Goal: Transaction & Acquisition: Purchase product/service

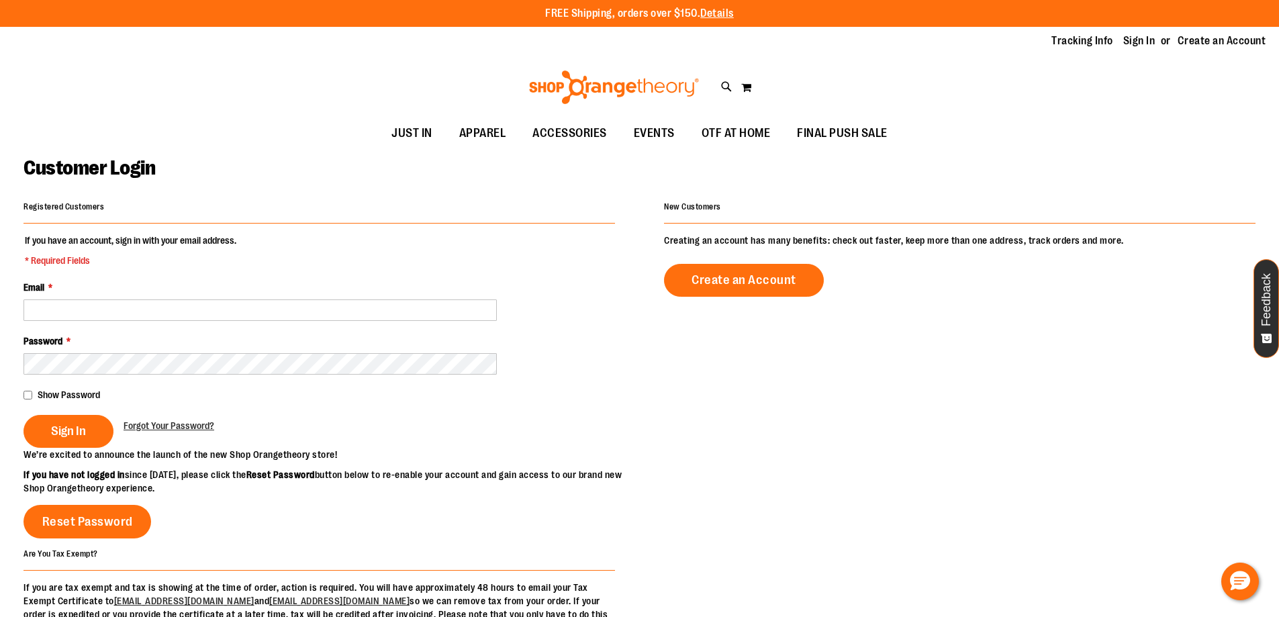
type input "**********"
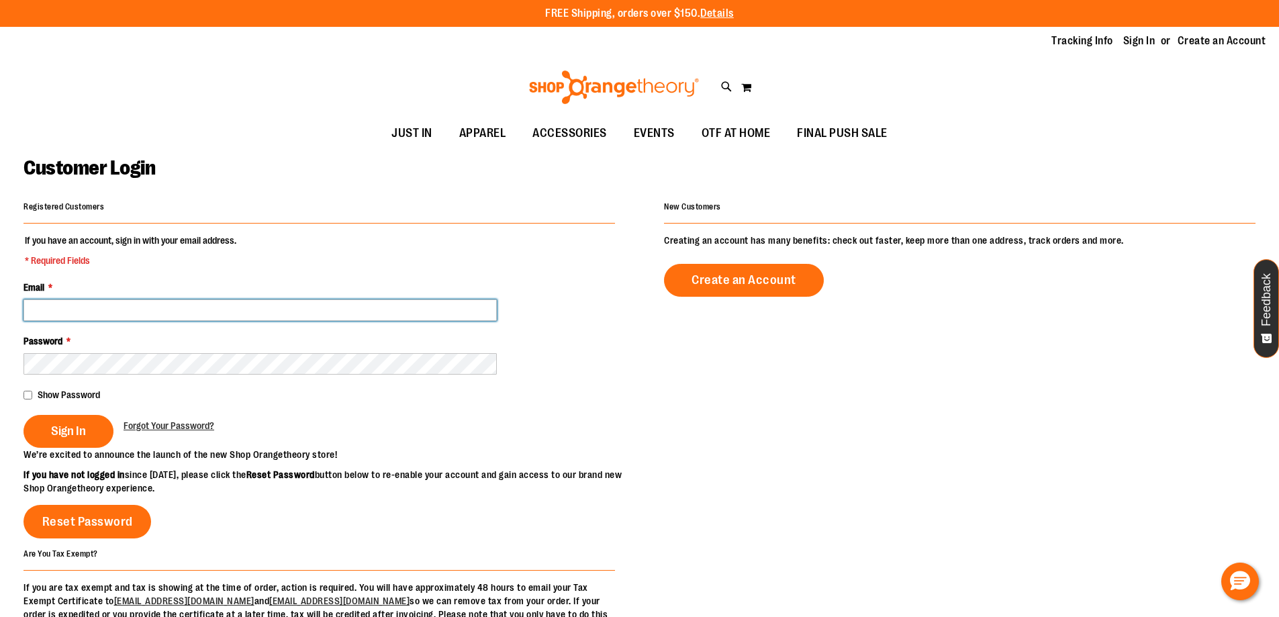
type input "**********"
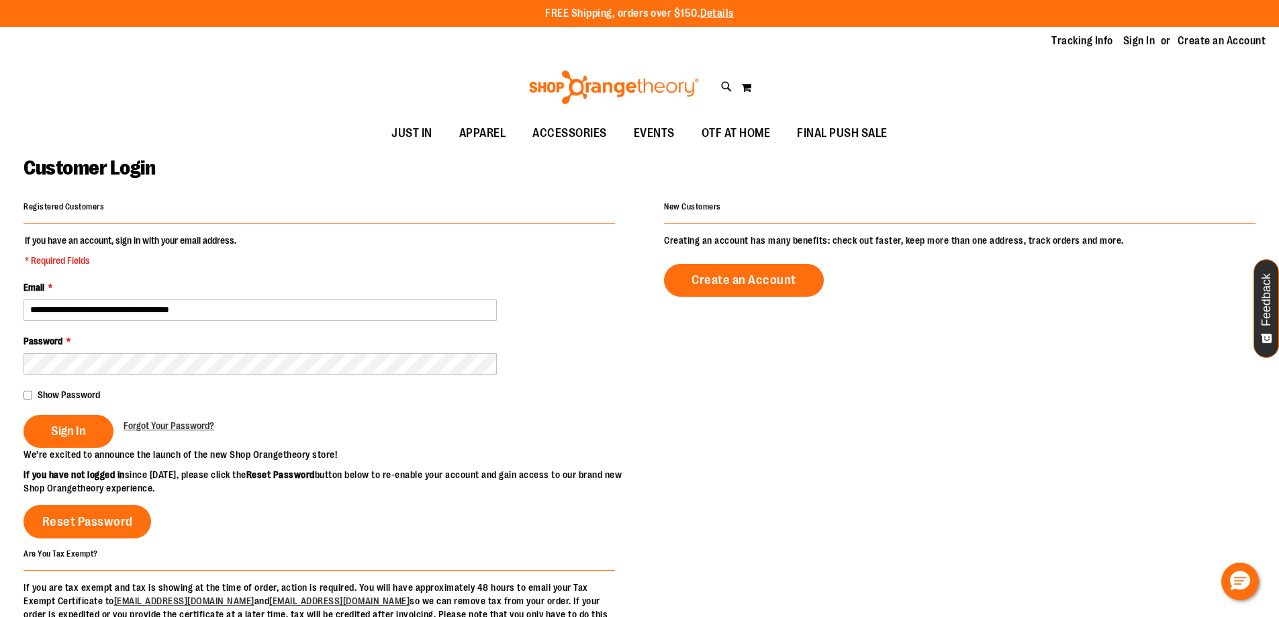
click at [68, 448] on fieldset "**********" at bounding box center [318, 341] width 591 height 214
click at [89, 423] on button "Sign In" at bounding box center [68, 431] width 90 height 33
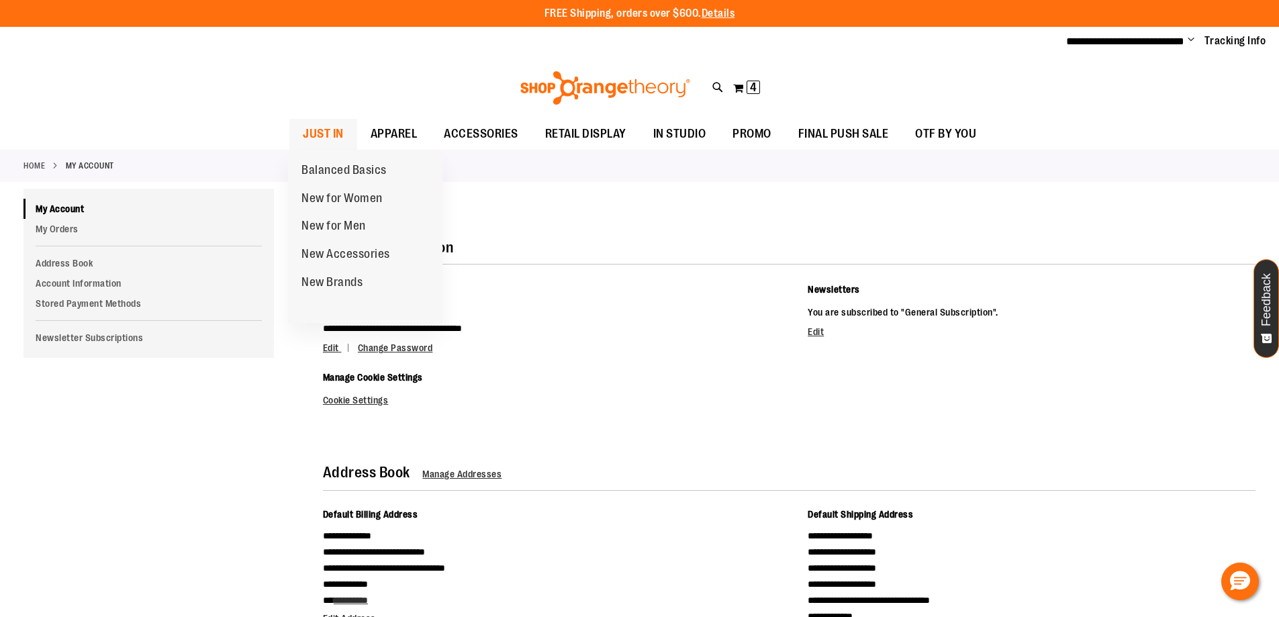
type input "**********"
click at [333, 128] on span "JUST IN" at bounding box center [323, 134] width 41 height 30
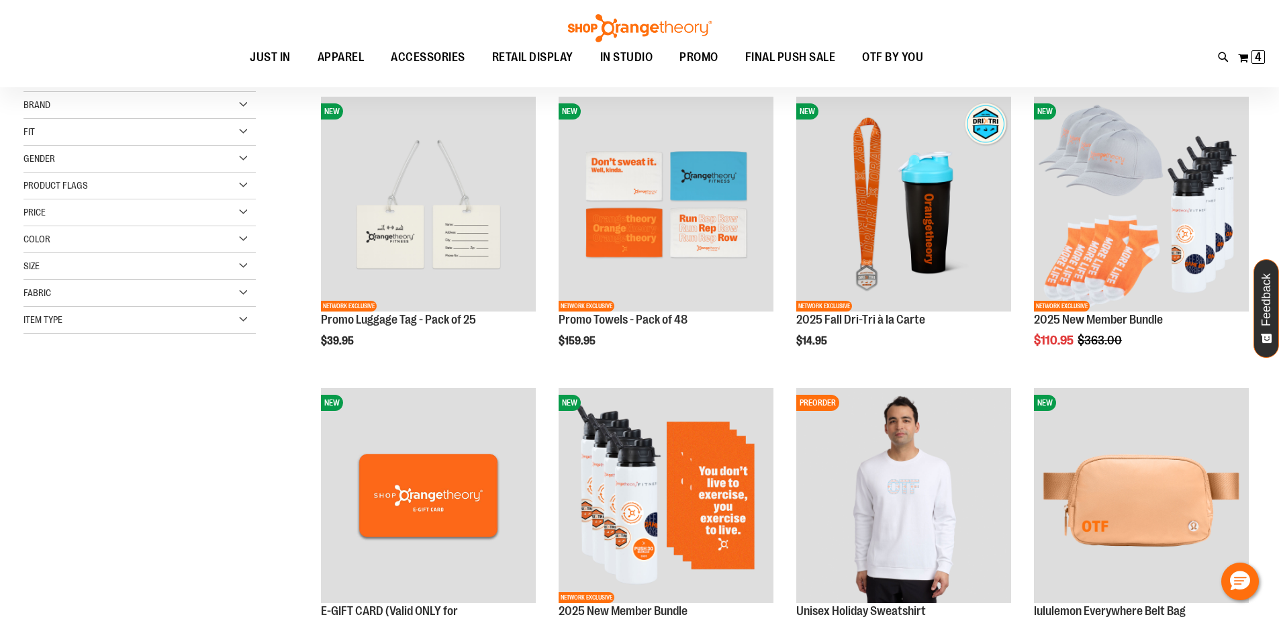
scroll to position [201, 0]
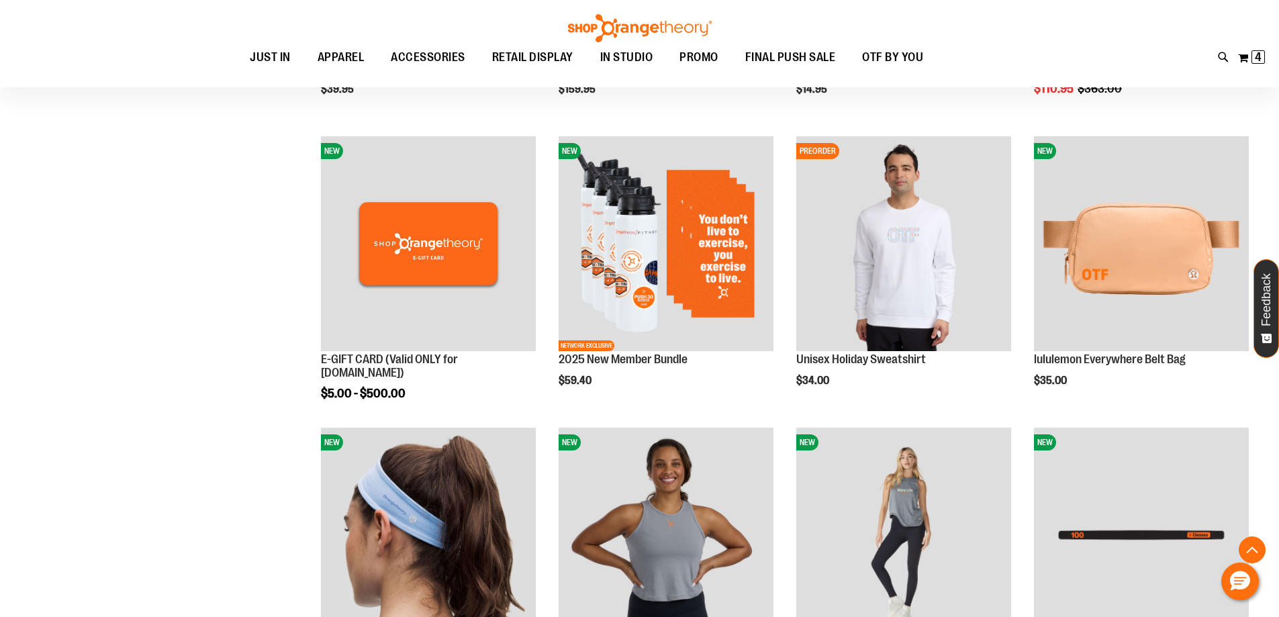
scroll to position [536, 0]
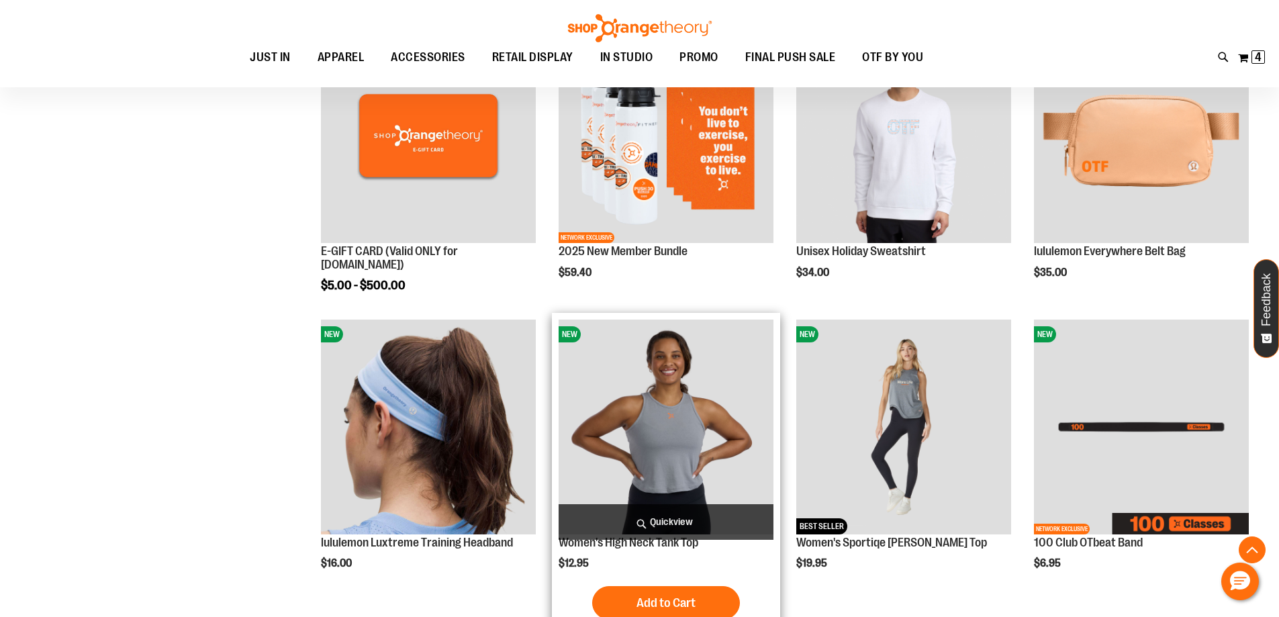
type input "**********"
click at [694, 502] on img "product" at bounding box center [665, 426] width 215 height 215
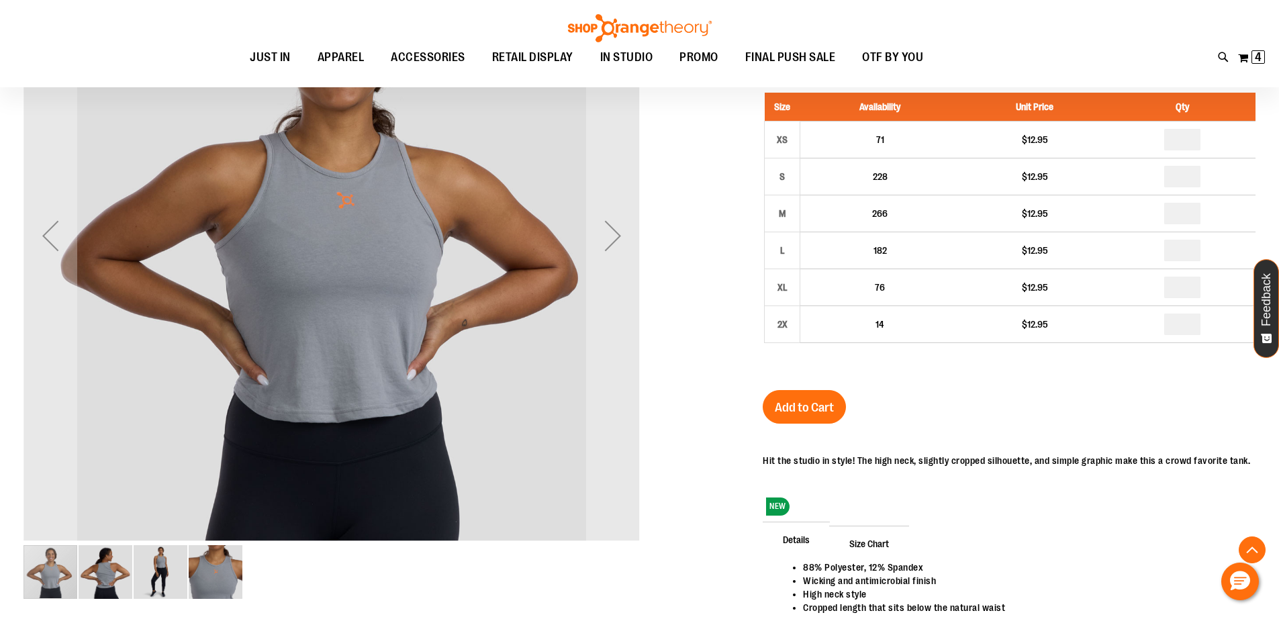
scroll to position [133, 0]
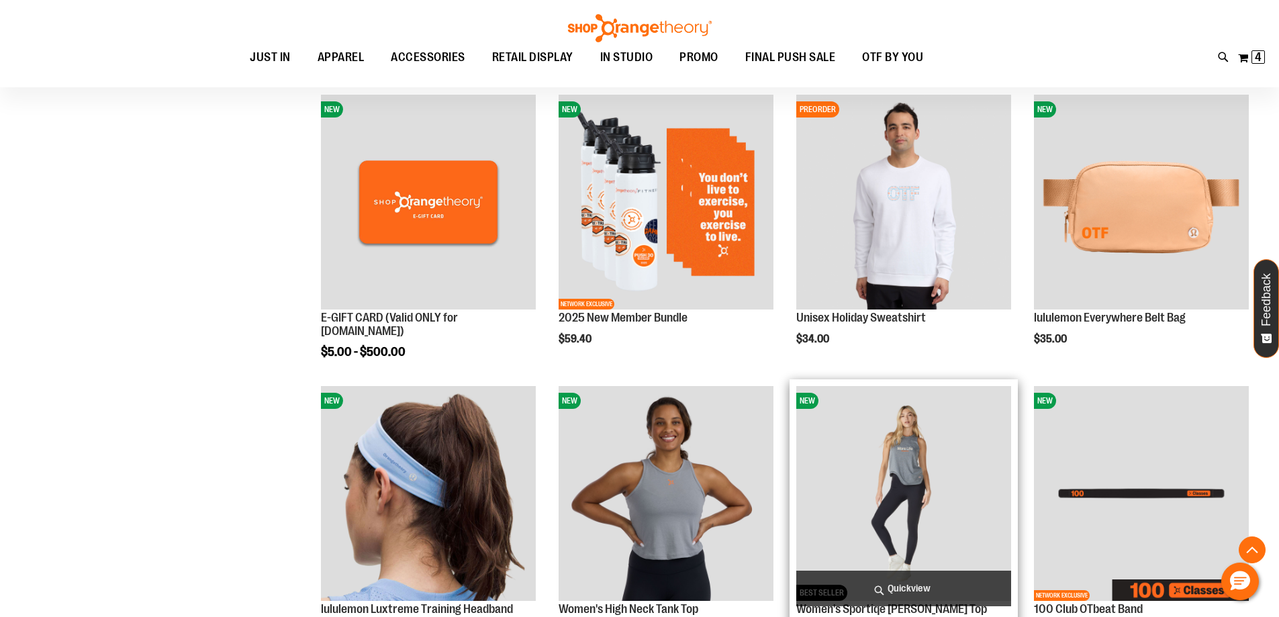
scroll to position [469, 0]
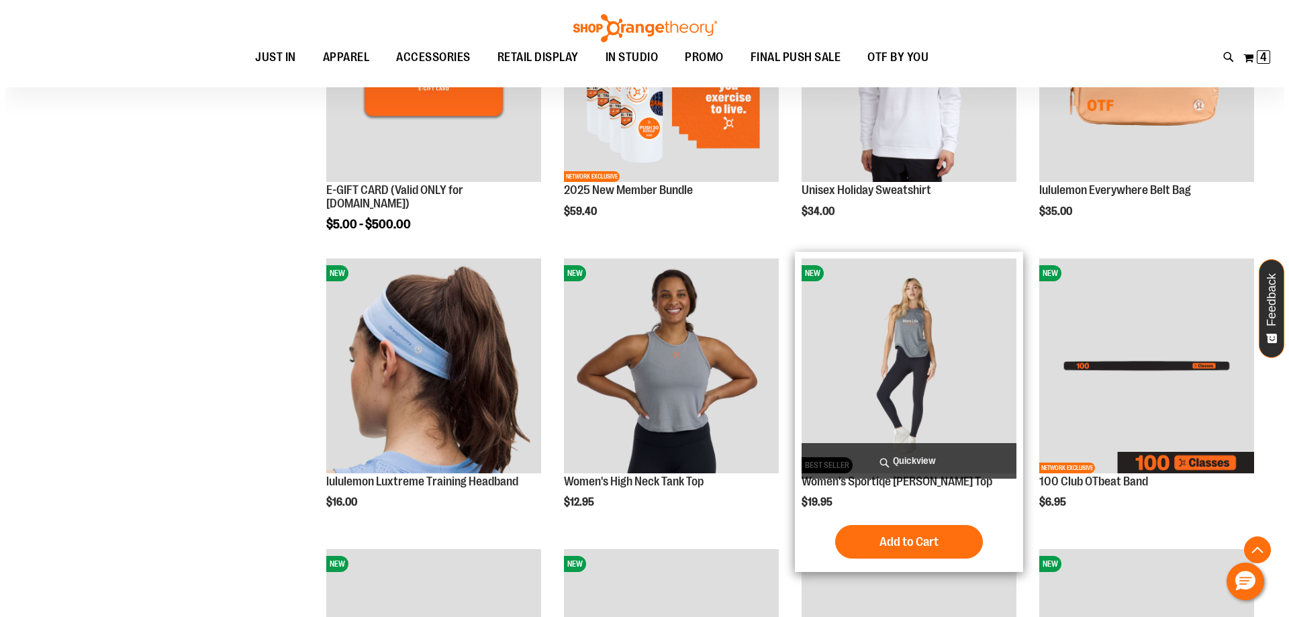
scroll to position [738, 0]
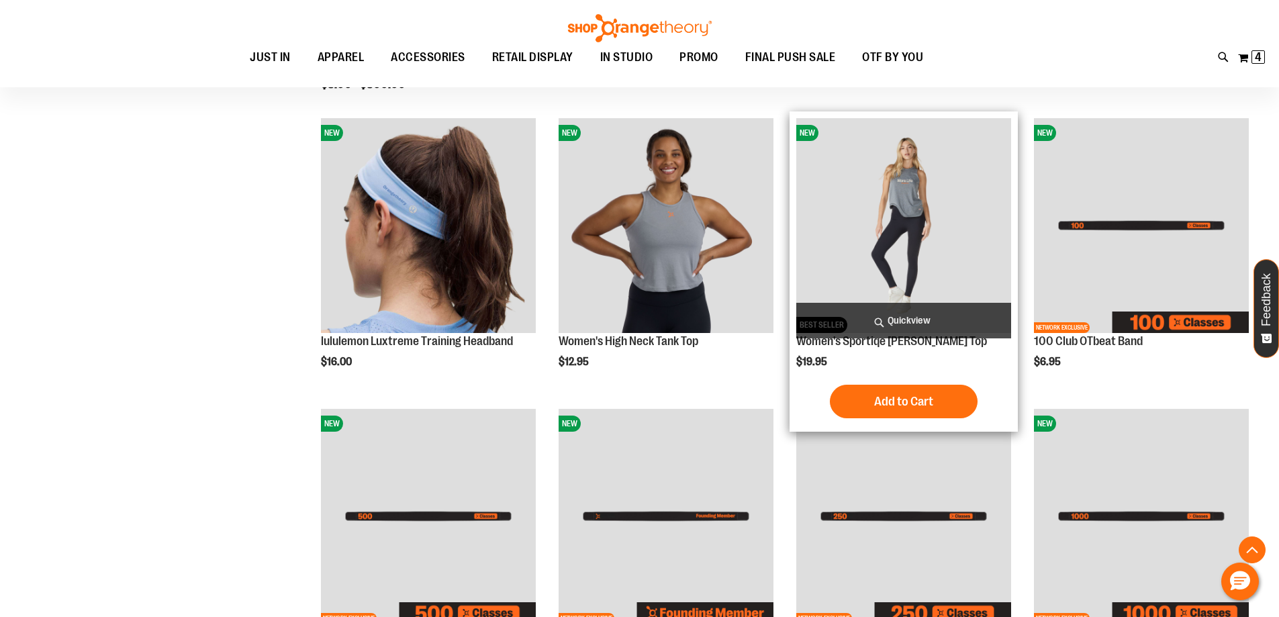
type input "**********"
click at [919, 321] on span "Quickview" at bounding box center [903, 321] width 215 height 36
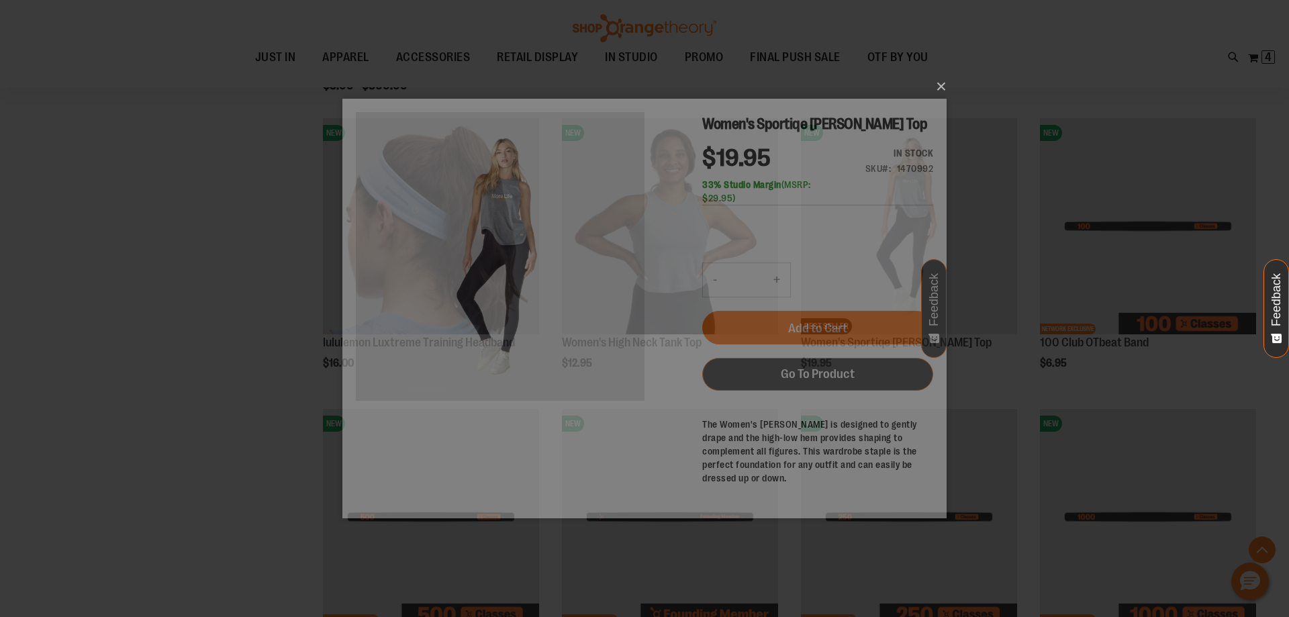
scroll to position [0, 0]
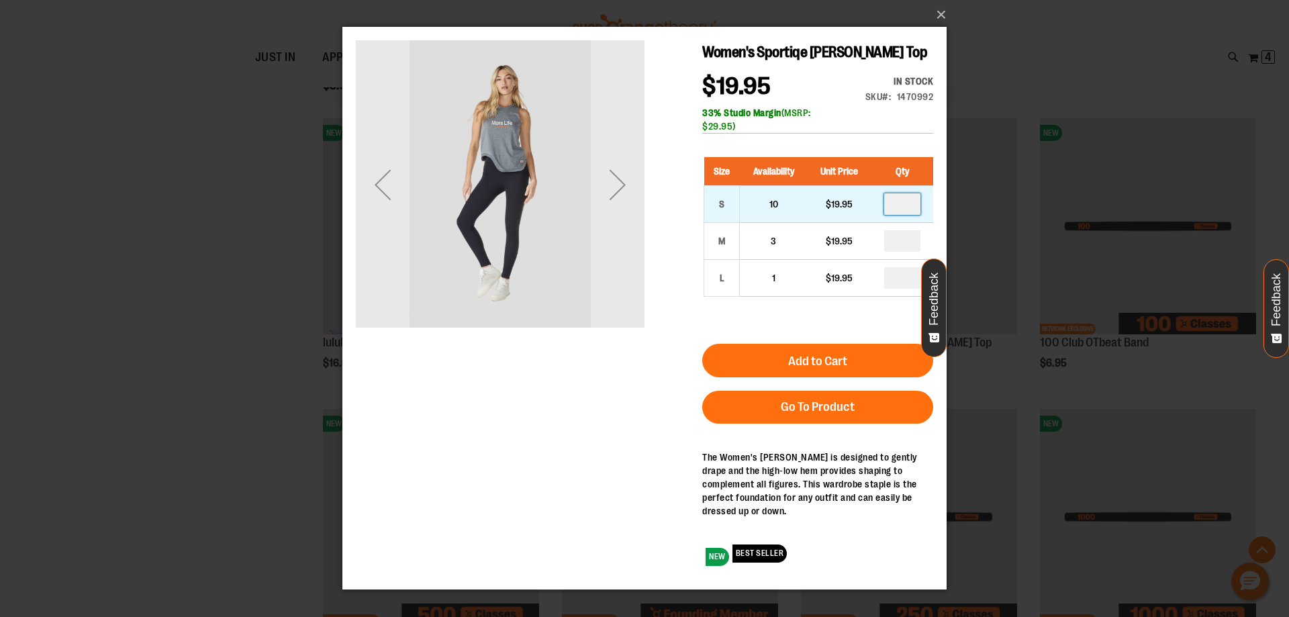
drag, startPoint x: 908, startPoint y: 213, endPoint x: 883, endPoint y: 214, distance: 24.8
click at [883, 214] on td at bounding box center [902, 204] width 62 height 37
type input "*"
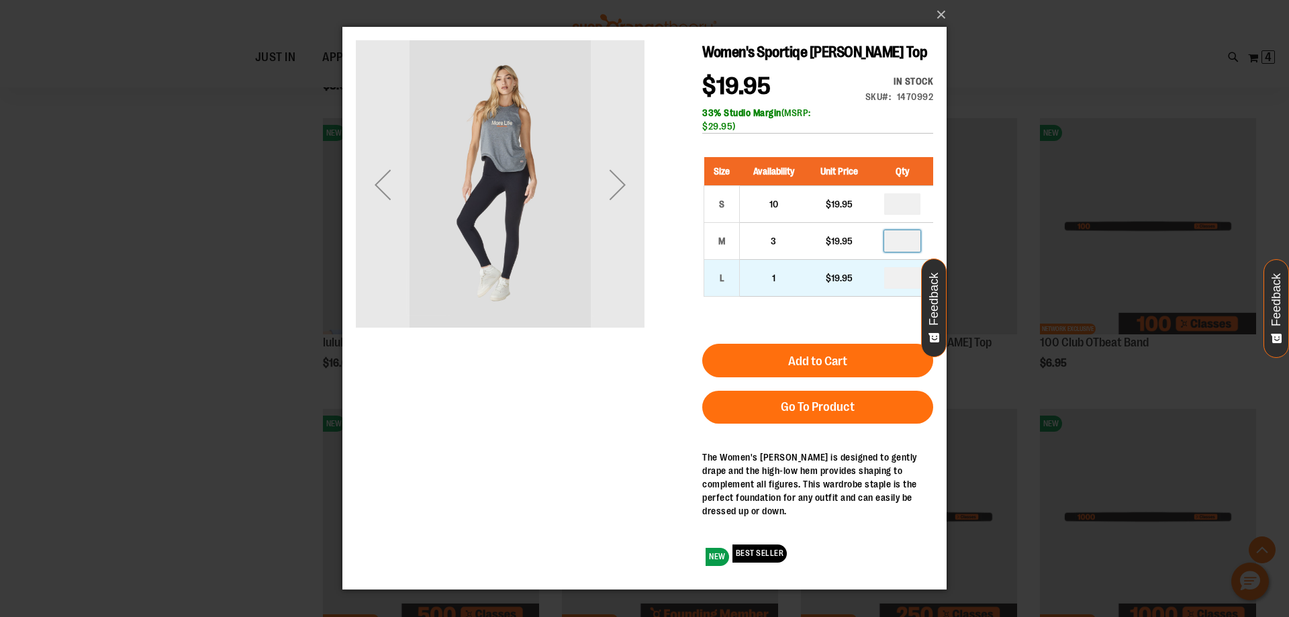
type input "*"
drag, startPoint x: 909, startPoint y: 278, endPoint x: 885, endPoint y: 287, distance: 26.3
type input "*"
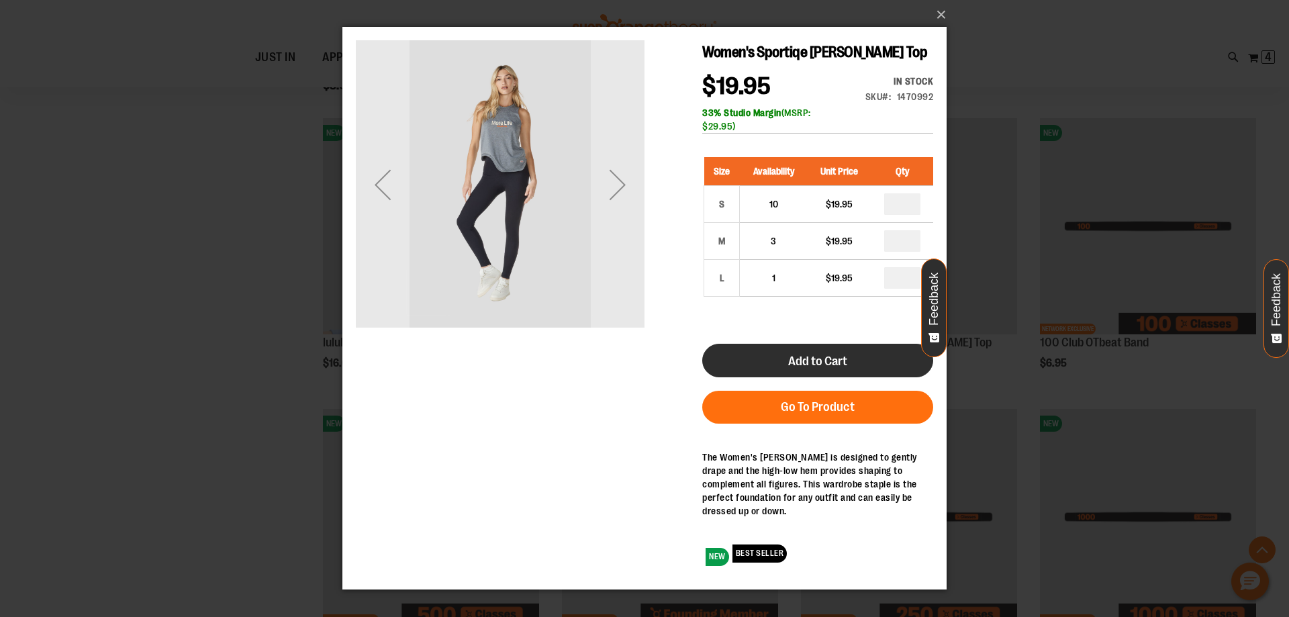
click at [867, 354] on button "Add to Cart" at bounding box center [817, 361] width 231 height 34
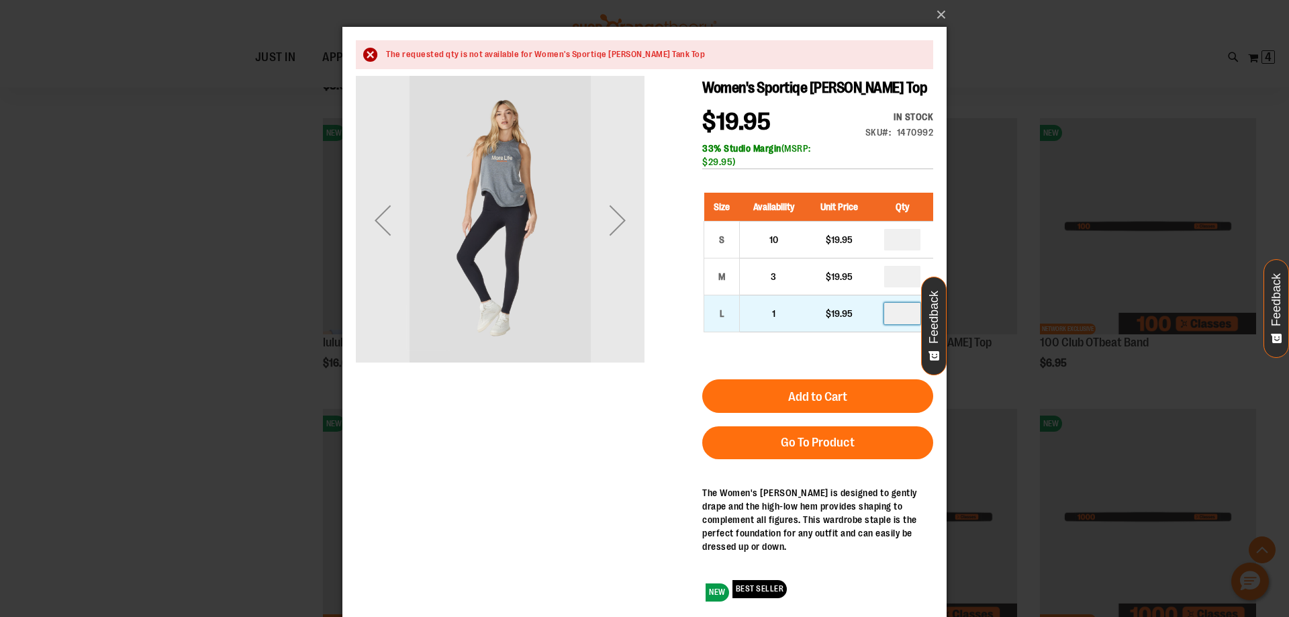
drag, startPoint x: 903, startPoint y: 308, endPoint x: 879, endPoint y: 314, distance: 24.3
click at [881, 313] on td "*" at bounding box center [902, 313] width 62 height 37
type input "*"
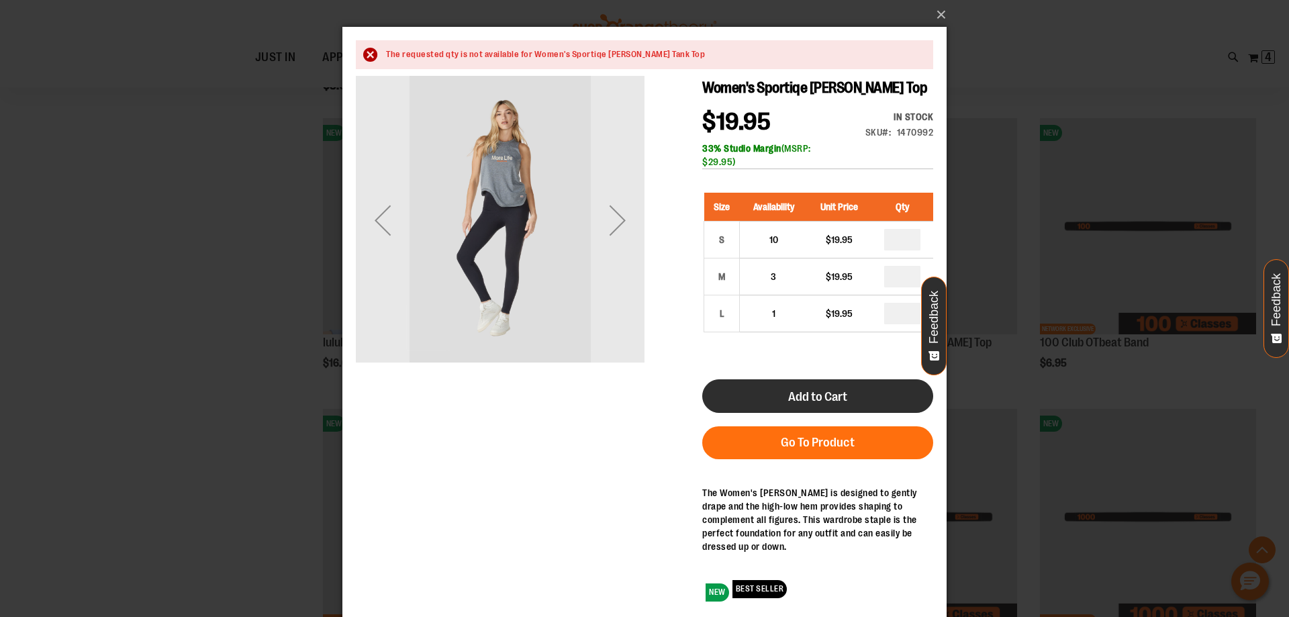
click at [853, 387] on button "Add to Cart" at bounding box center [817, 396] width 231 height 34
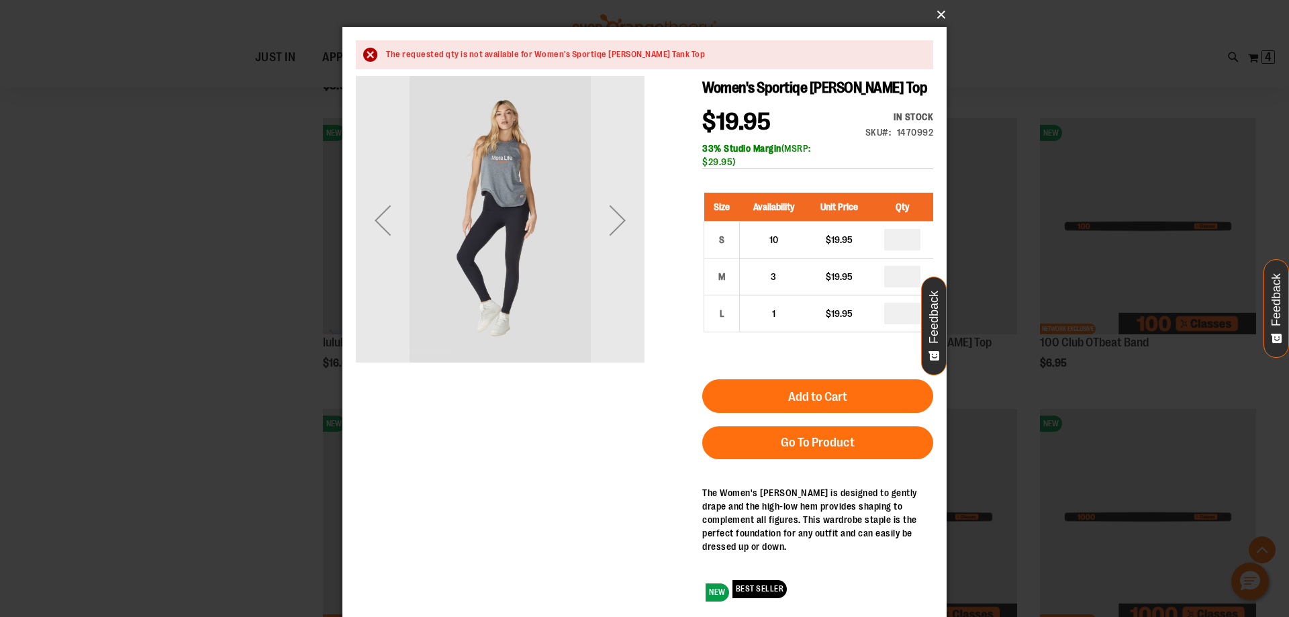
click at [937, 10] on button "×" at bounding box center [648, 15] width 604 height 30
click at [935, 16] on button "×" at bounding box center [648, 15] width 604 height 30
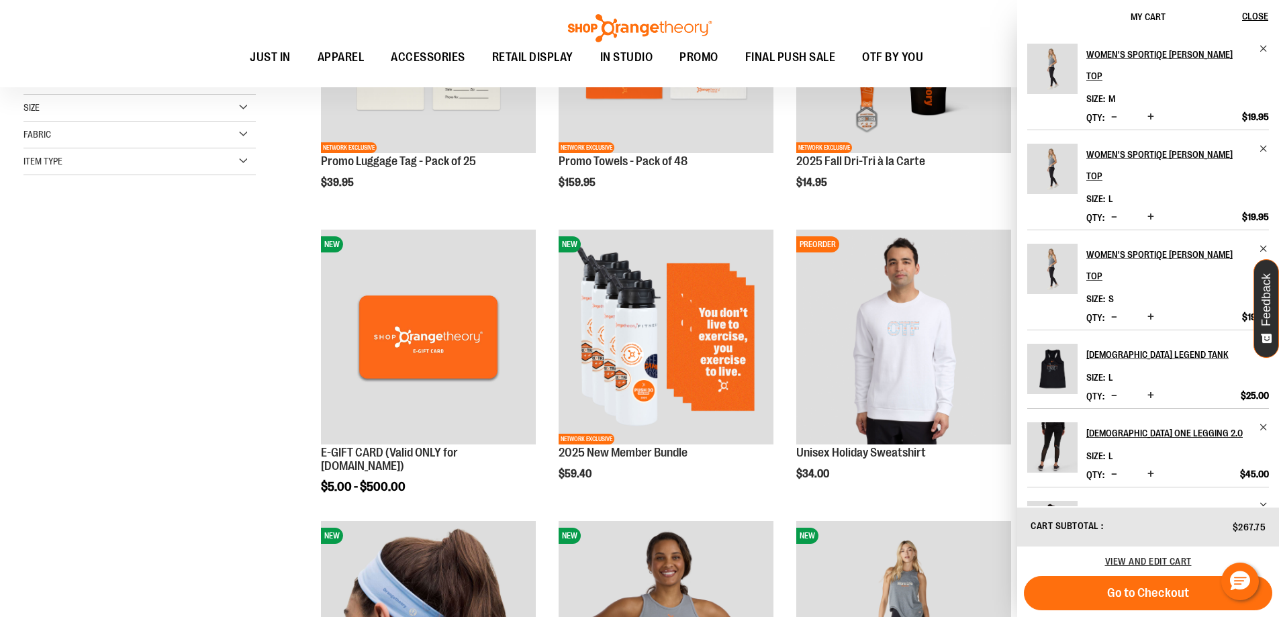
scroll to position [5, 0]
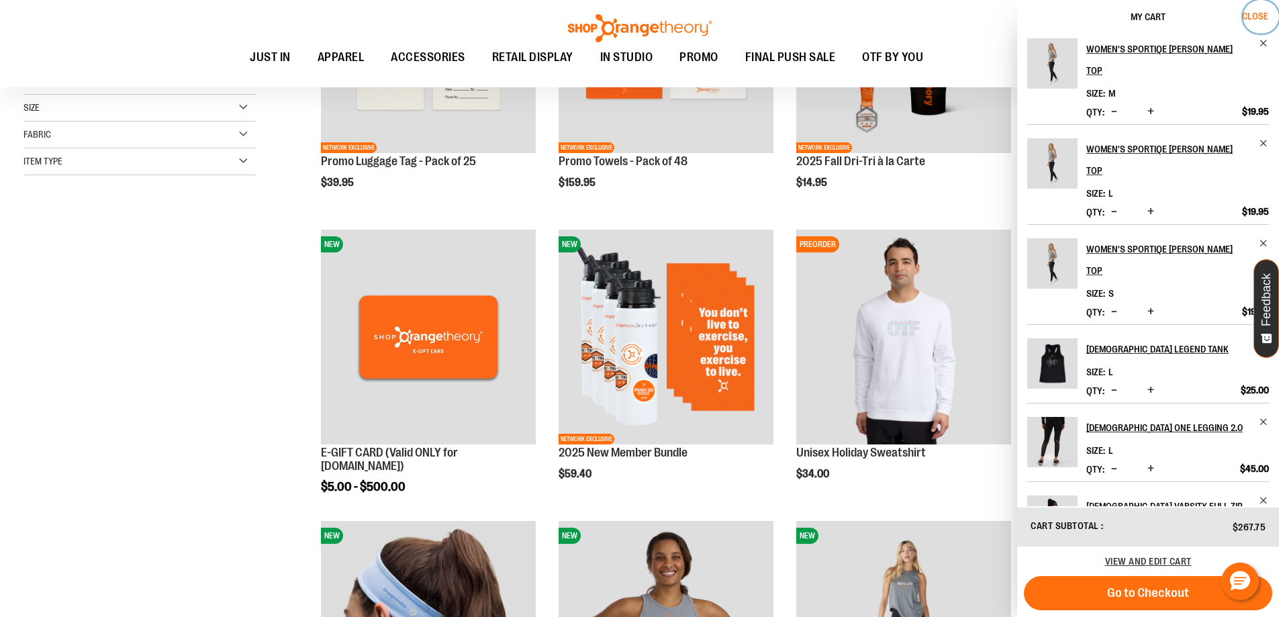
click at [1245, 16] on span "Close" at bounding box center [1255, 16] width 26 height 11
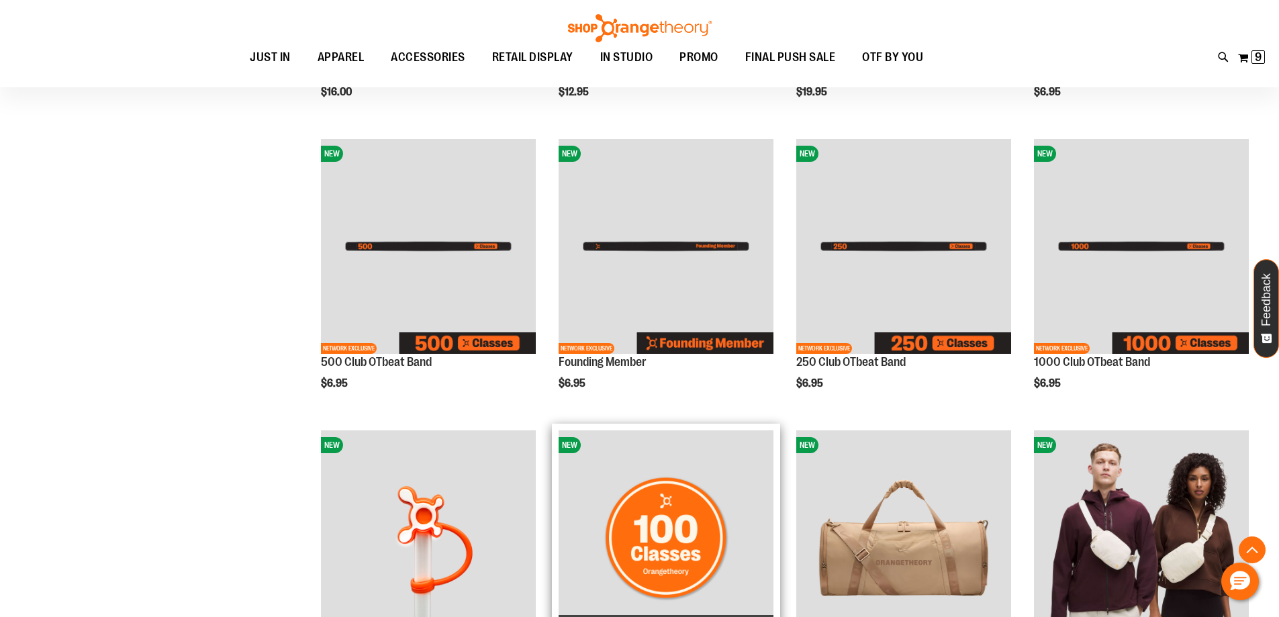
scroll to position [1276, 0]
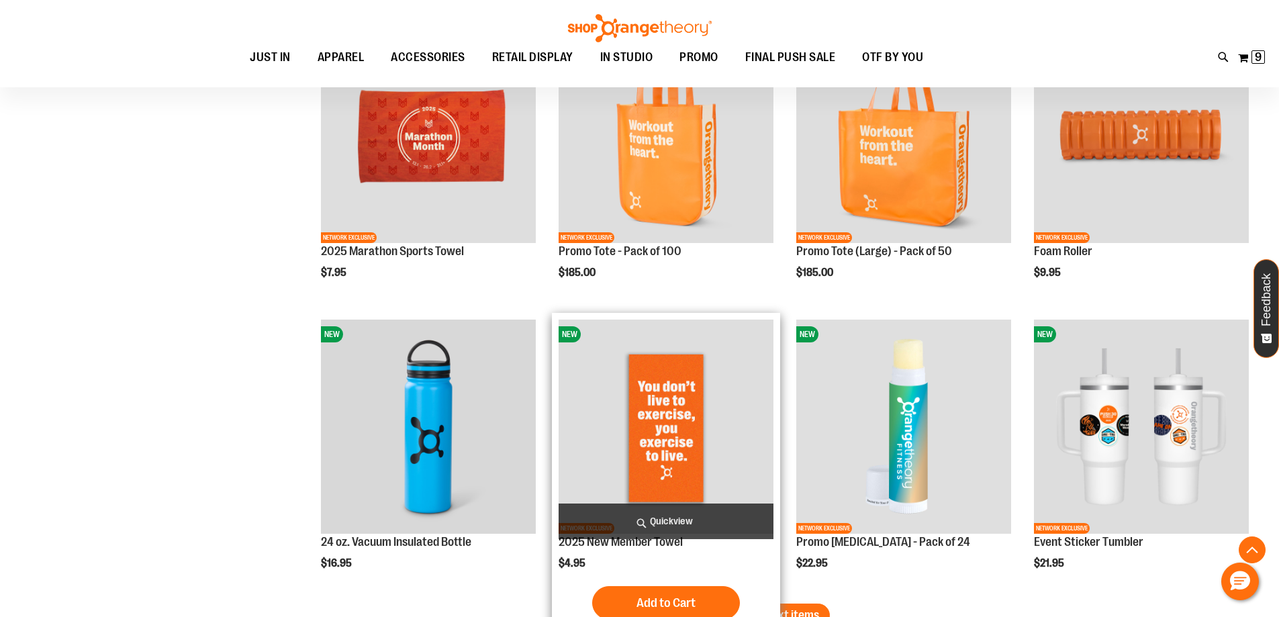
scroll to position [2417, 0]
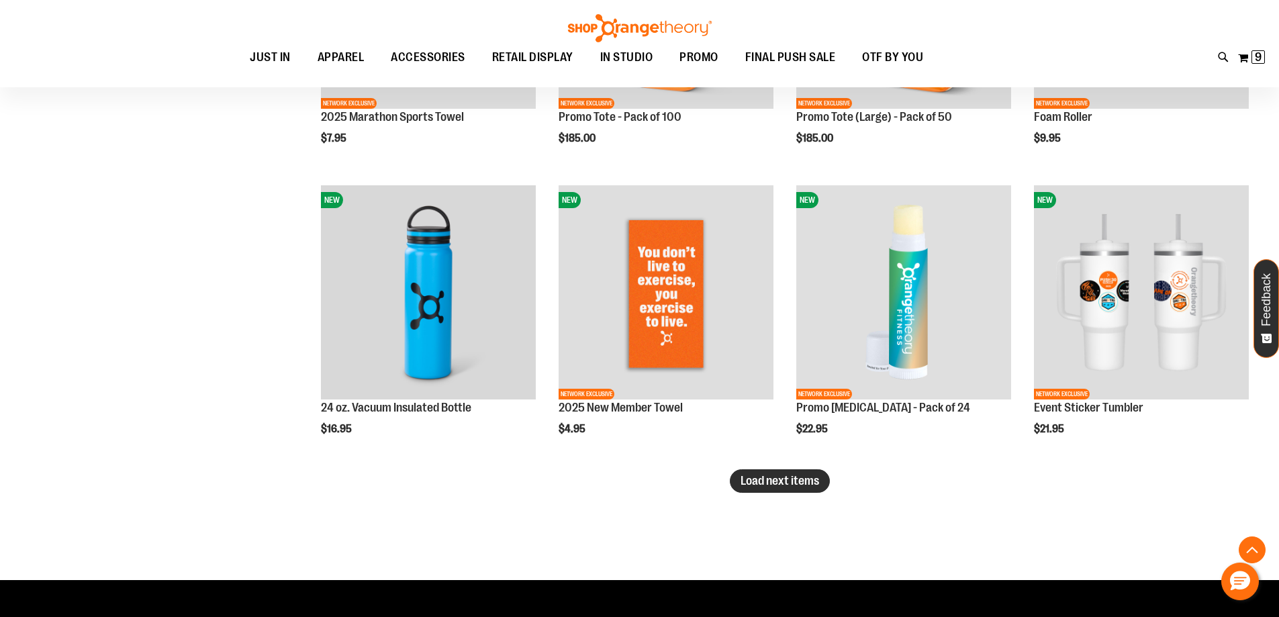
click at [793, 488] on button "Load next items" at bounding box center [780, 480] width 100 height 23
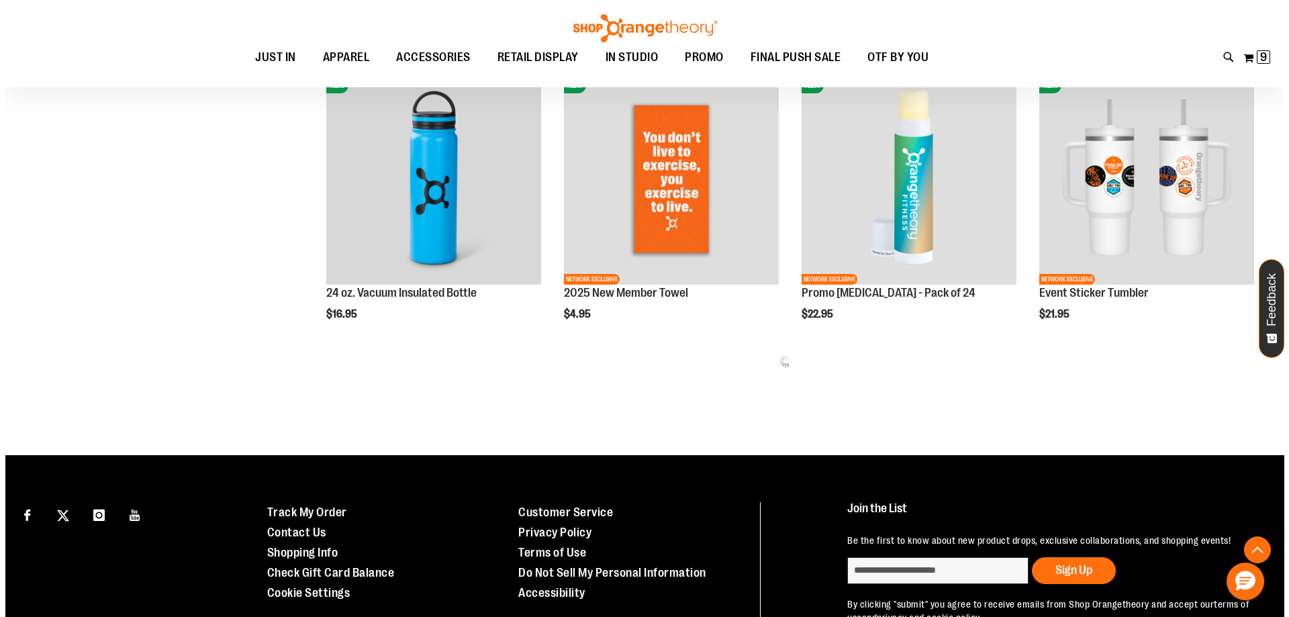
scroll to position [2634, 0]
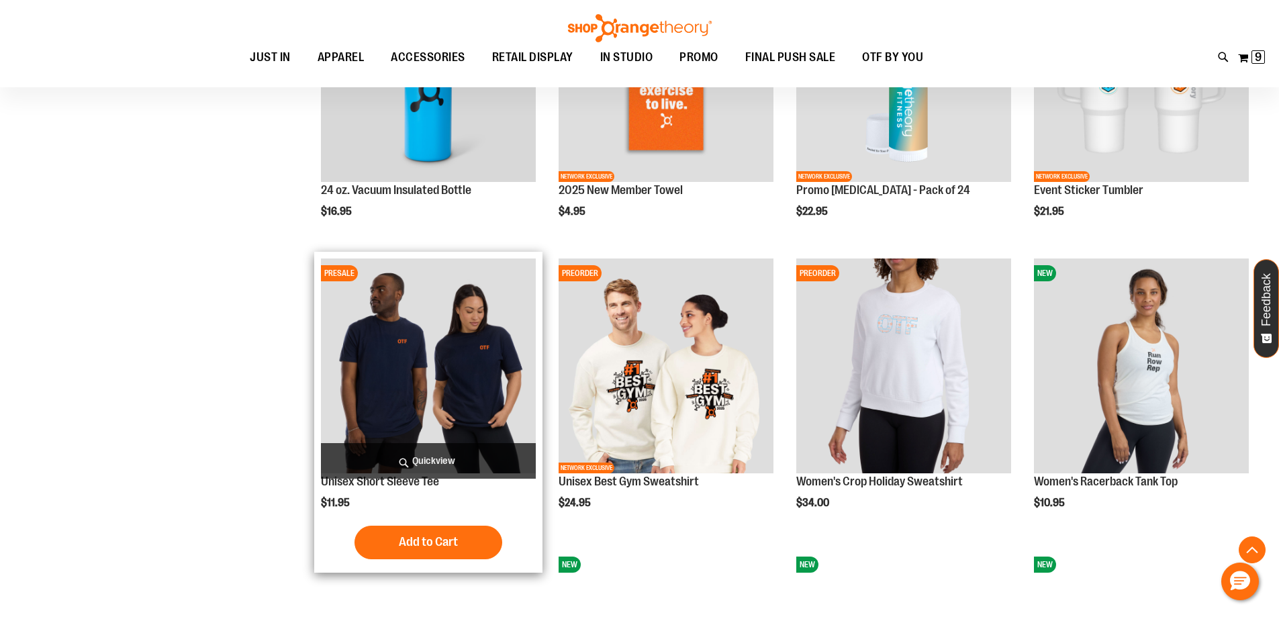
click at [423, 454] on span "Quickview" at bounding box center [428, 461] width 215 height 36
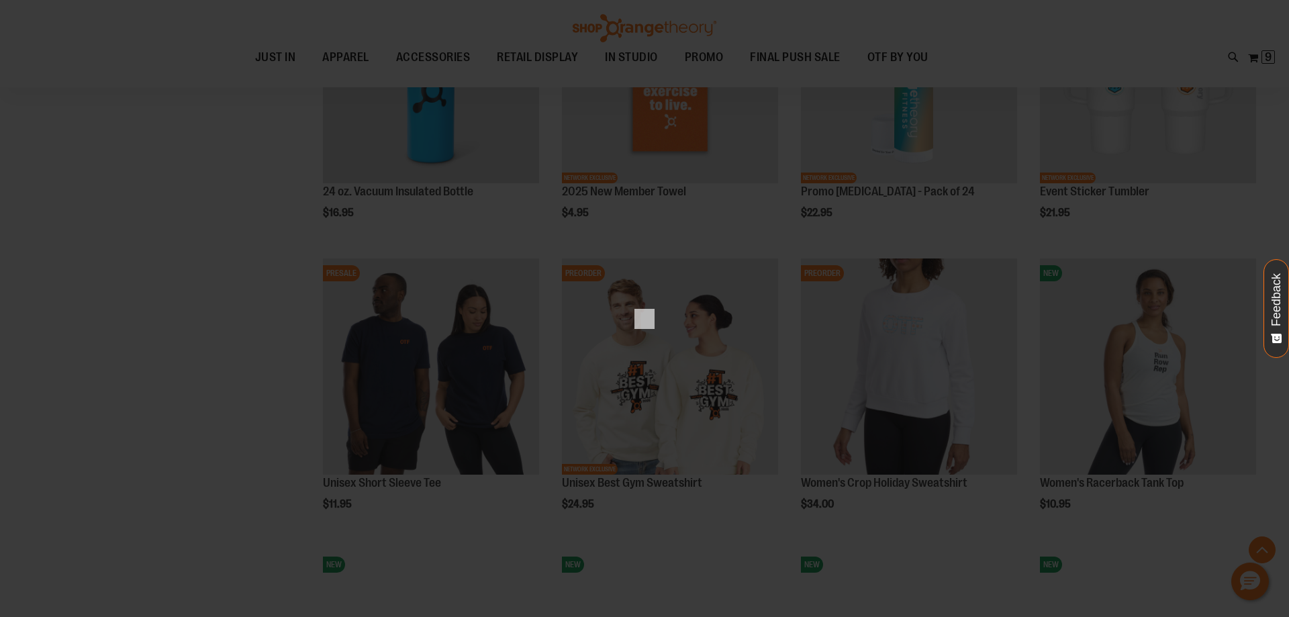
scroll to position [0, 0]
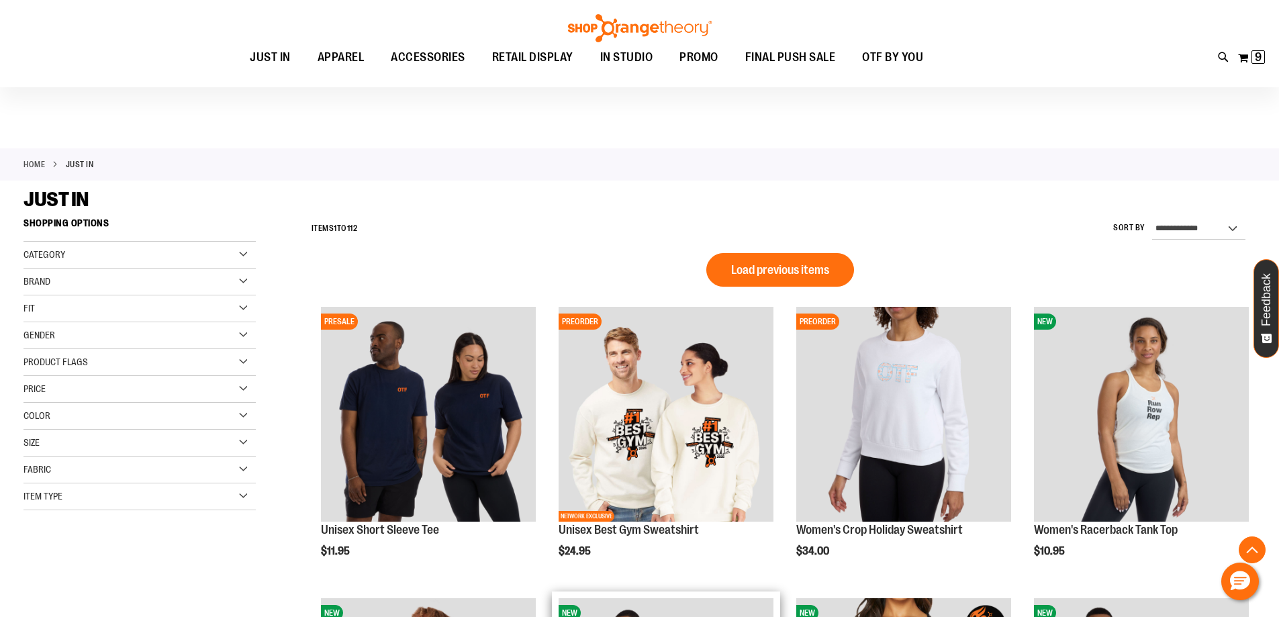
scroll to position [268, 0]
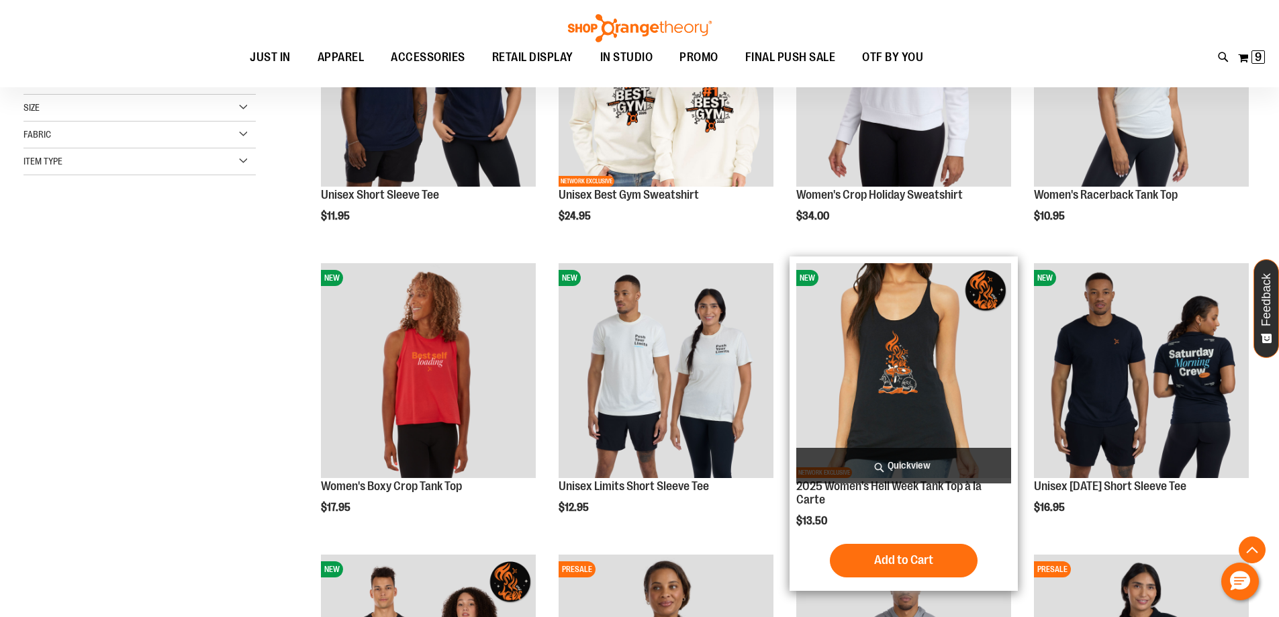
scroll to position [536, 0]
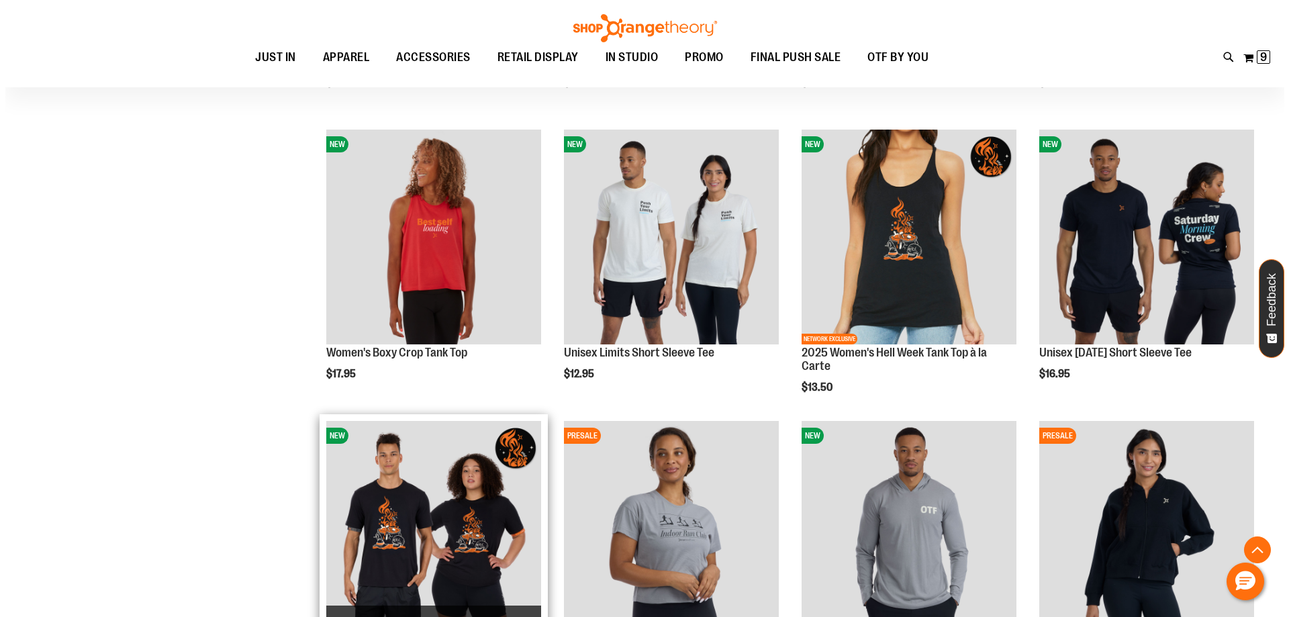
scroll to position [402, 0]
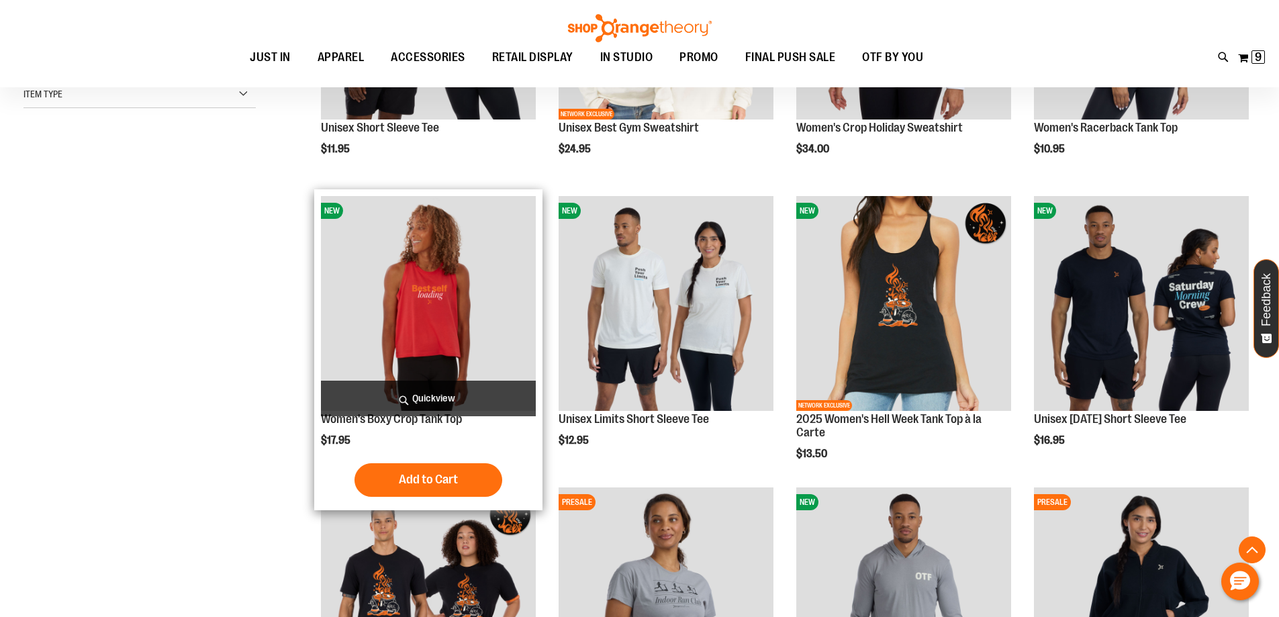
type input "**********"
click at [446, 399] on span "Quickview" at bounding box center [428, 399] width 215 height 36
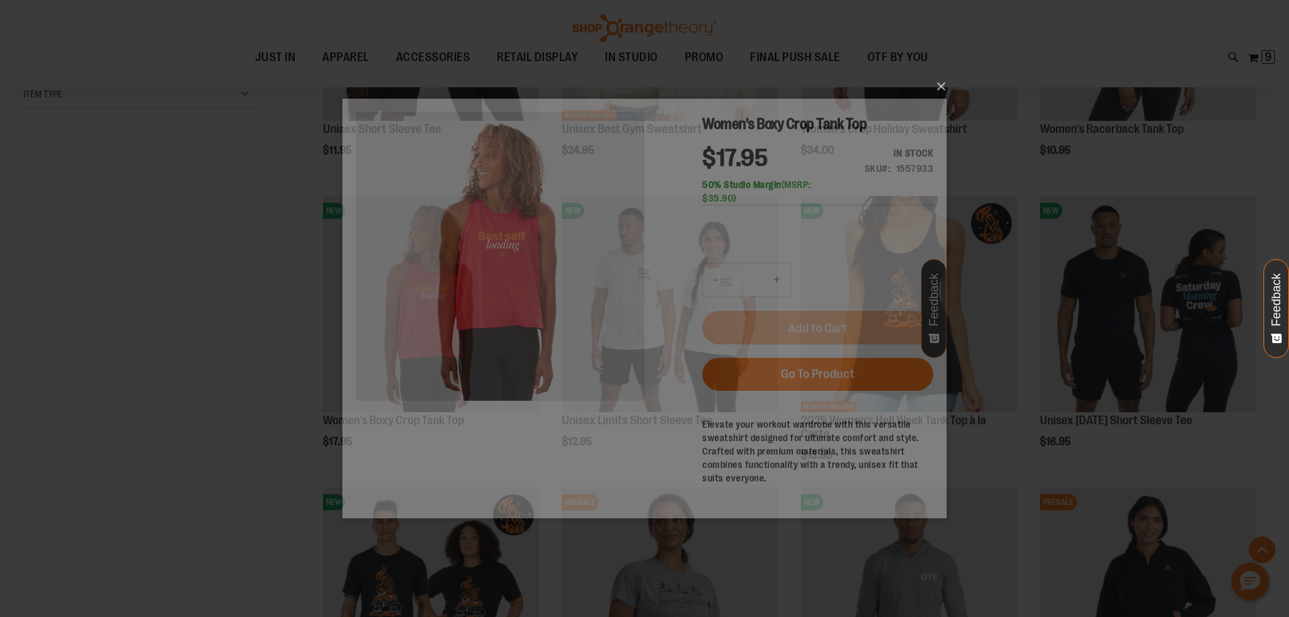
scroll to position [0, 0]
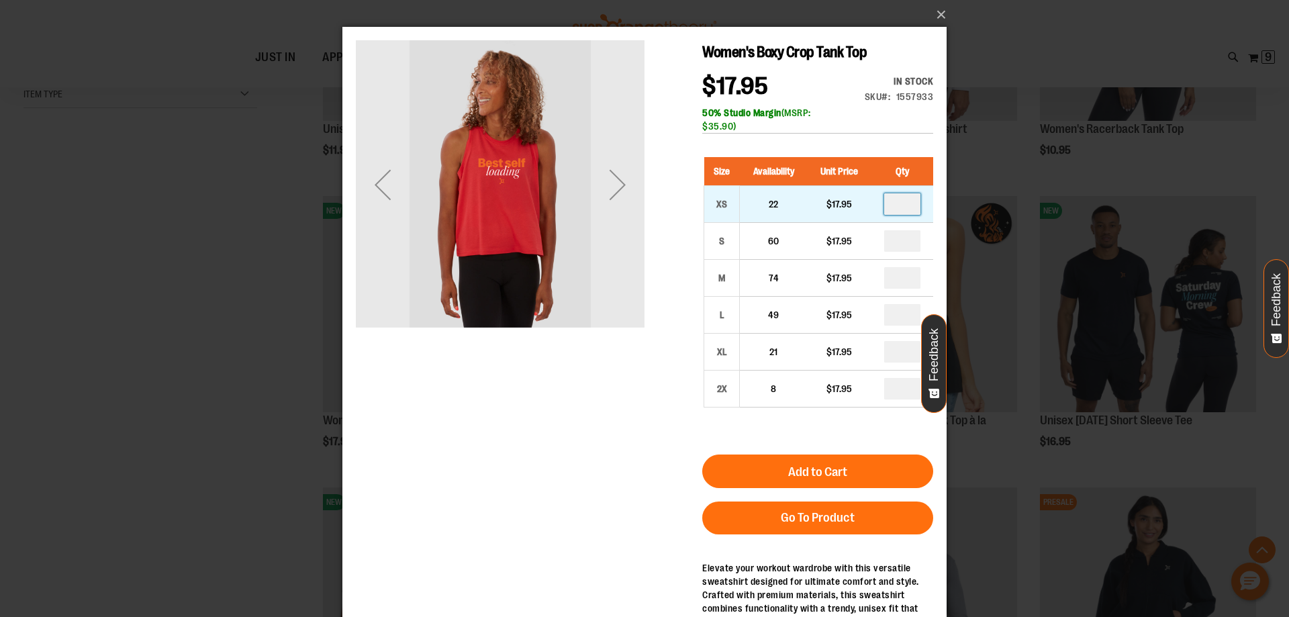
drag, startPoint x: 909, startPoint y: 199, endPoint x: 874, endPoint y: 210, distance: 36.5
click at [874, 210] on td at bounding box center [902, 204] width 62 height 37
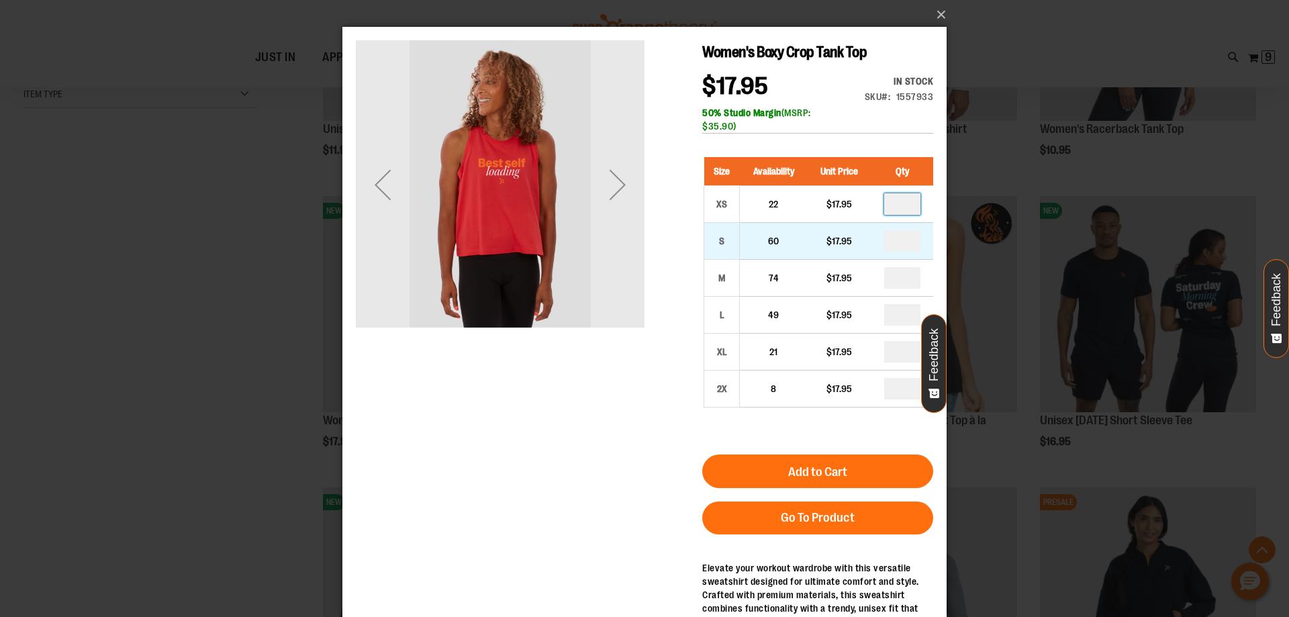
type input "*"
drag, startPoint x: 909, startPoint y: 240, endPoint x: 885, endPoint y: 240, distance: 24.2
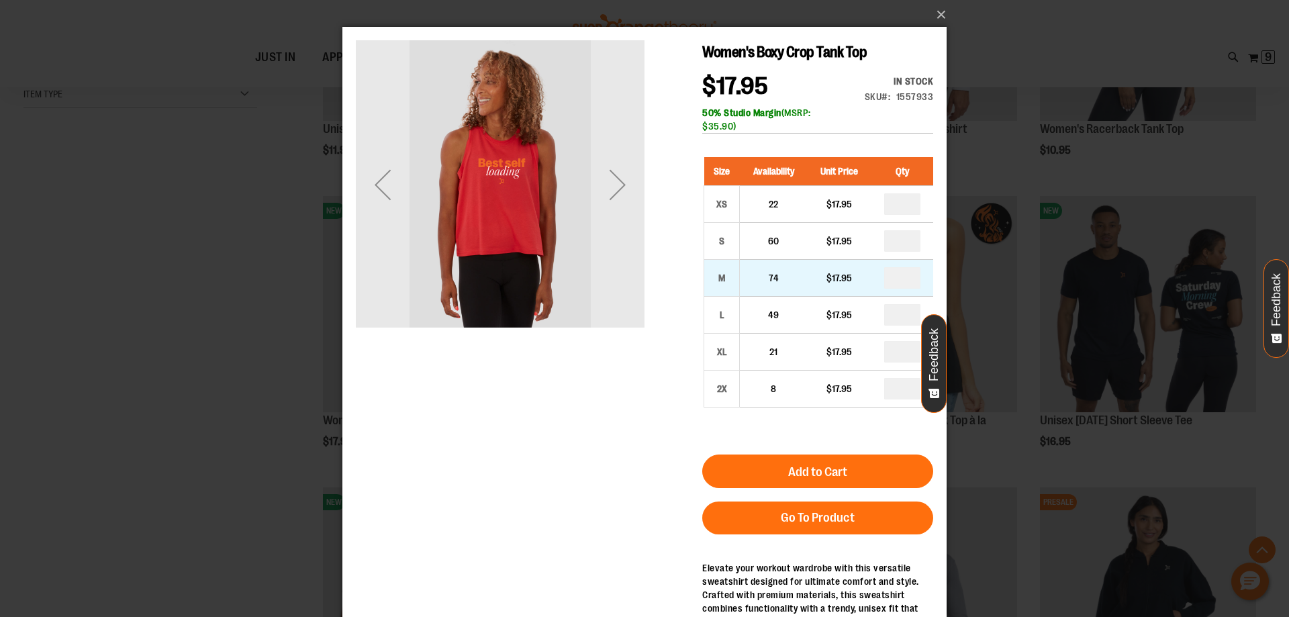
type input "*"
drag, startPoint x: 902, startPoint y: 270, endPoint x: 893, endPoint y: 279, distance: 12.8
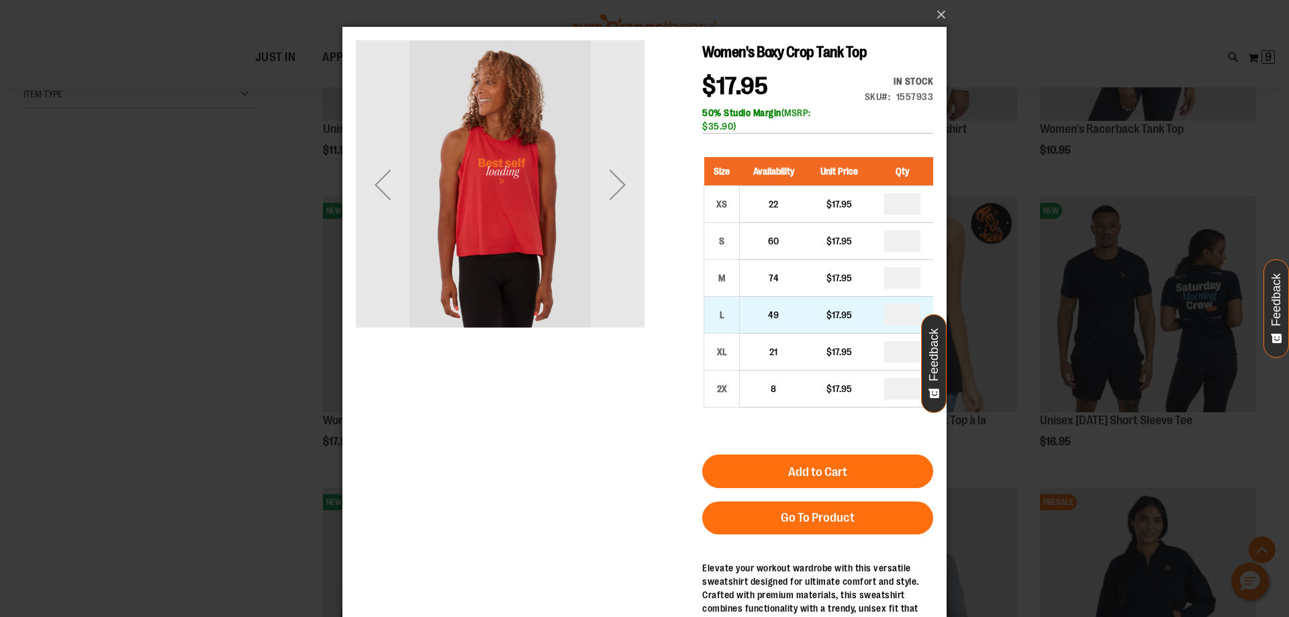
type input "*"
click at [903, 316] on input "number" at bounding box center [902, 314] width 36 height 21
type input "*"
click at [904, 362] on input "number" at bounding box center [902, 351] width 36 height 21
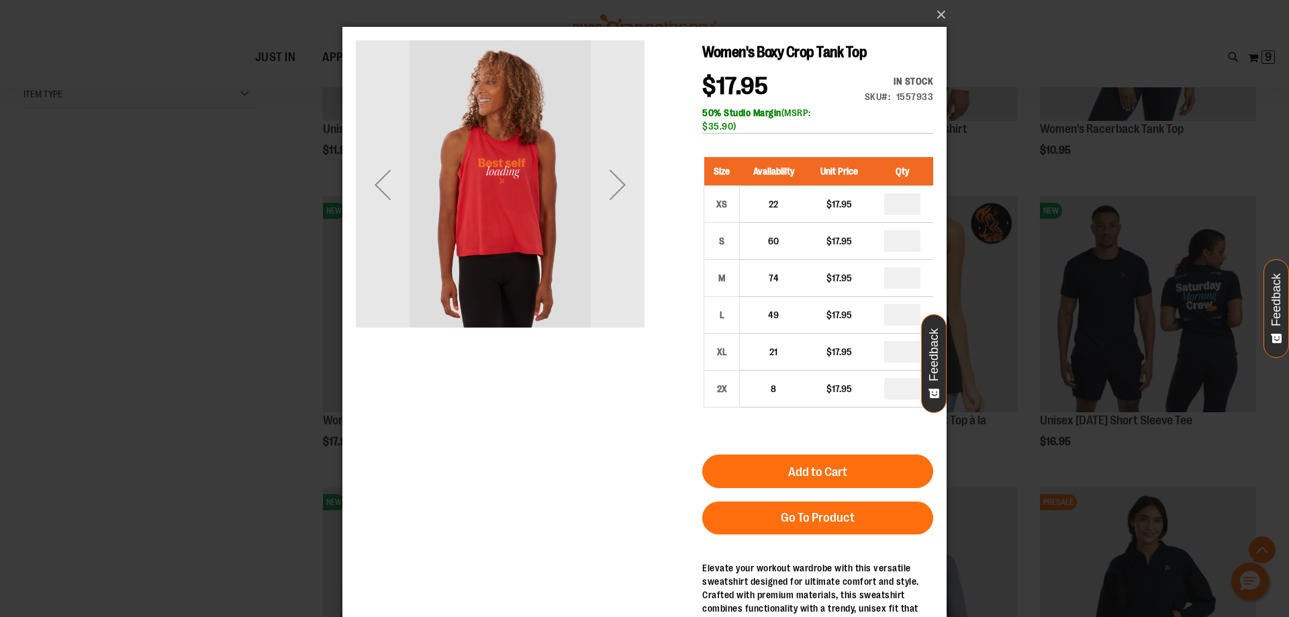
click at [904, 362] on input "number" at bounding box center [902, 351] width 36 height 21
type input "*"
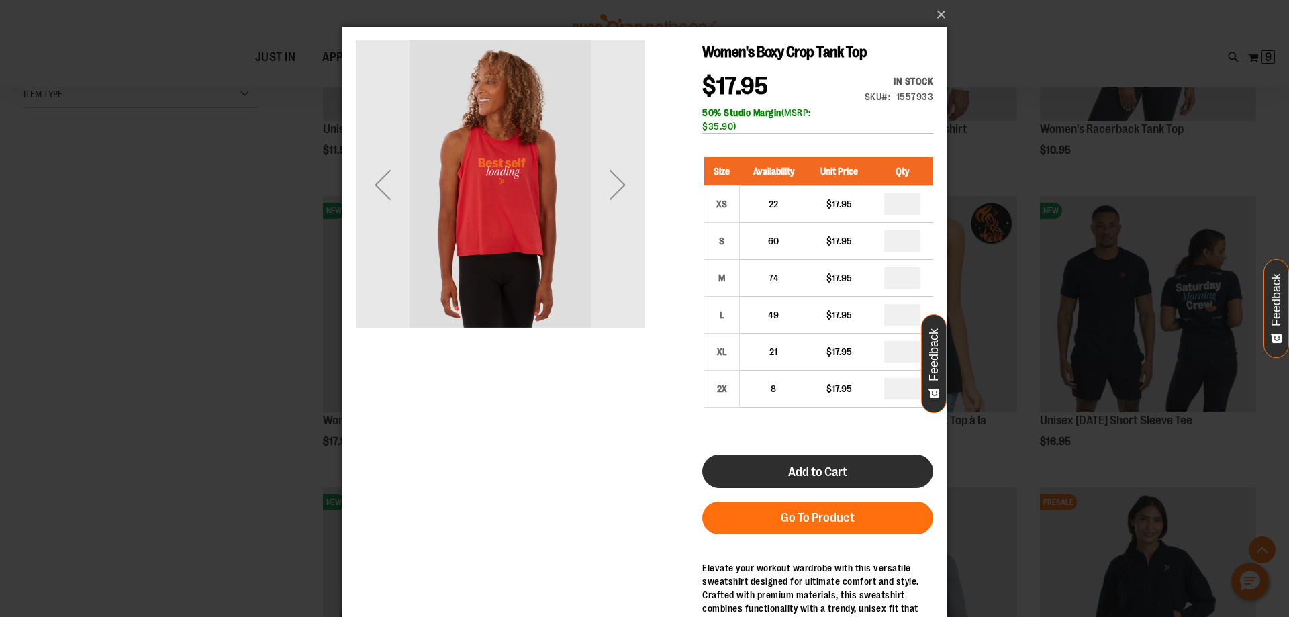
click at [850, 483] on button "Add to Cart" at bounding box center [817, 471] width 231 height 34
click at [841, 479] on button "Add to Cart" at bounding box center [817, 471] width 231 height 34
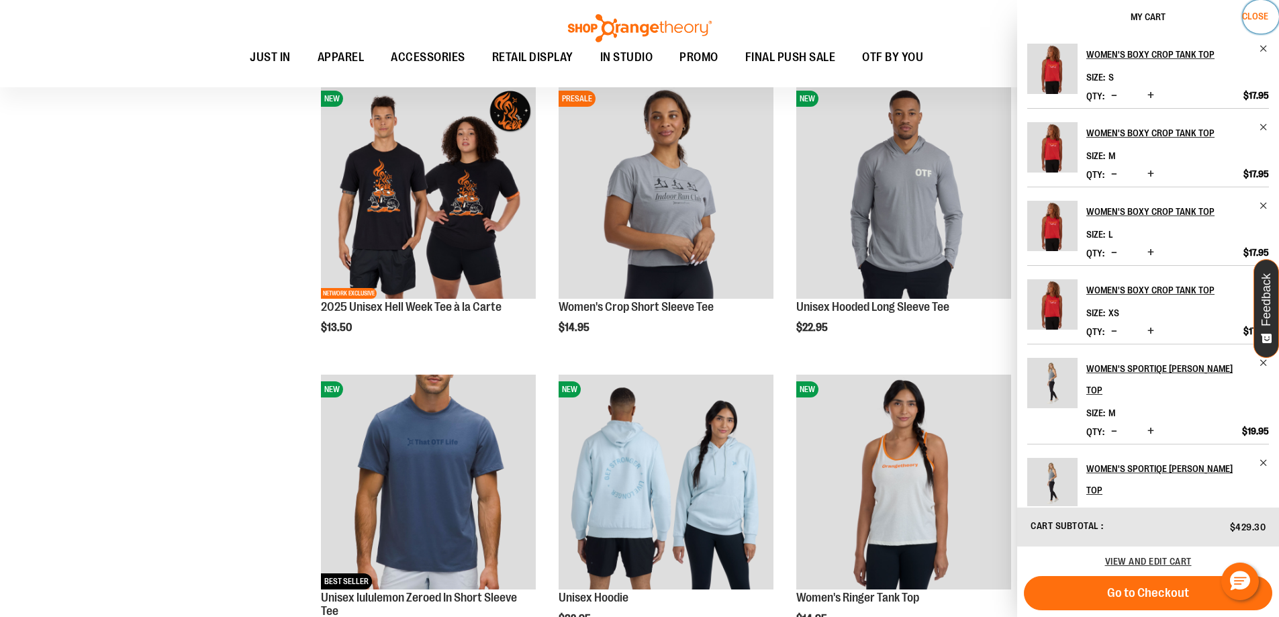
click at [1259, 7] on button "Close" at bounding box center [1260, 17] width 36 height 34
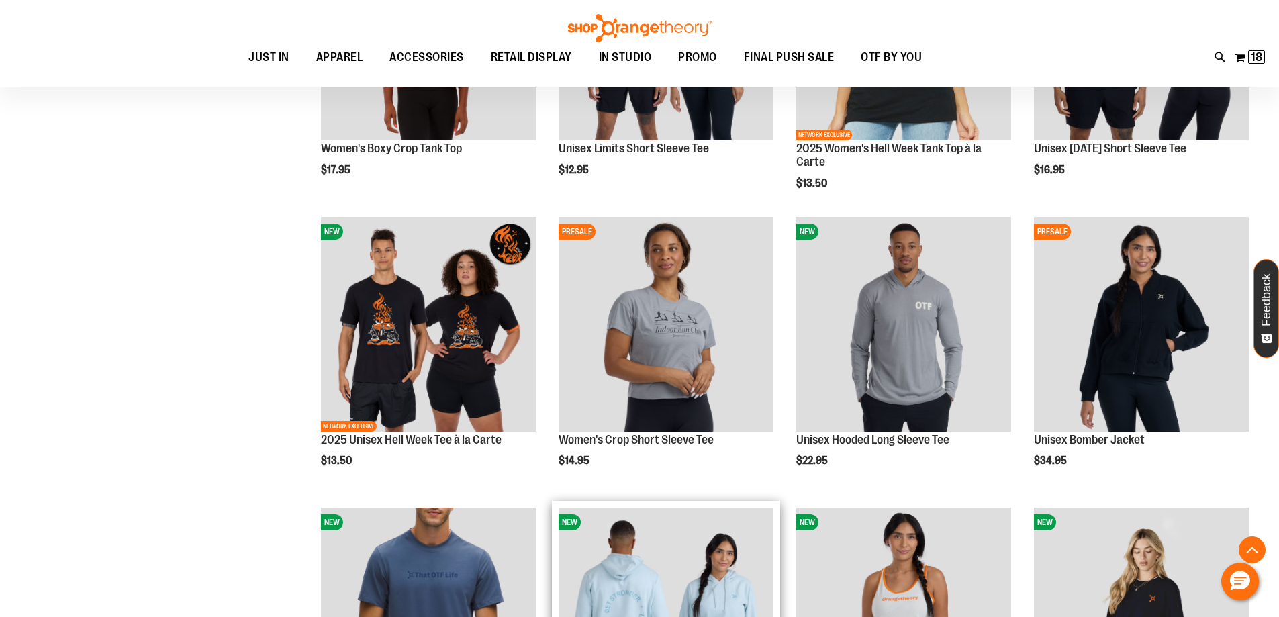
scroll to position [671, 0]
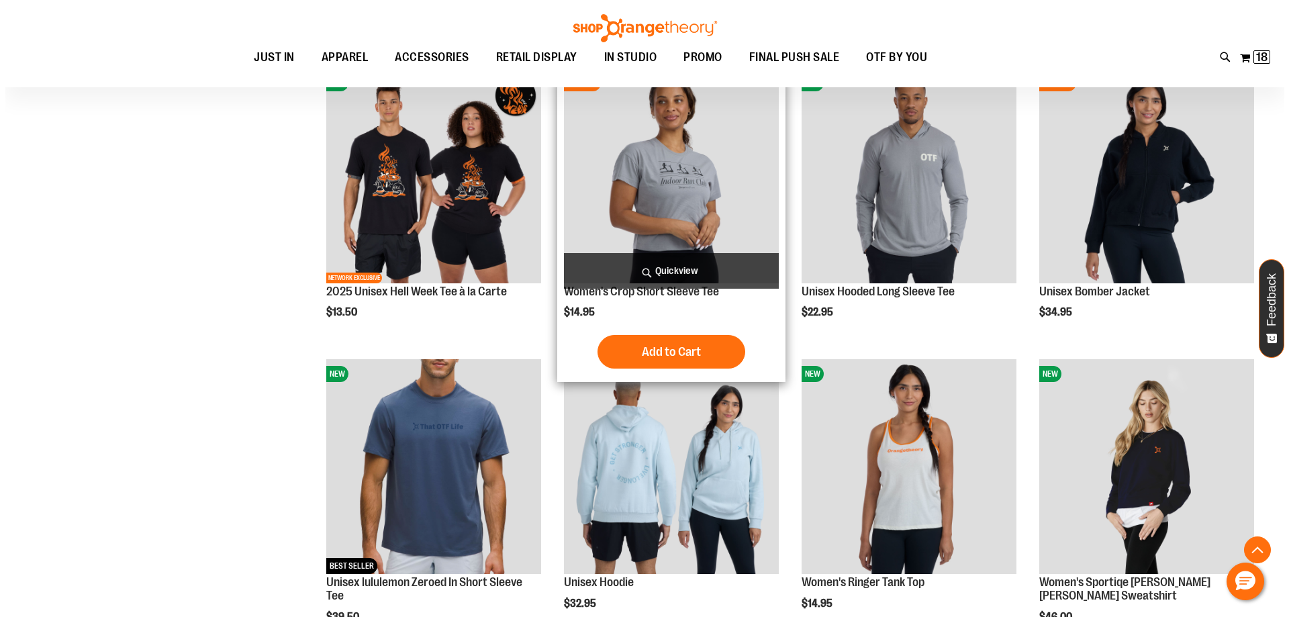
scroll to position [940, 0]
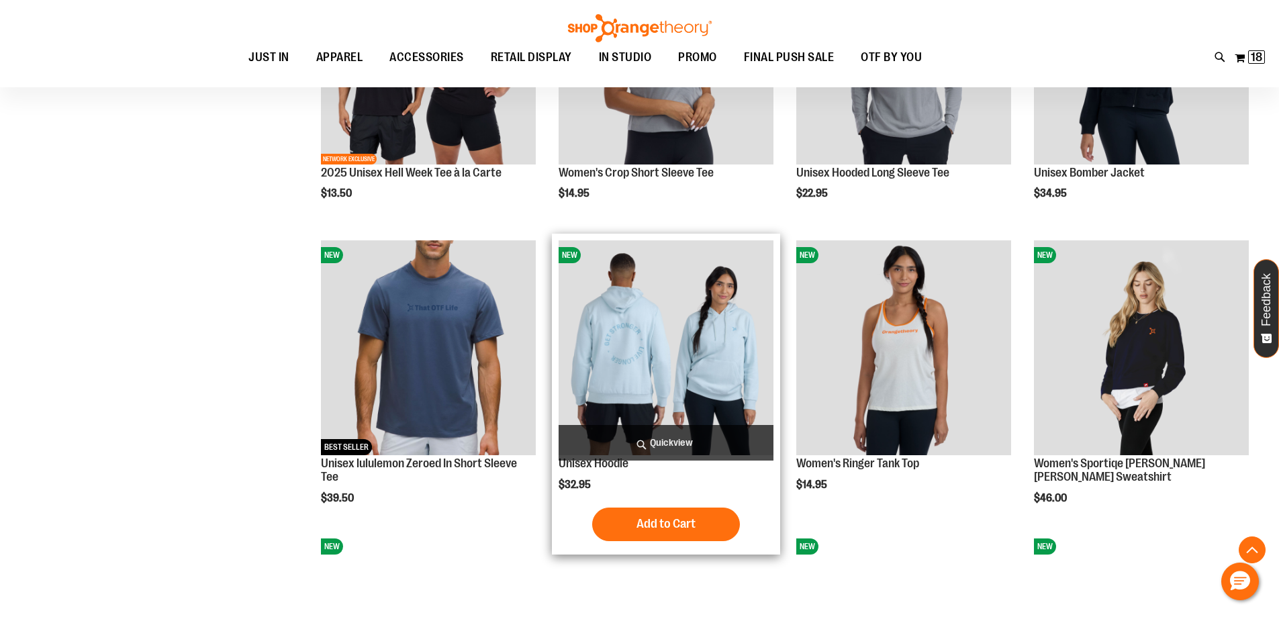
click at [697, 437] on span "Quickview" at bounding box center [665, 443] width 215 height 36
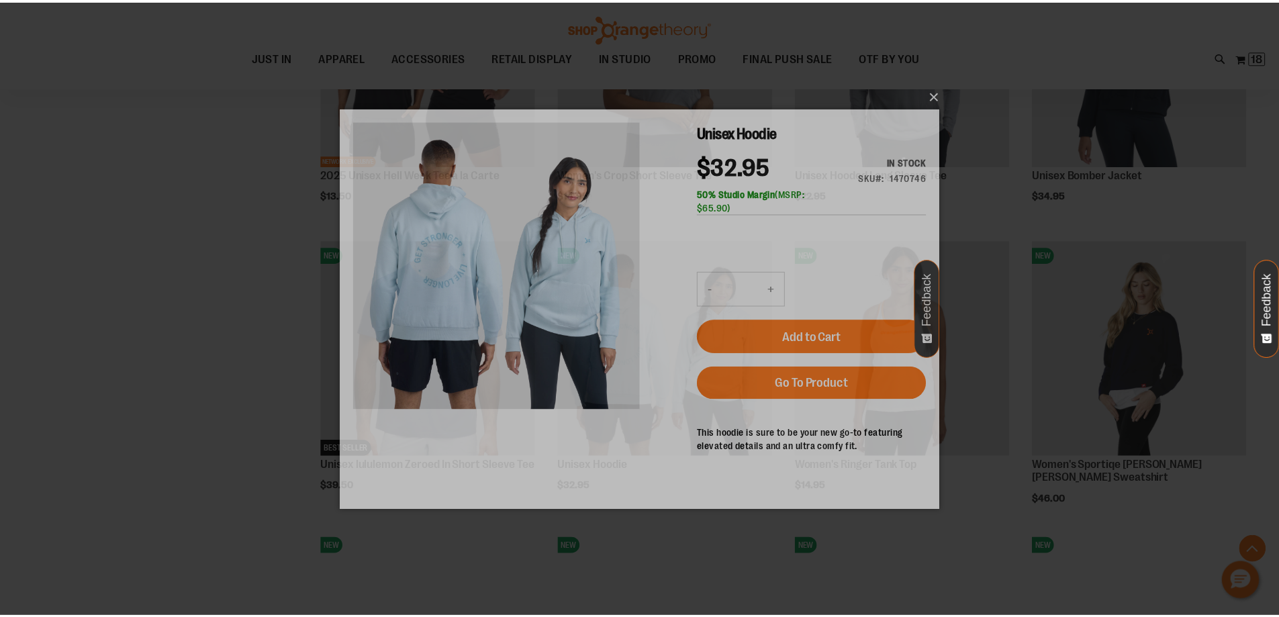
scroll to position [0, 0]
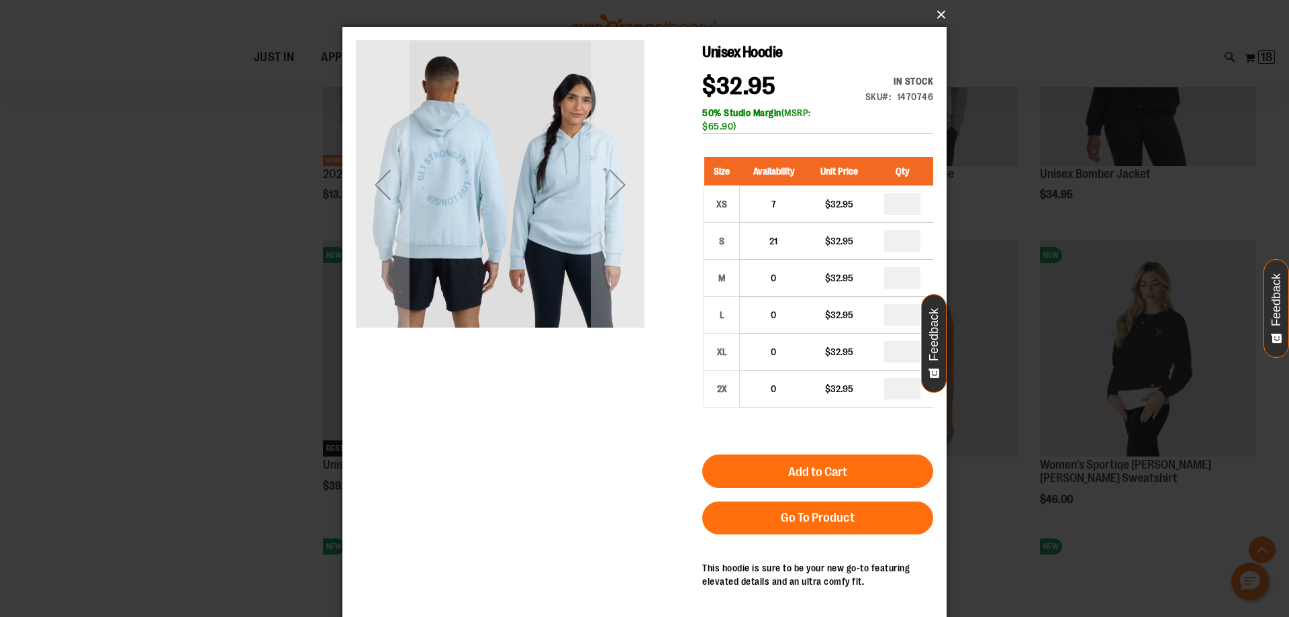
click at [938, 19] on button "×" at bounding box center [648, 15] width 604 height 30
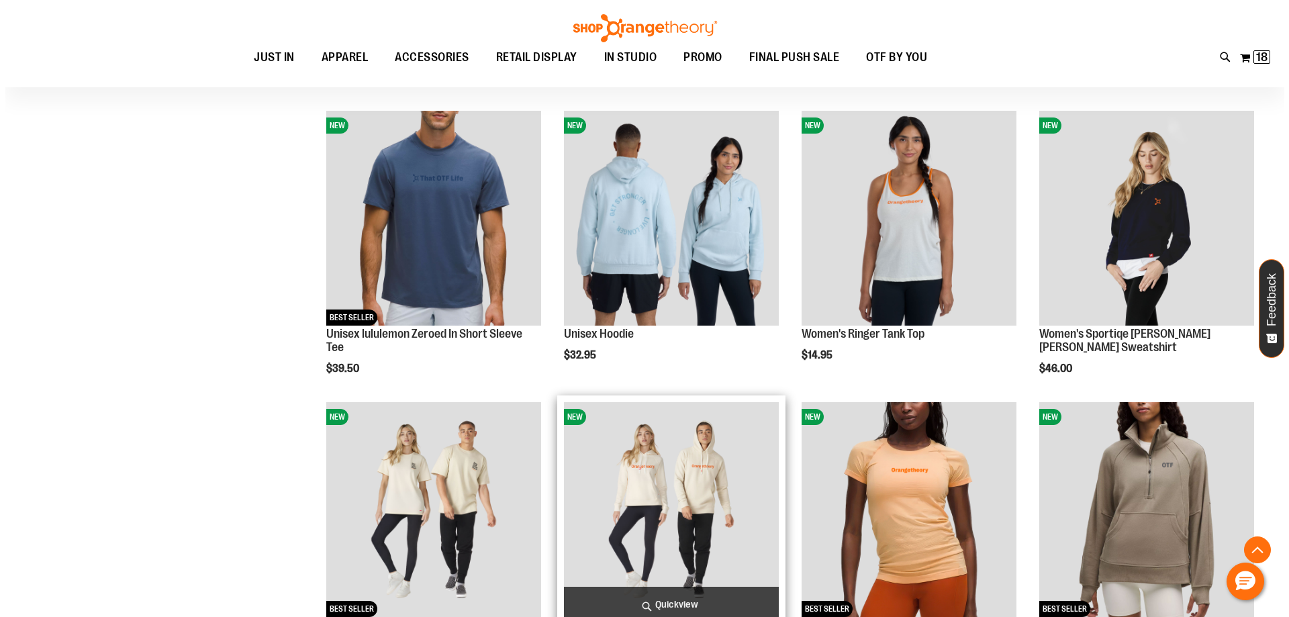
scroll to position [1208, 0]
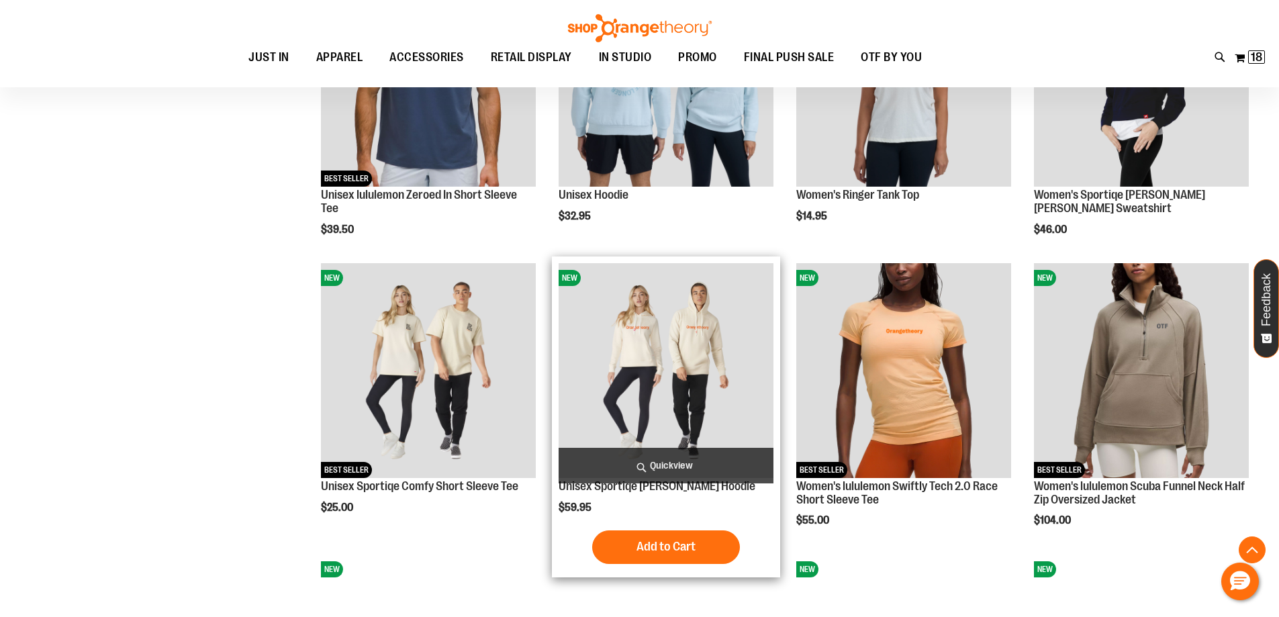
click at [667, 456] on span "Quickview" at bounding box center [665, 466] width 215 height 36
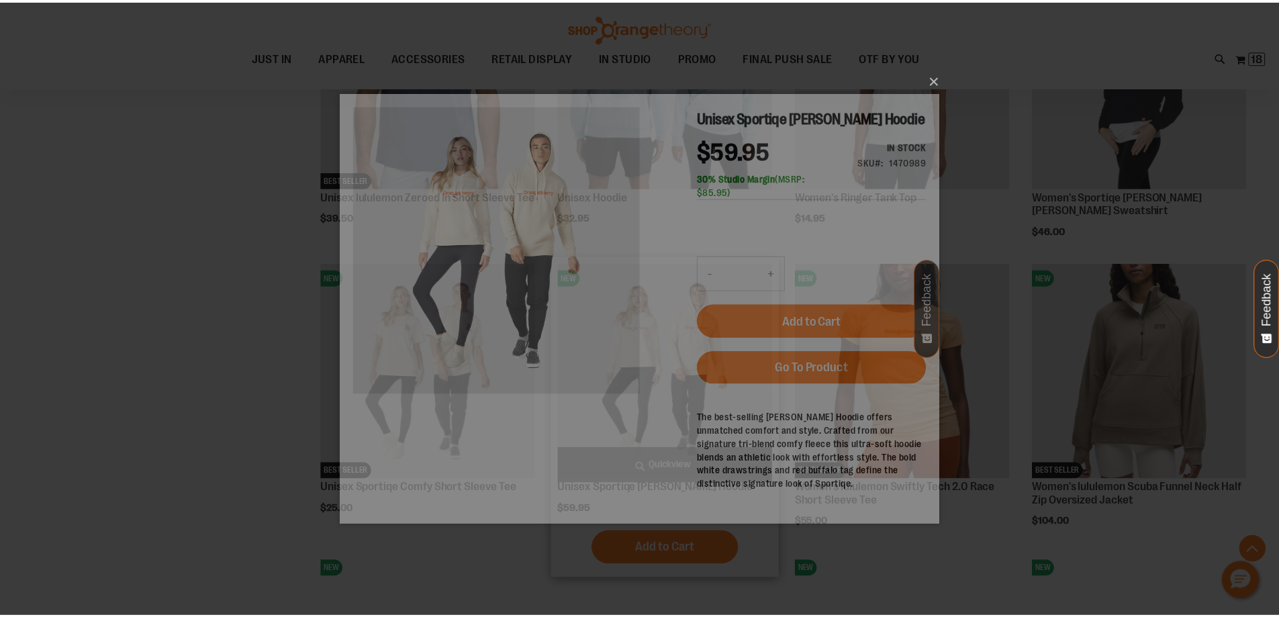
scroll to position [0, 0]
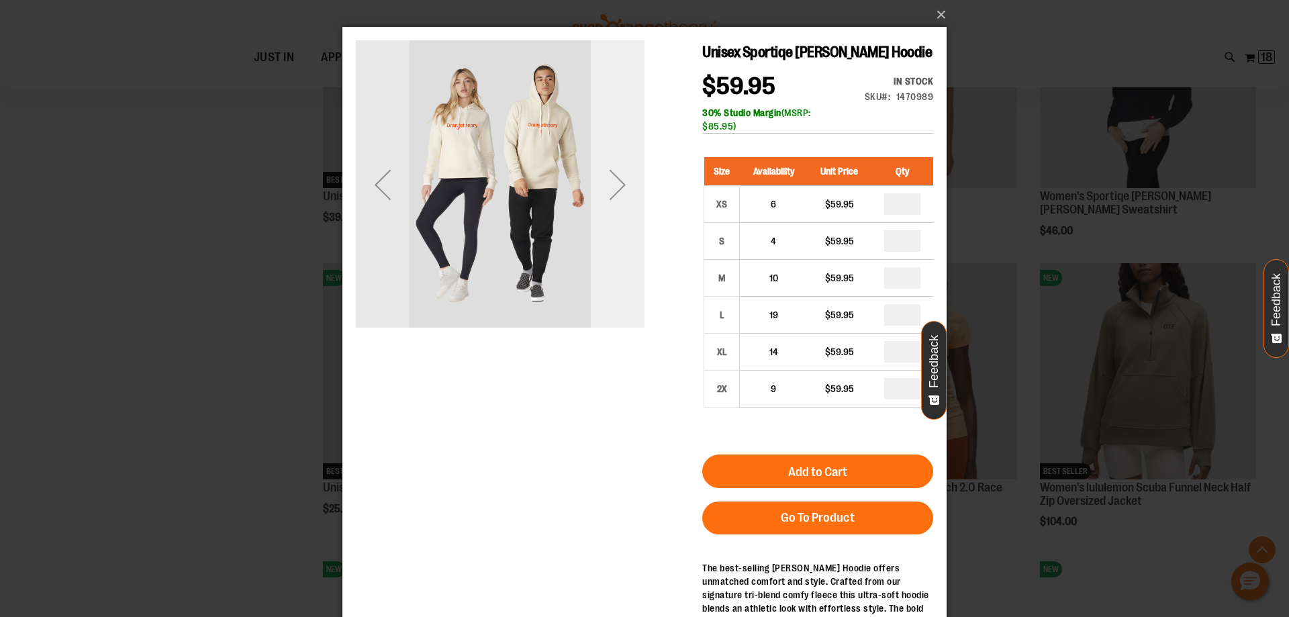
click at [630, 172] on div "Next" at bounding box center [618, 185] width 54 height 54
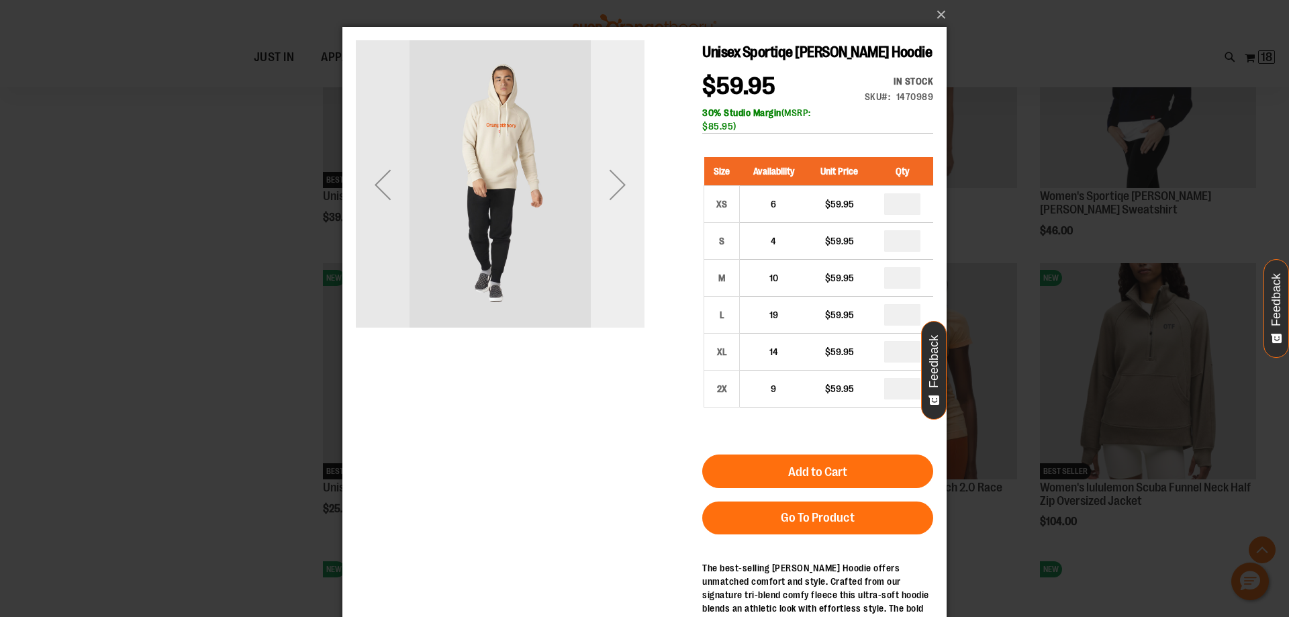
click at [630, 172] on div "Next" at bounding box center [618, 185] width 54 height 54
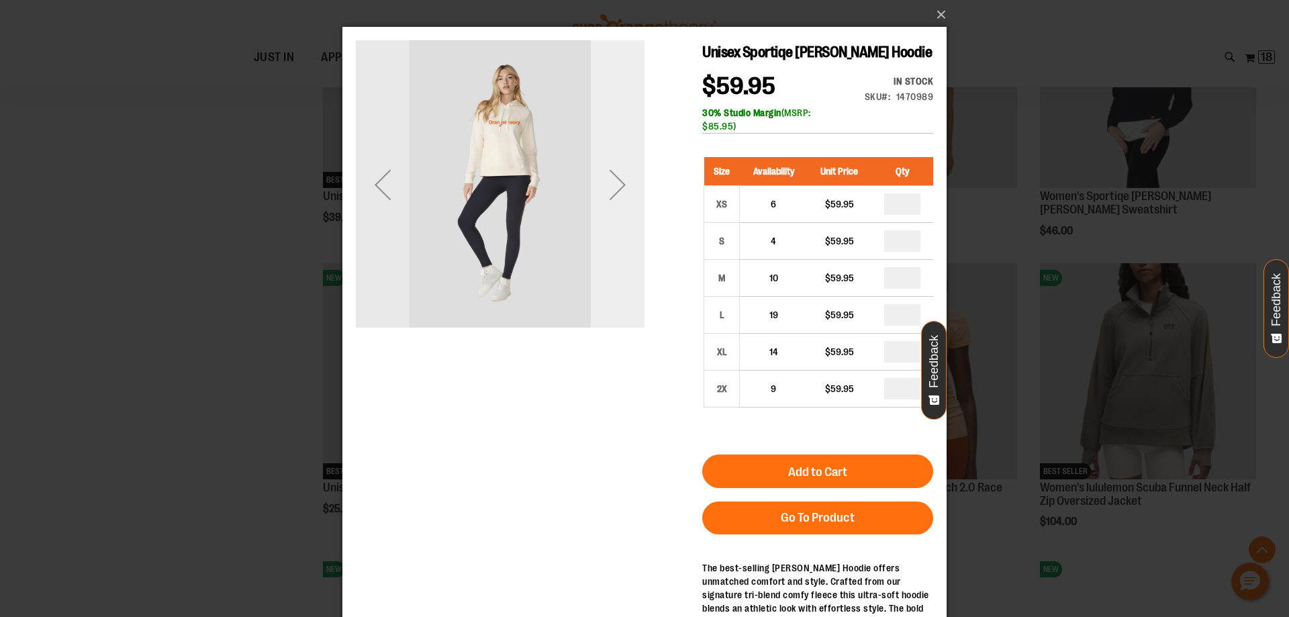
click at [630, 172] on div "Next" at bounding box center [618, 185] width 54 height 54
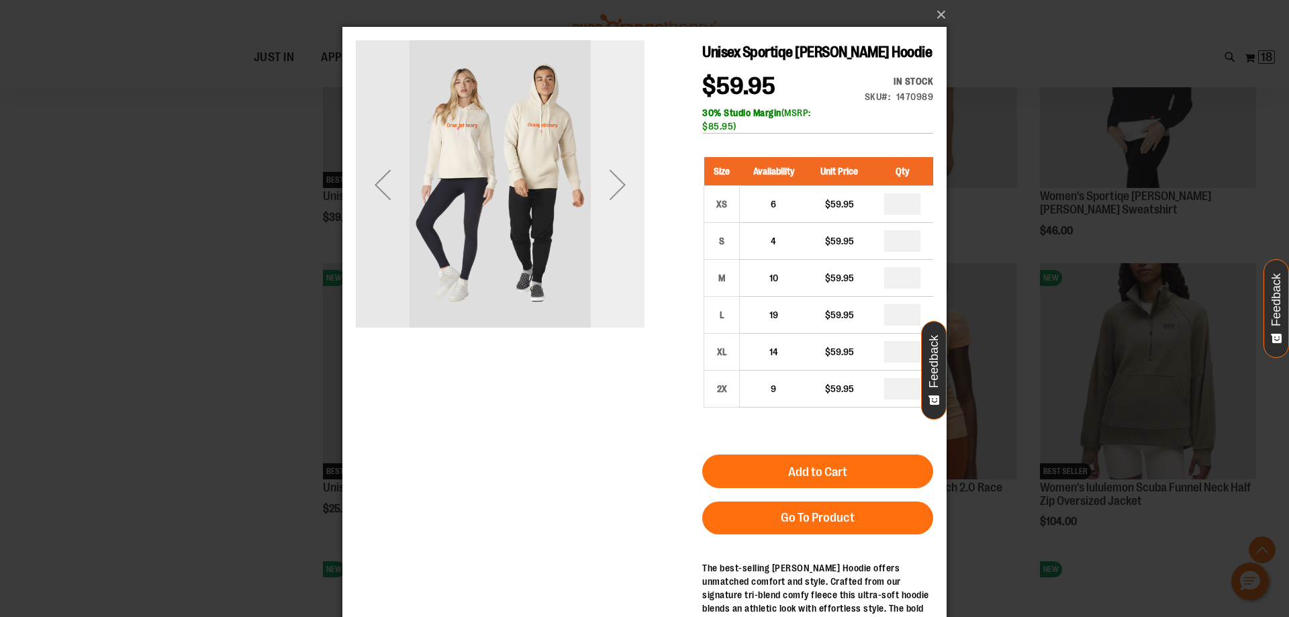
click at [630, 172] on div "Next" at bounding box center [618, 185] width 54 height 54
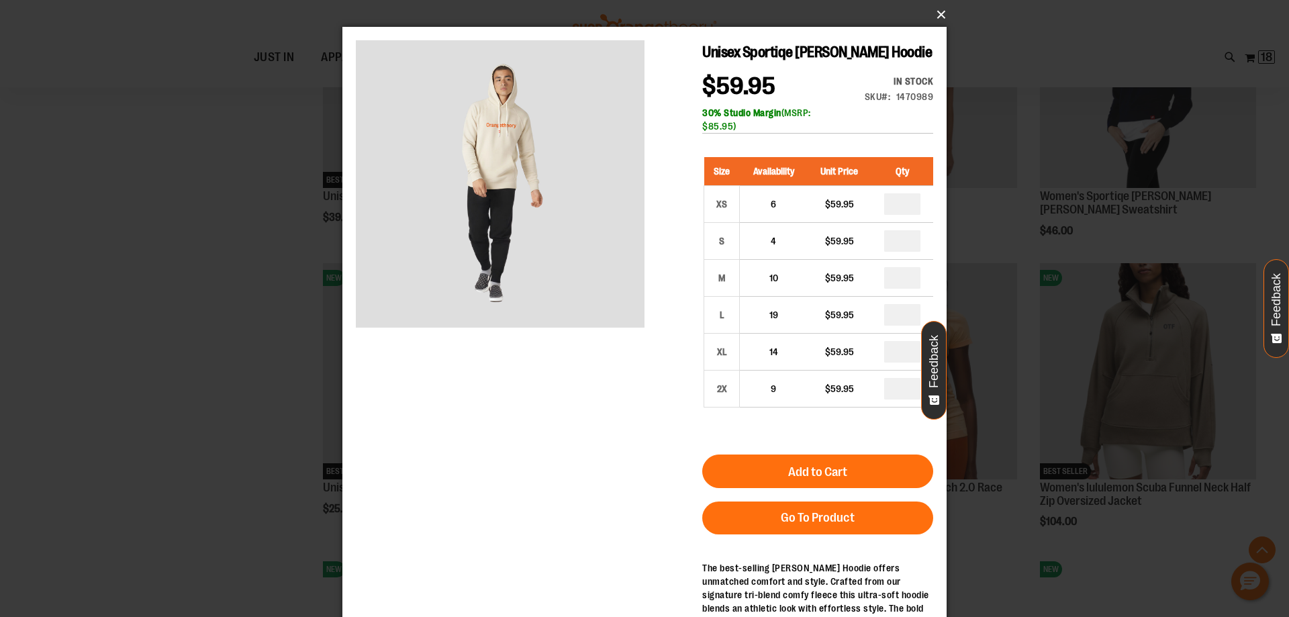
click at [928, 13] on button "×" at bounding box center [648, 15] width 604 height 30
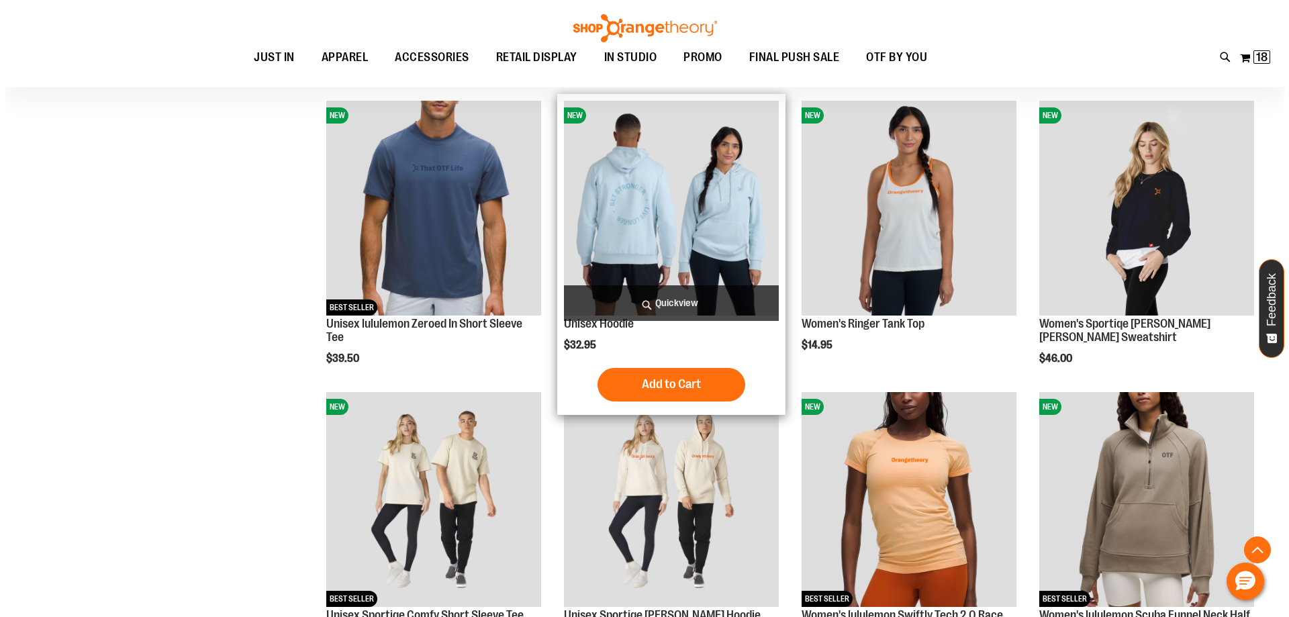
scroll to position [1074, 0]
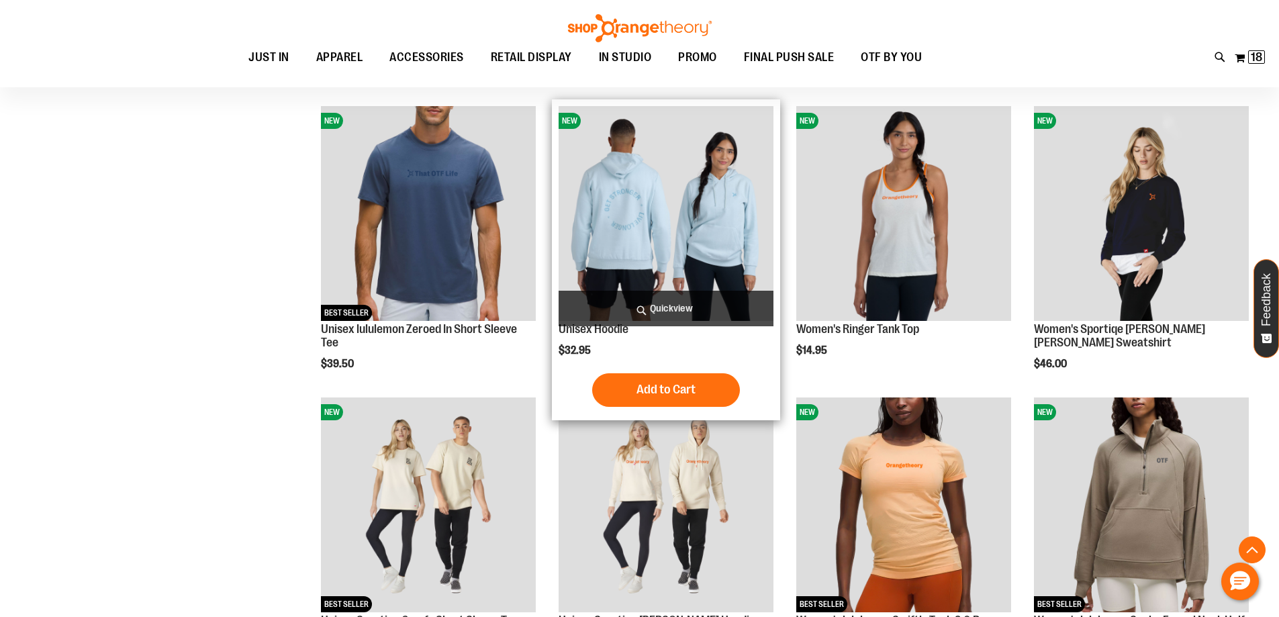
click at [670, 298] on span "Quickview" at bounding box center [665, 309] width 215 height 36
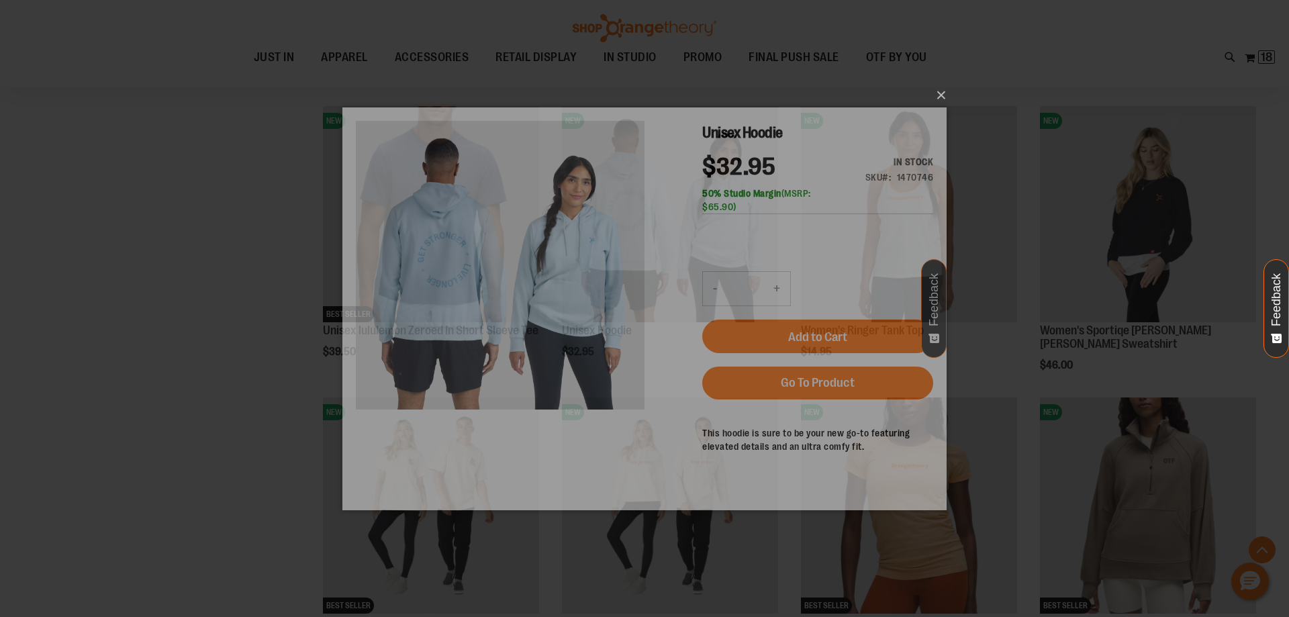
scroll to position [0, 0]
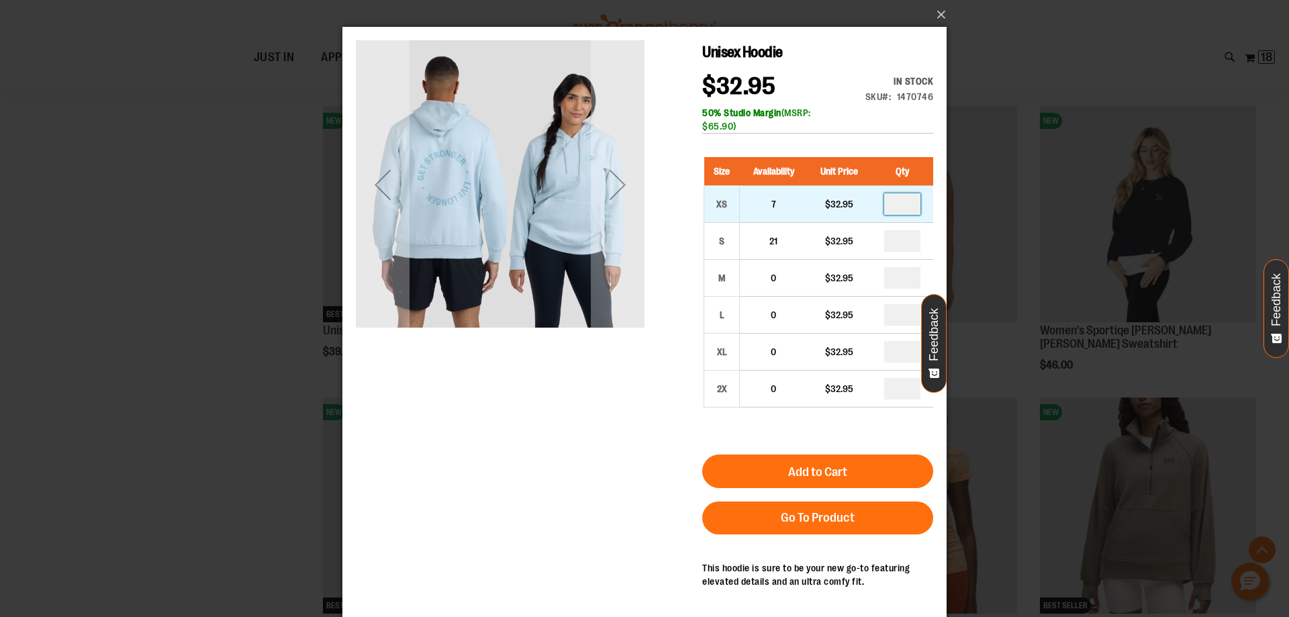
drag, startPoint x: 907, startPoint y: 199, endPoint x: 891, endPoint y: 200, distance: 15.5
click at [891, 200] on input "number" at bounding box center [902, 203] width 36 height 21
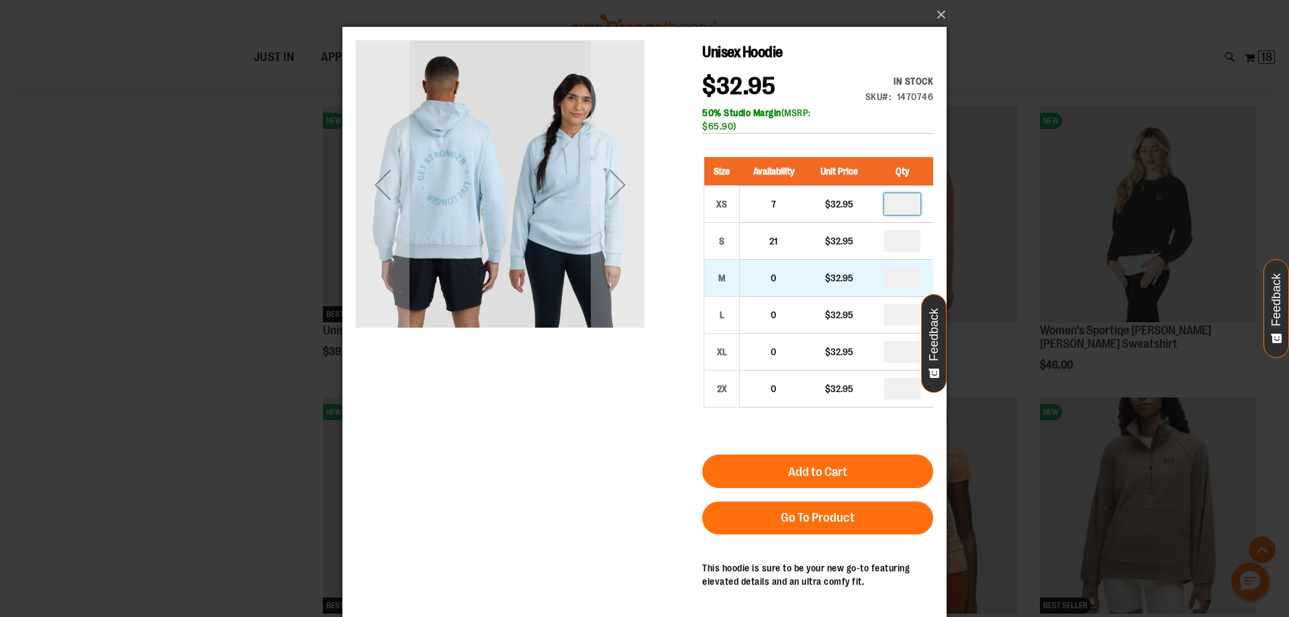
type input "*"
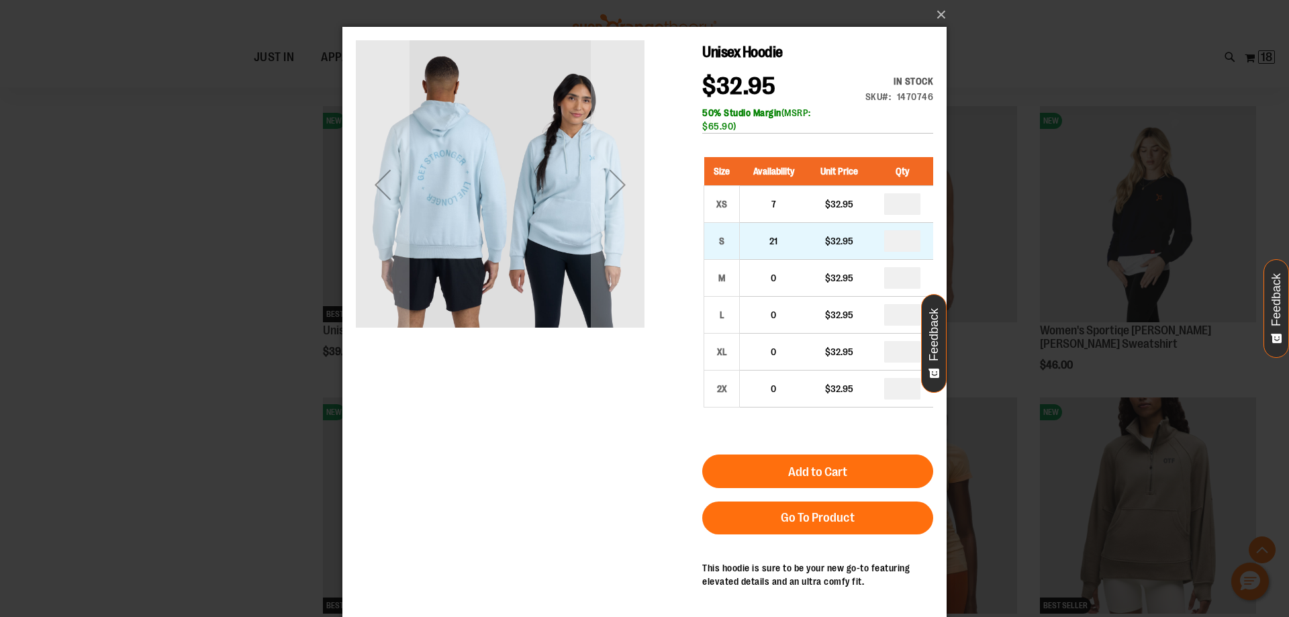
drag, startPoint x: 913, startPoint y: 248, endPoint x: 891, endPoint y: 245, distance: 22.3
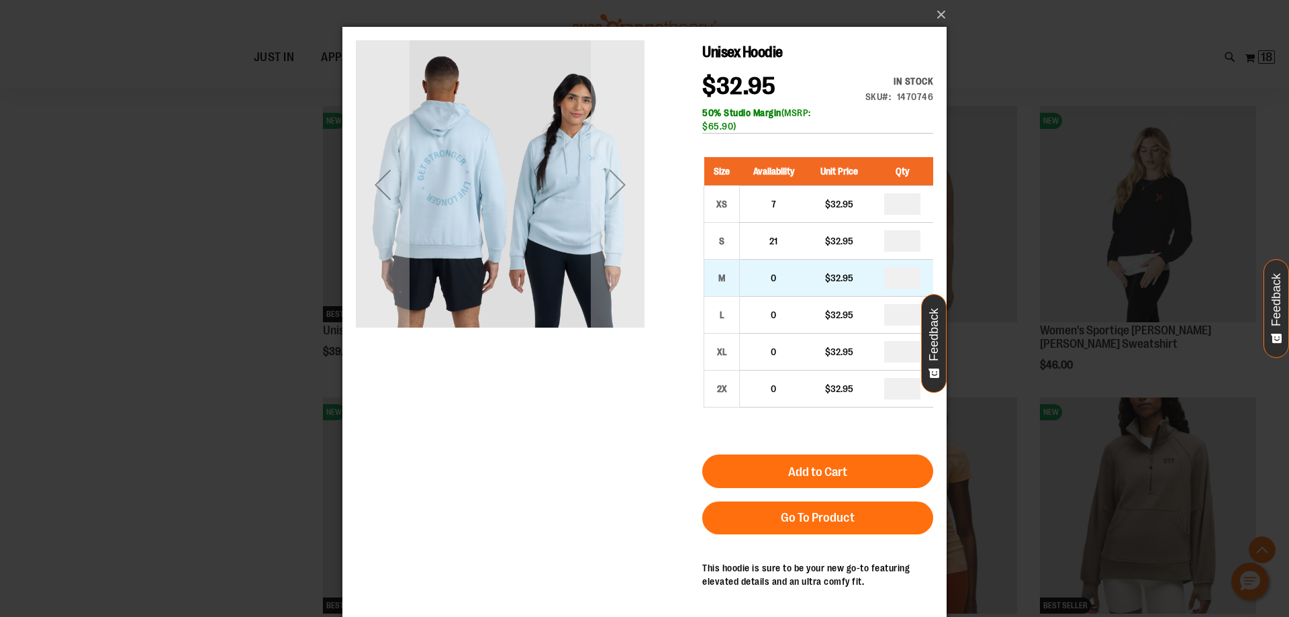
type input "*"
drag, startPoint x: 908, startPoint y: 276, endPoint x: 895, endPoint y: 276, distance: 13.4
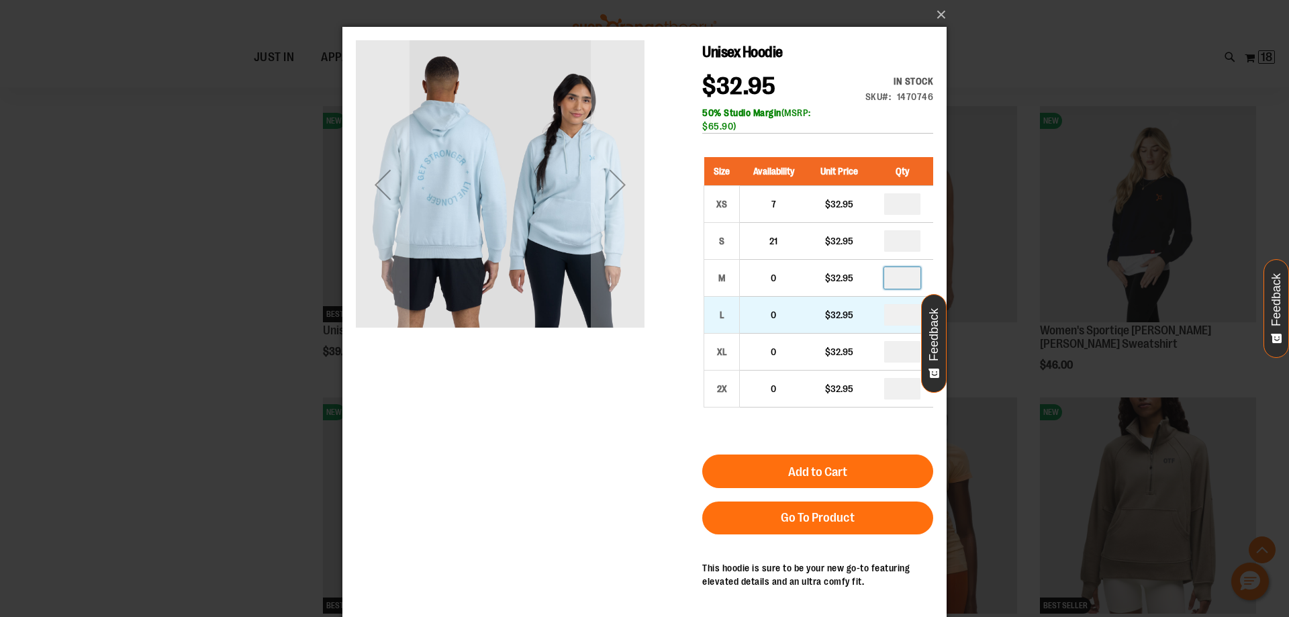
type input "*"
click at [903, 317] on input "number" at bounding box center [902, 314] width 36 height 21
type input "*"
click at [901, 349] on input "number" at bounding box center [902, 351] width 36 height 21
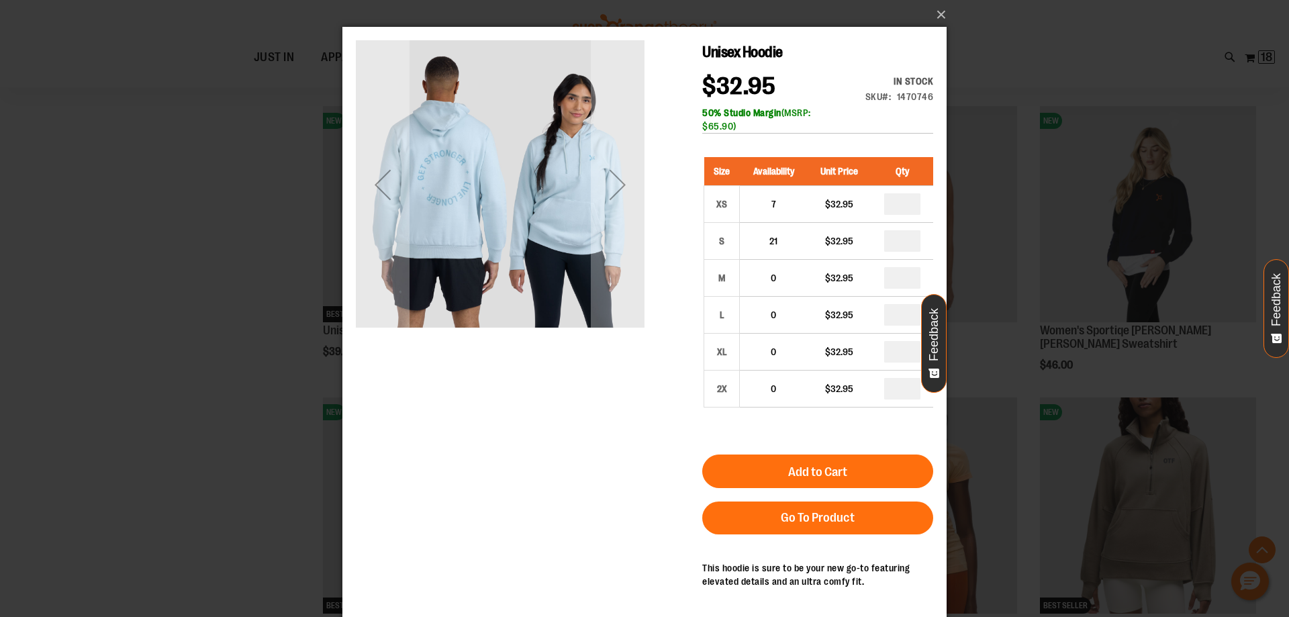
type input "*"
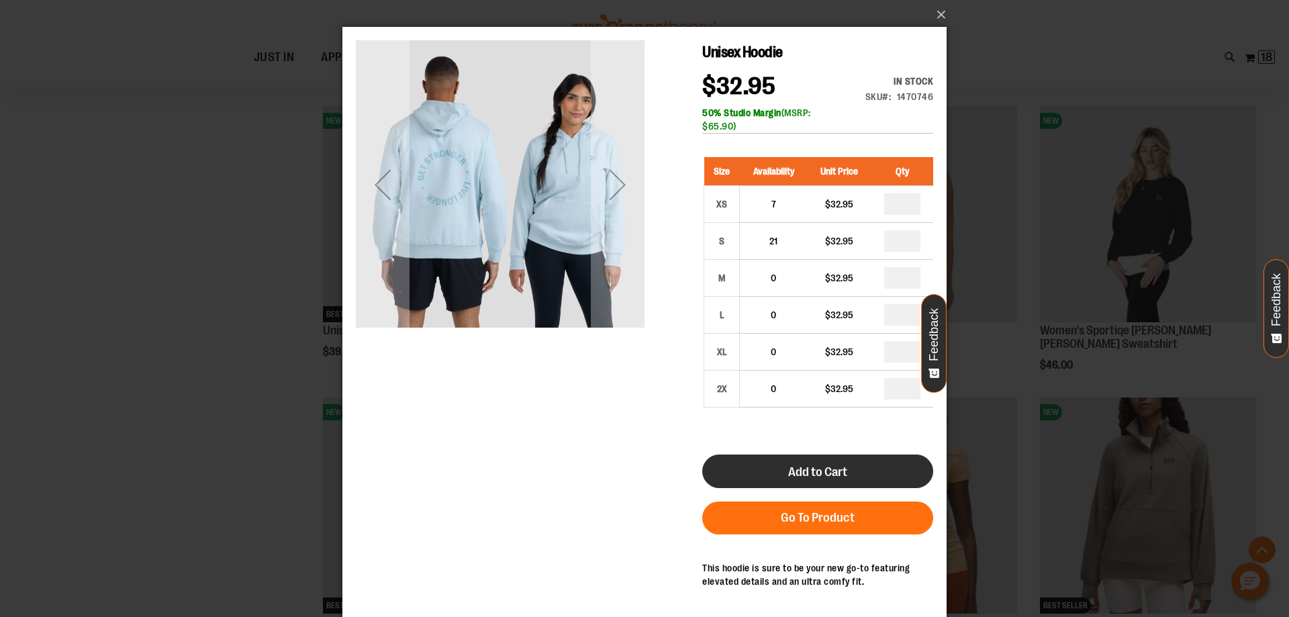
click at [837, 479] on span "Add to Cart" at bounding box center [817, 471] width 59 height 15
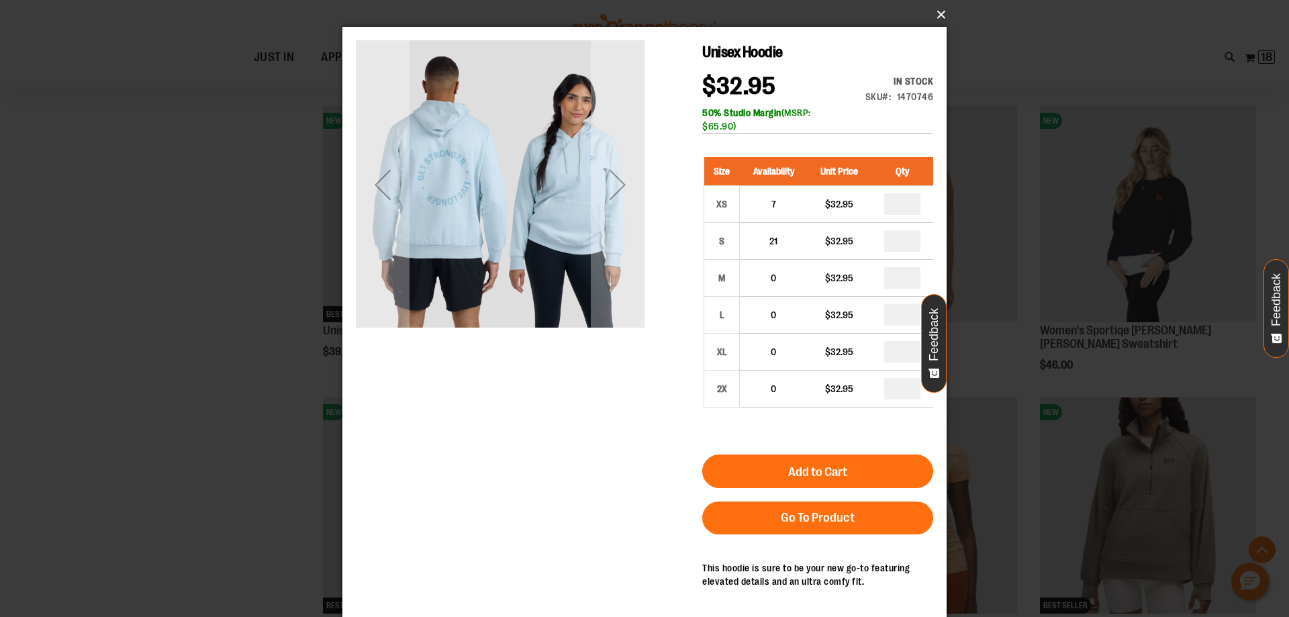
click at [937, 11] on button "×" at bounding box center [648, 15] width 604 height 30
click at [942, 14] on button "×" at bounding box center [648, 15] width 604 height 30
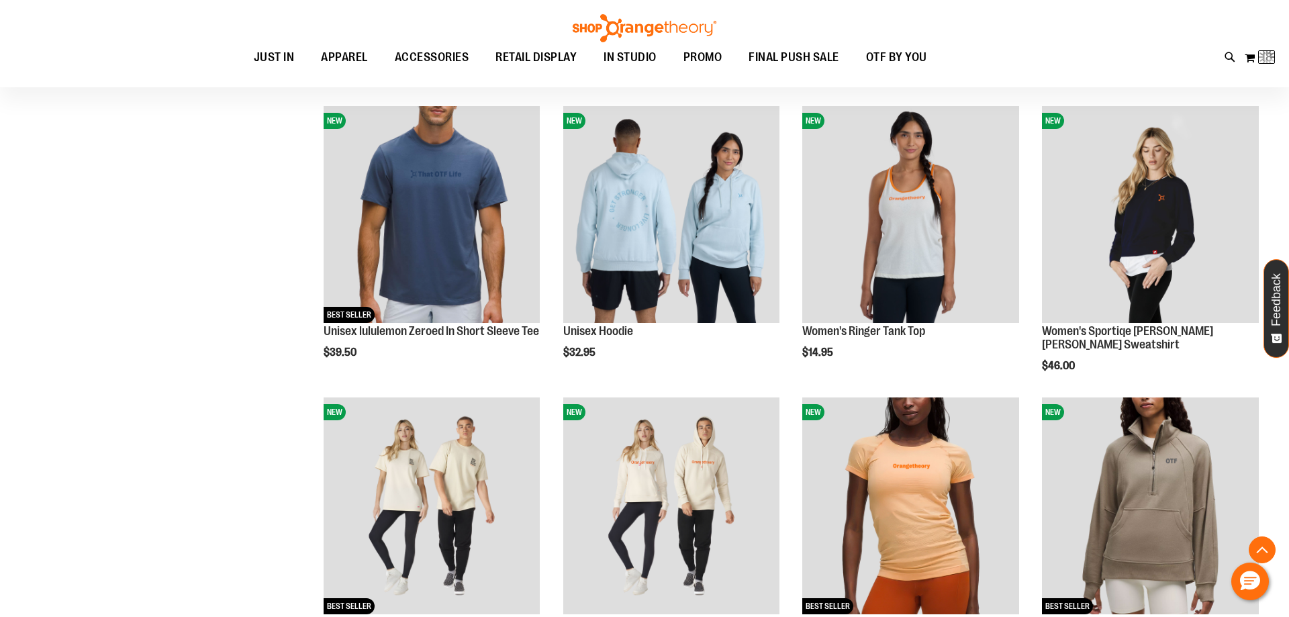
click at [942, 14] on div "Toggle Nav Search Popular Suggestions Advanced Search" at bounding box center [644, 43] width 1289 height 87
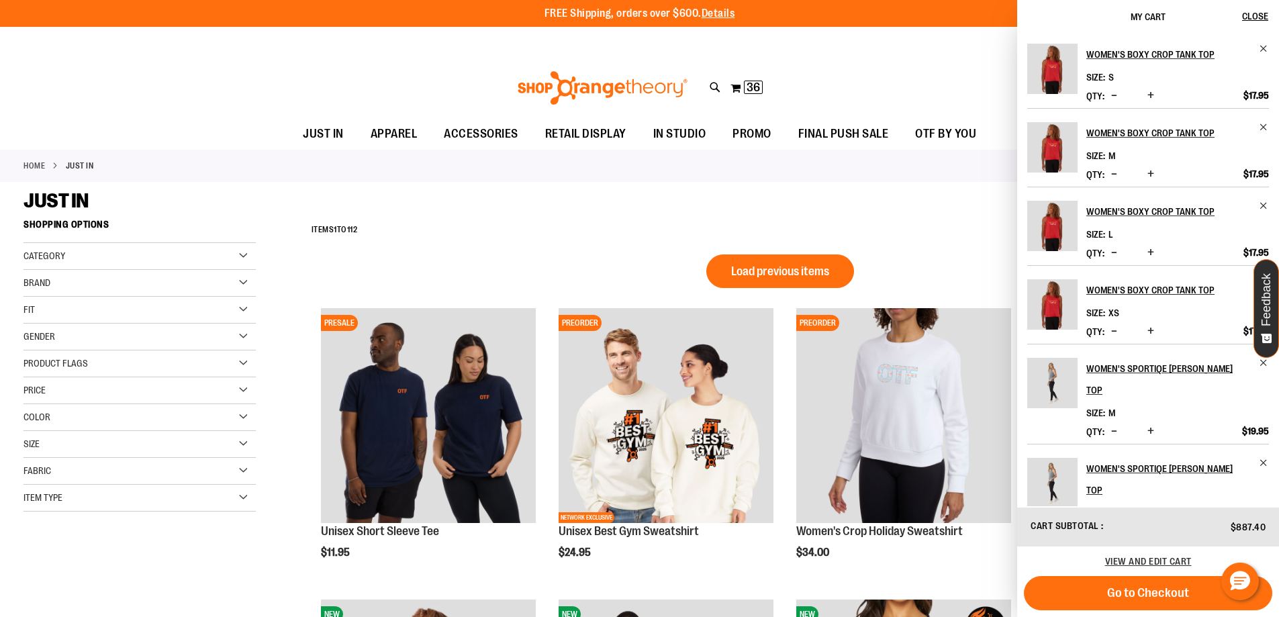
click at [938, 172] on div "Home JUST IN" at bounding box center [639, 166] width 1279 height 32
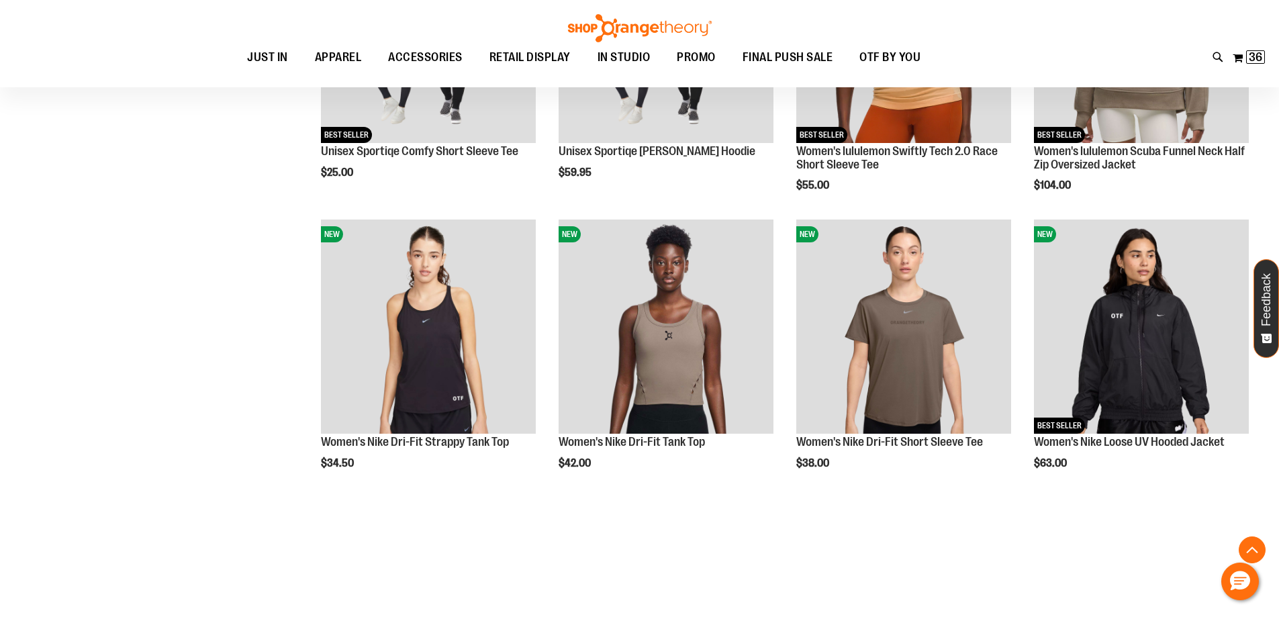
scroll to position [1409, 0]
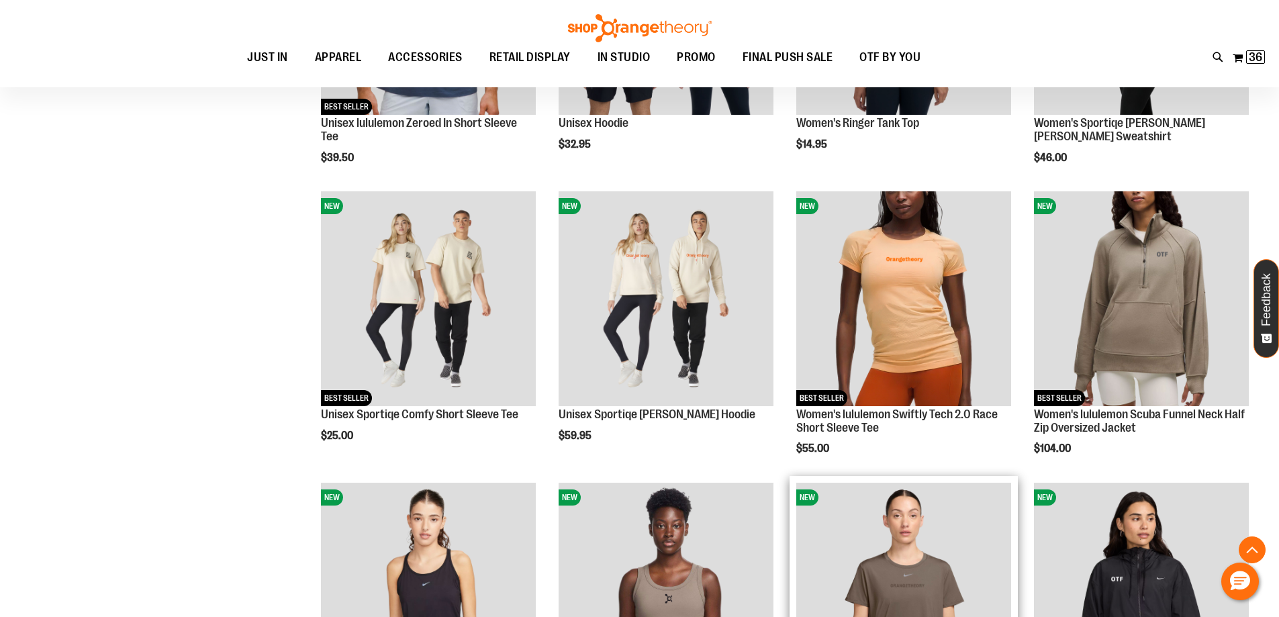
scroll to position [1207, 0]
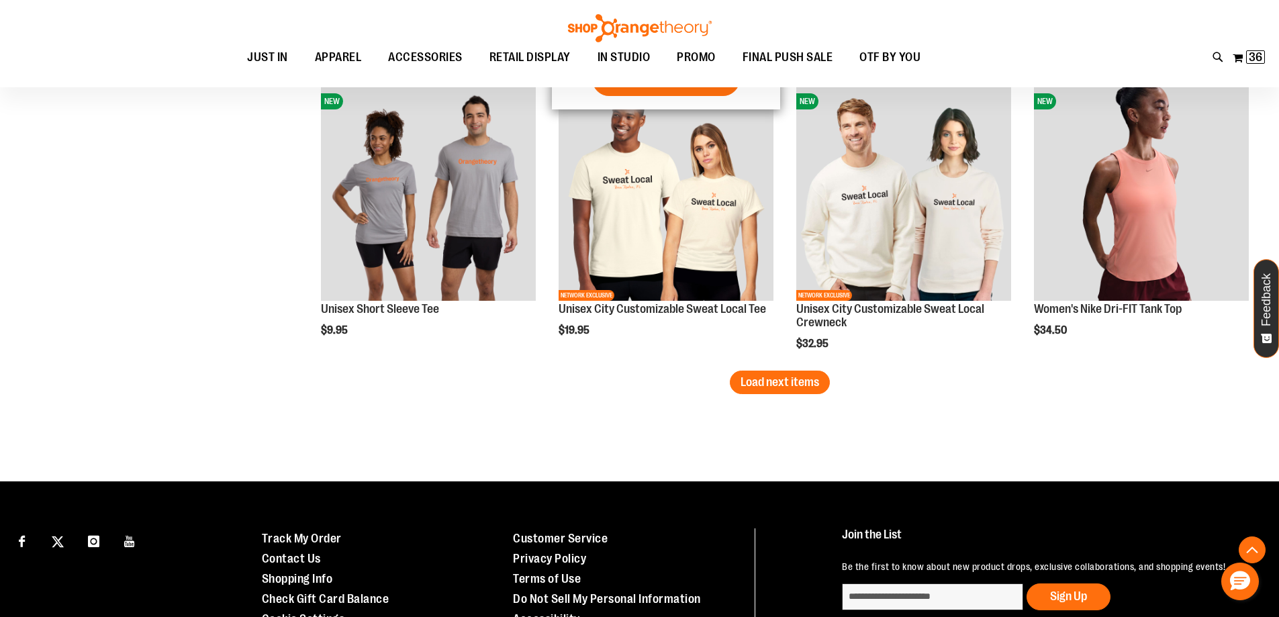
scroll to position [2550, 0]
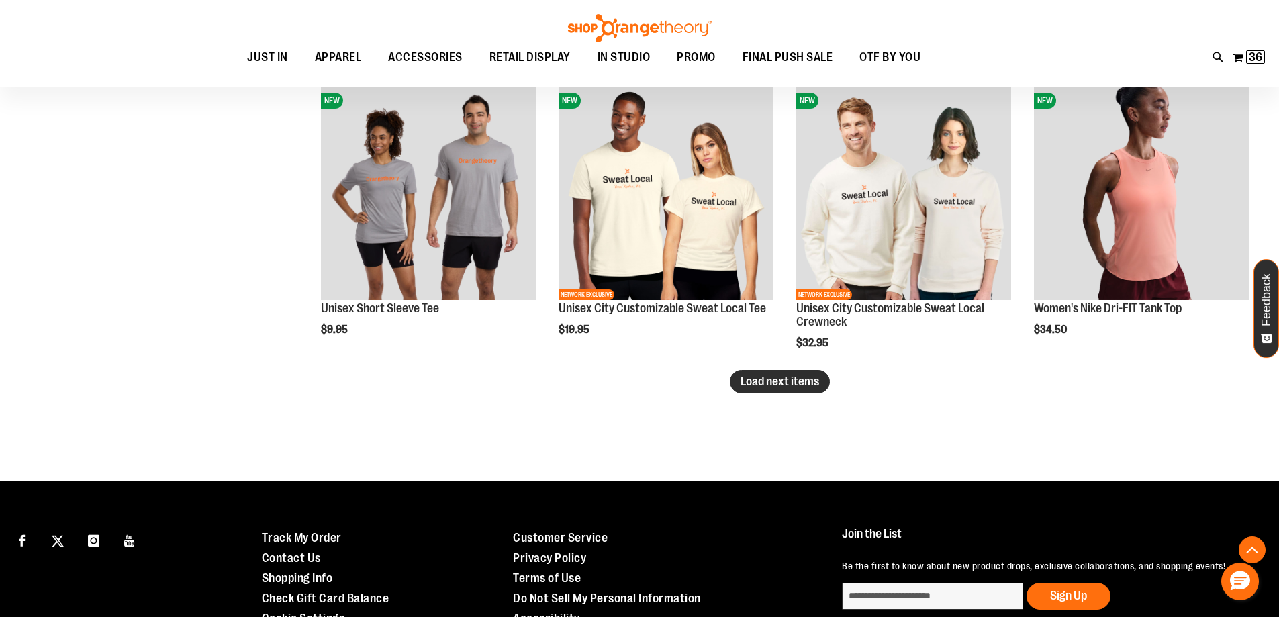
click at [792, 384] on span "Load next items" at bounding box center [779, 380] width 79 height 13
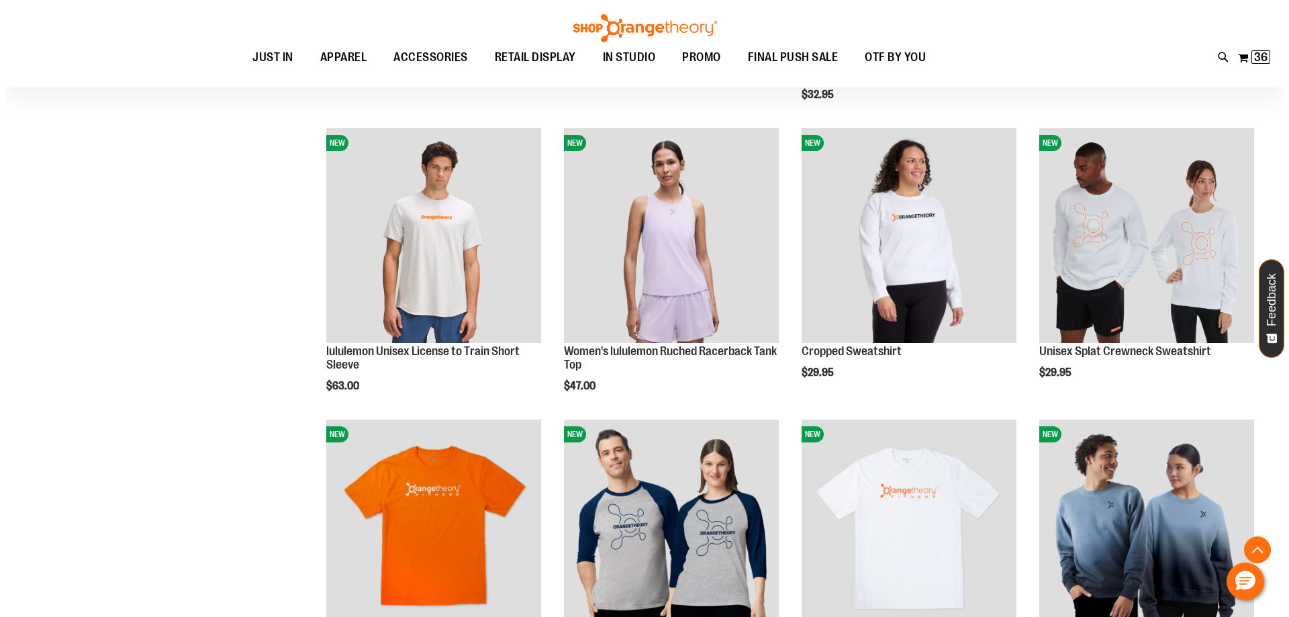
scroll to position [2952, 0]
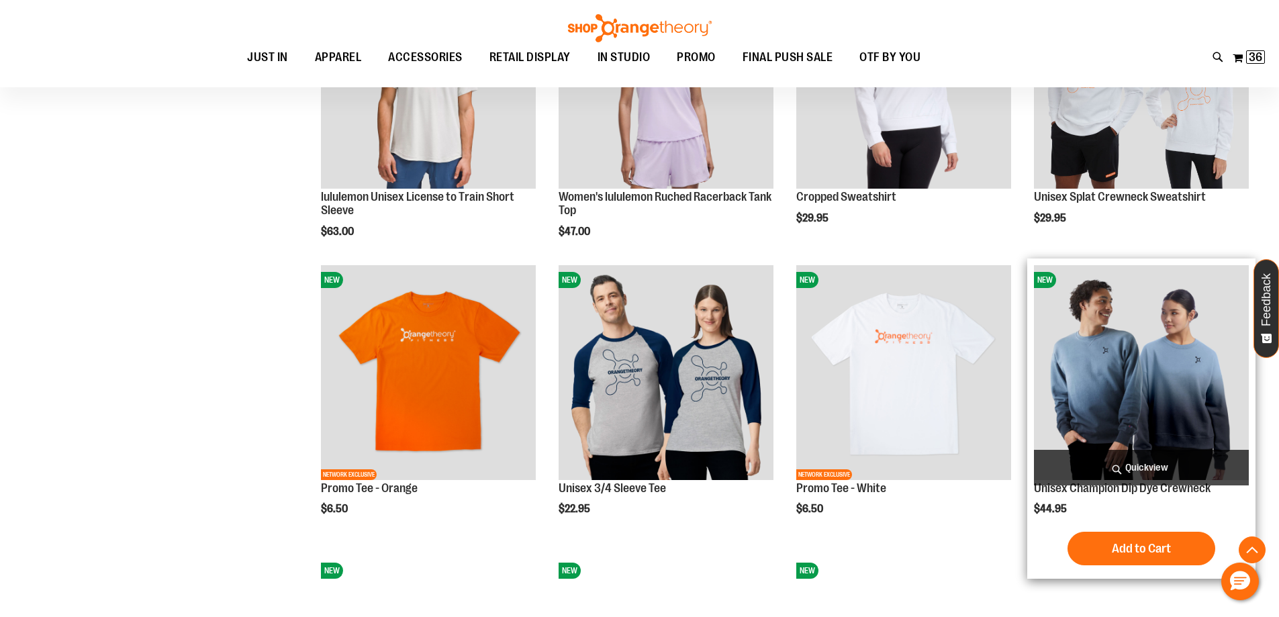
click at [1134, 460] on span "Quickview" at bounding box center [1141, 468] width 215 height 36
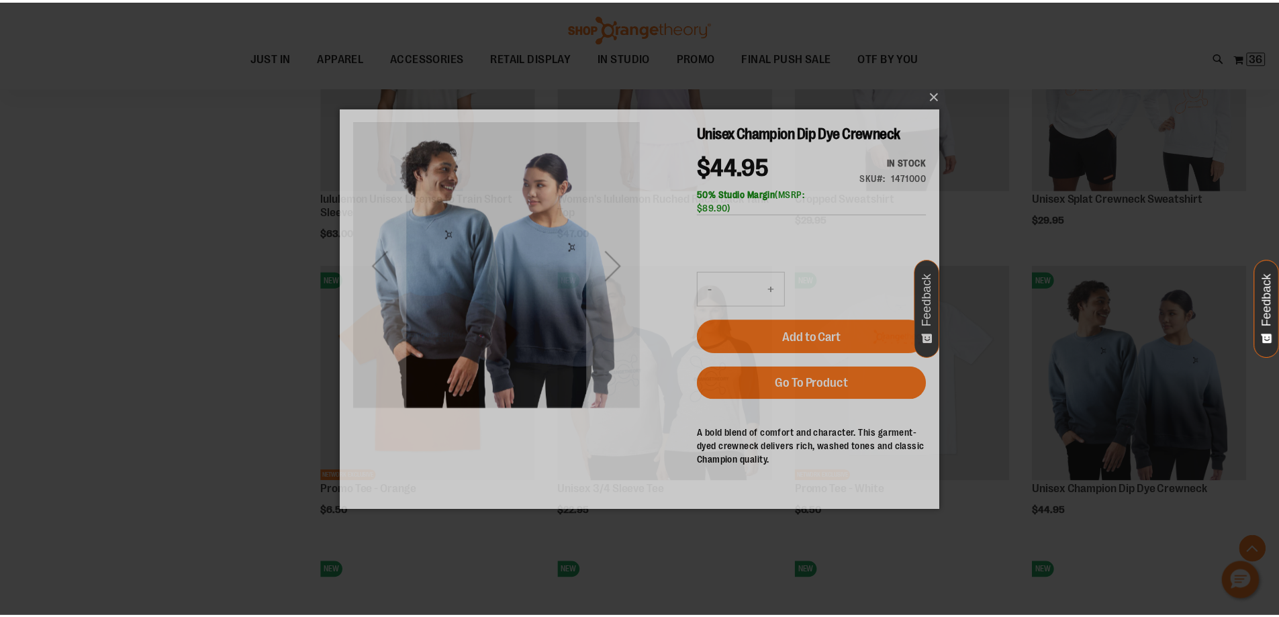
scroll to position [0, 0]
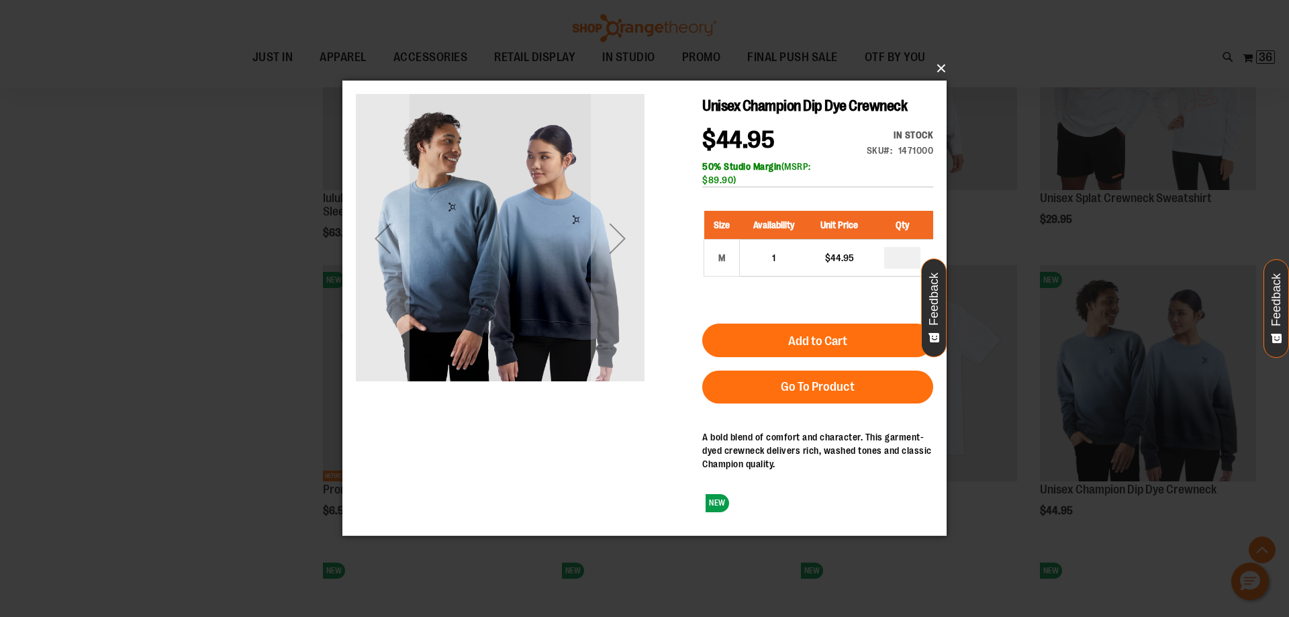
click at [937, 70] on button "×" at bounding box center [648, 69] width 604 height 30
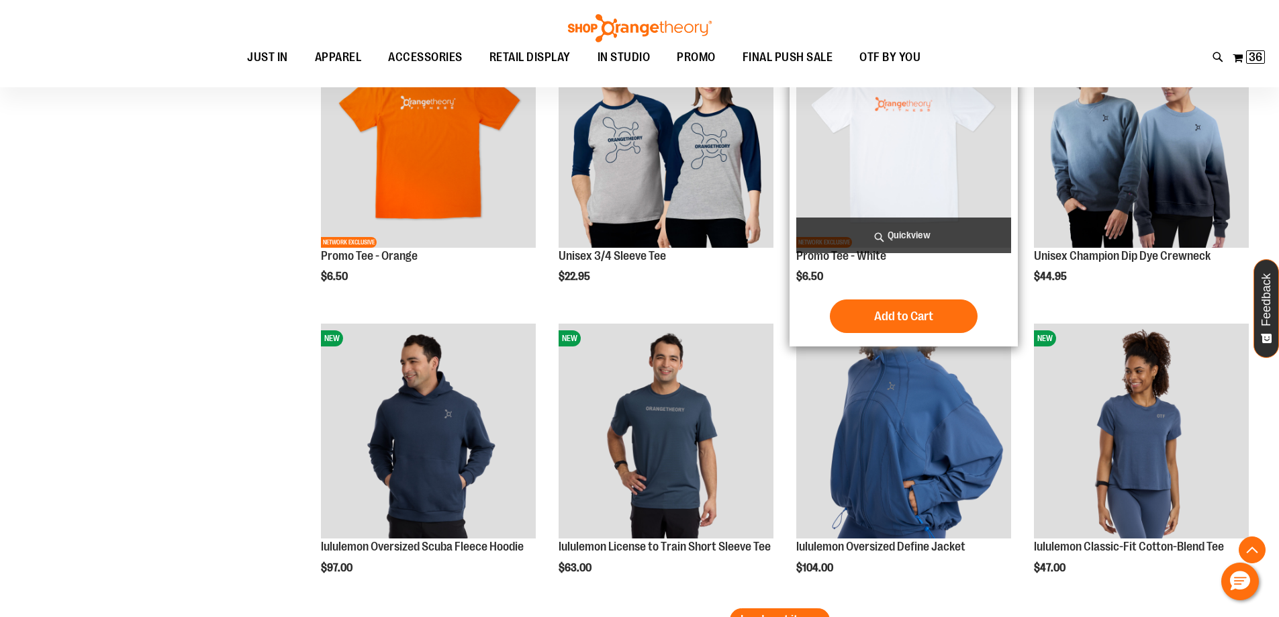
scroll to position [3019, 0]
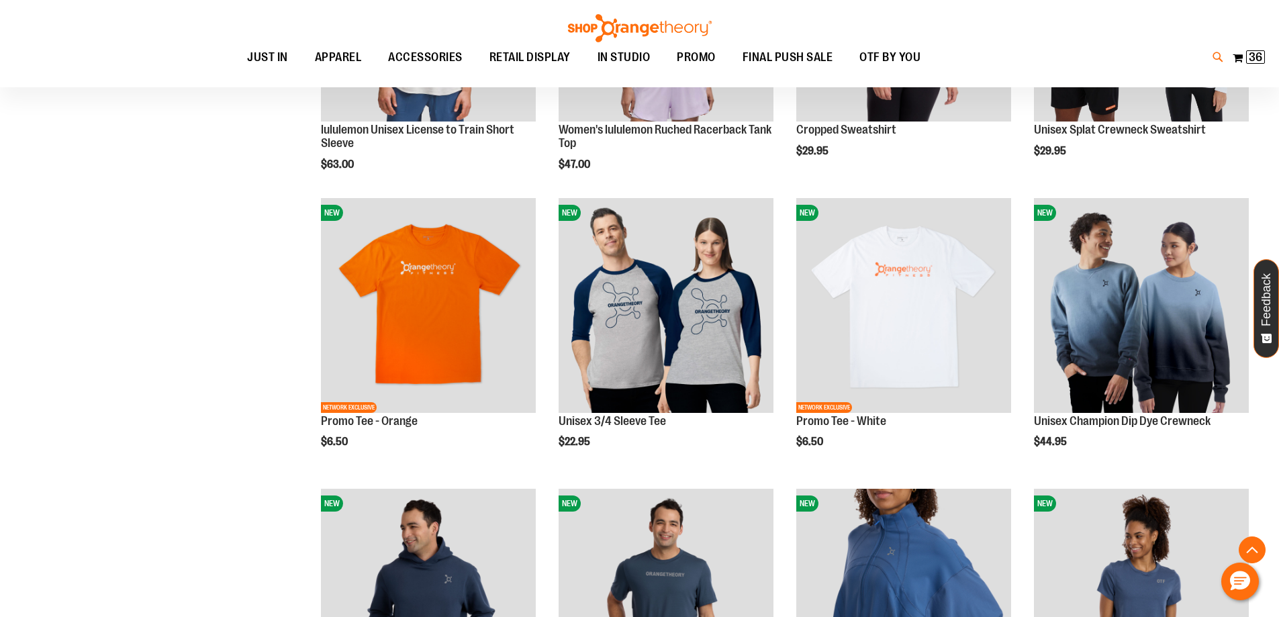
click at [1212, 56] on icon at bounding box center [1217, 57] width 11 height 15
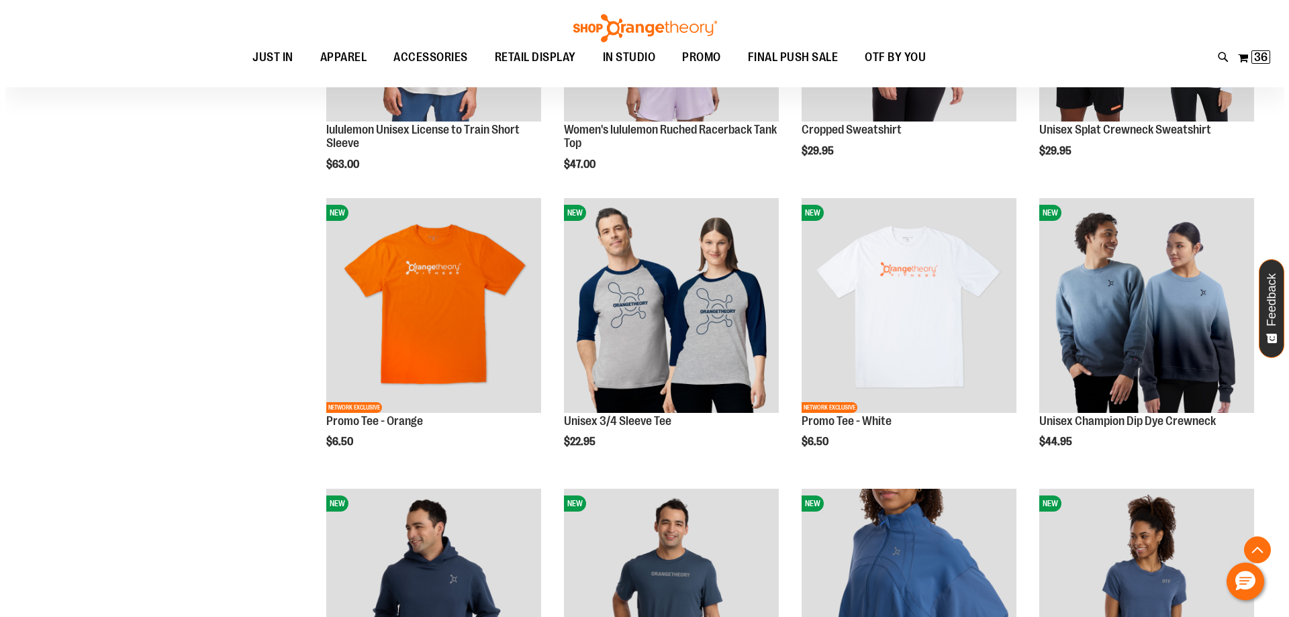
scroll to position [268, 0]
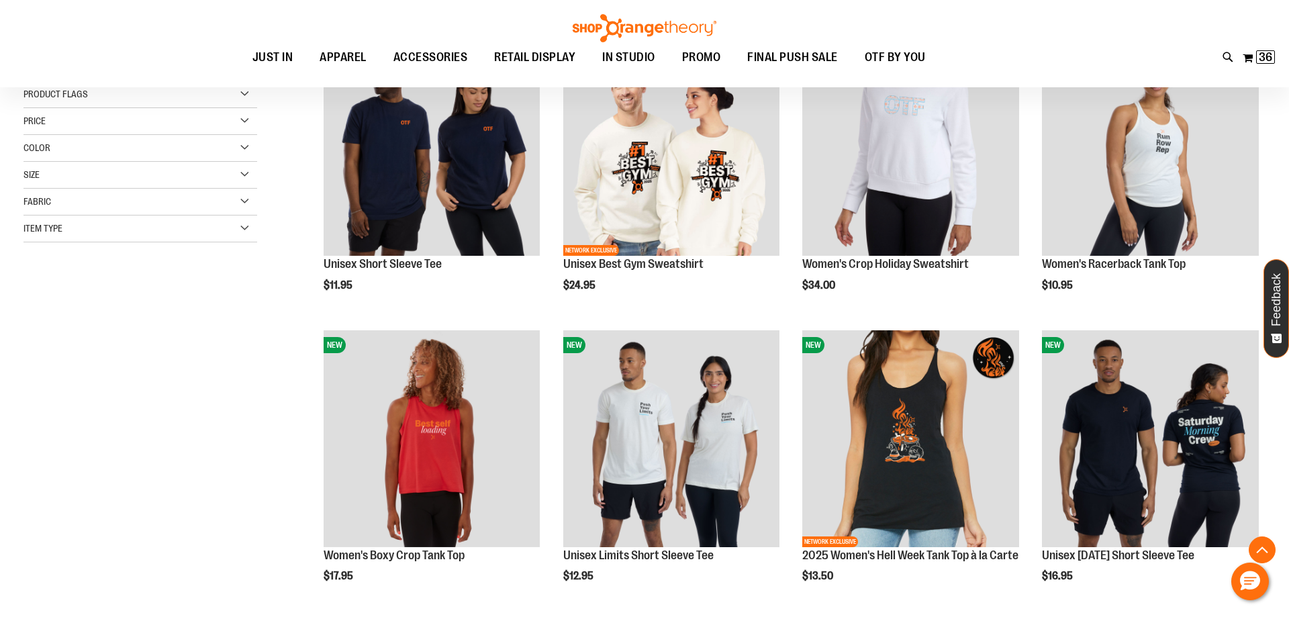
click at [1023, 57] on input "Search" at bounding box center [644, 76] width 1022 height 44
type input "****"
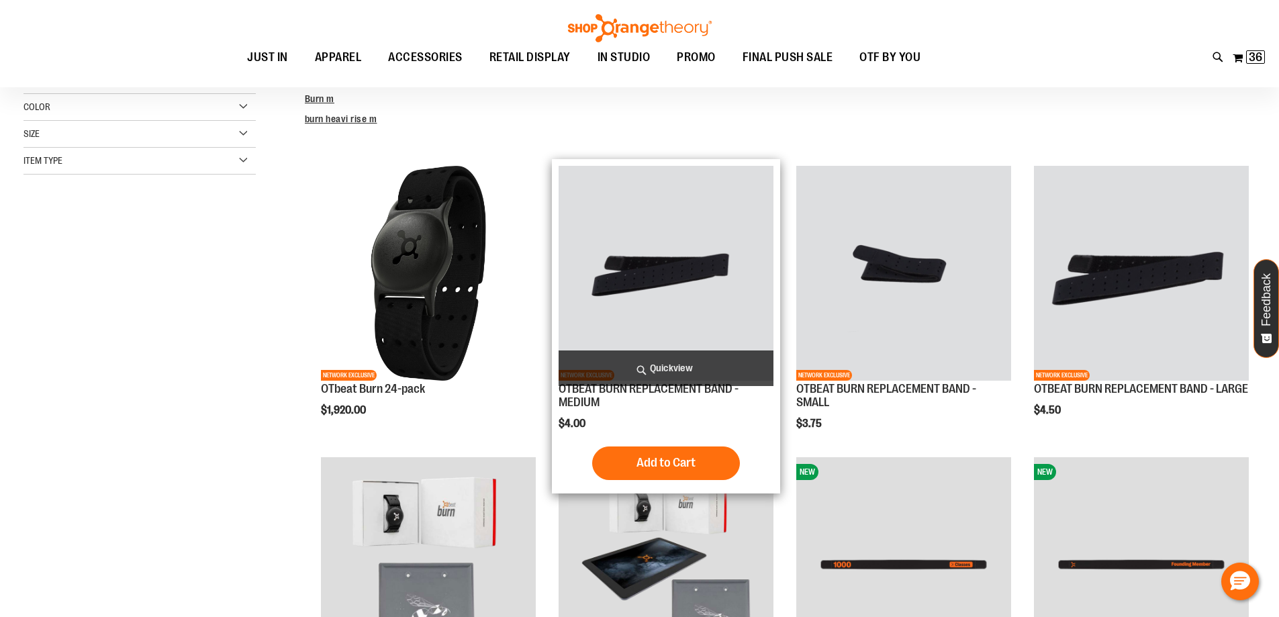
scroll to position [134, 0]
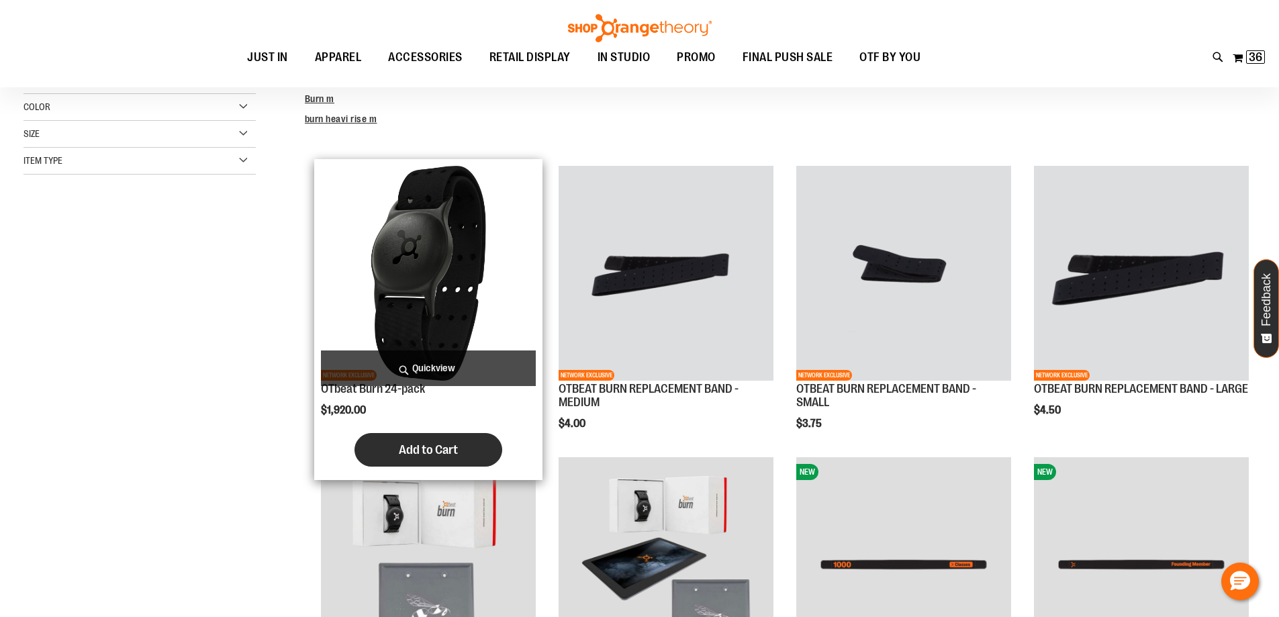
type input "**********"
click at [445, 448] on span "Add to Cart" at bounding box center [428, 449] width 59 height 15
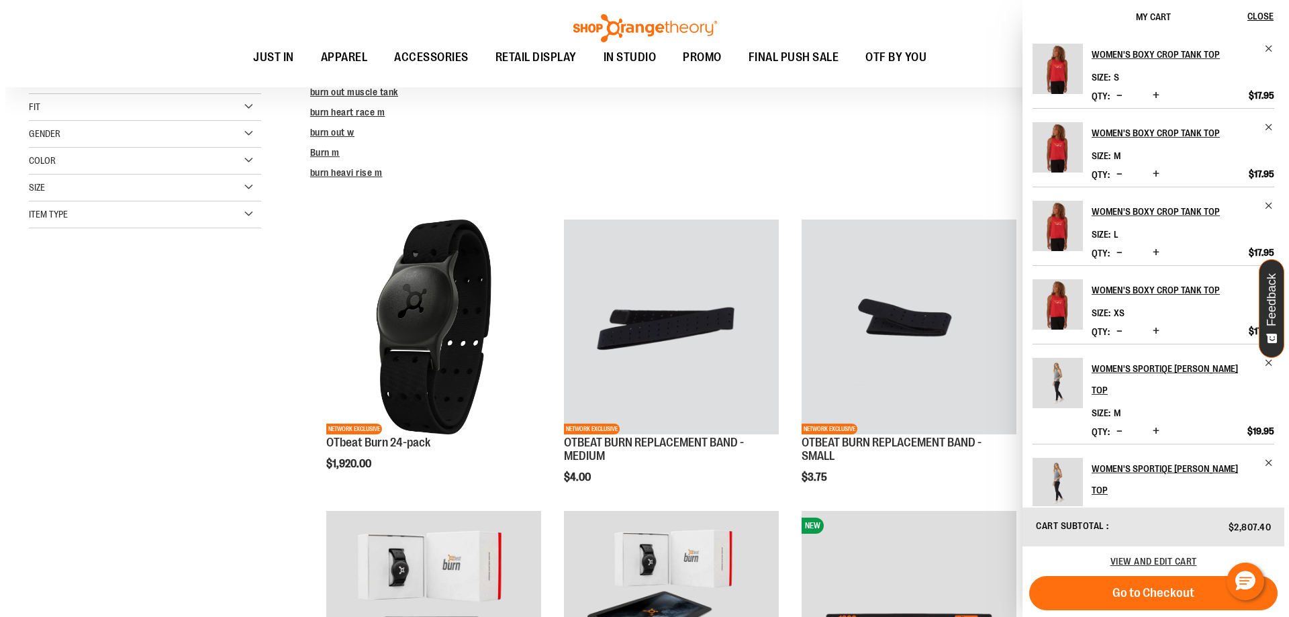
scroll to position [0, 0]
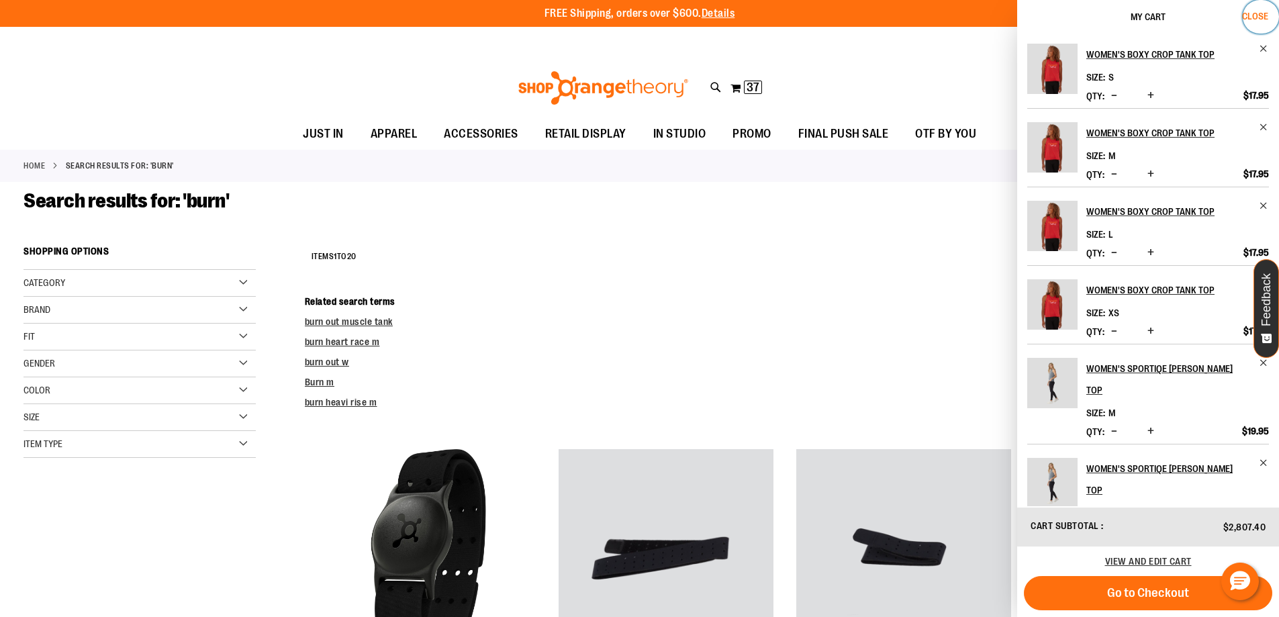
click at [1258, 15] on span "Close" at bounding box center [1255, 16] width 26 height 11
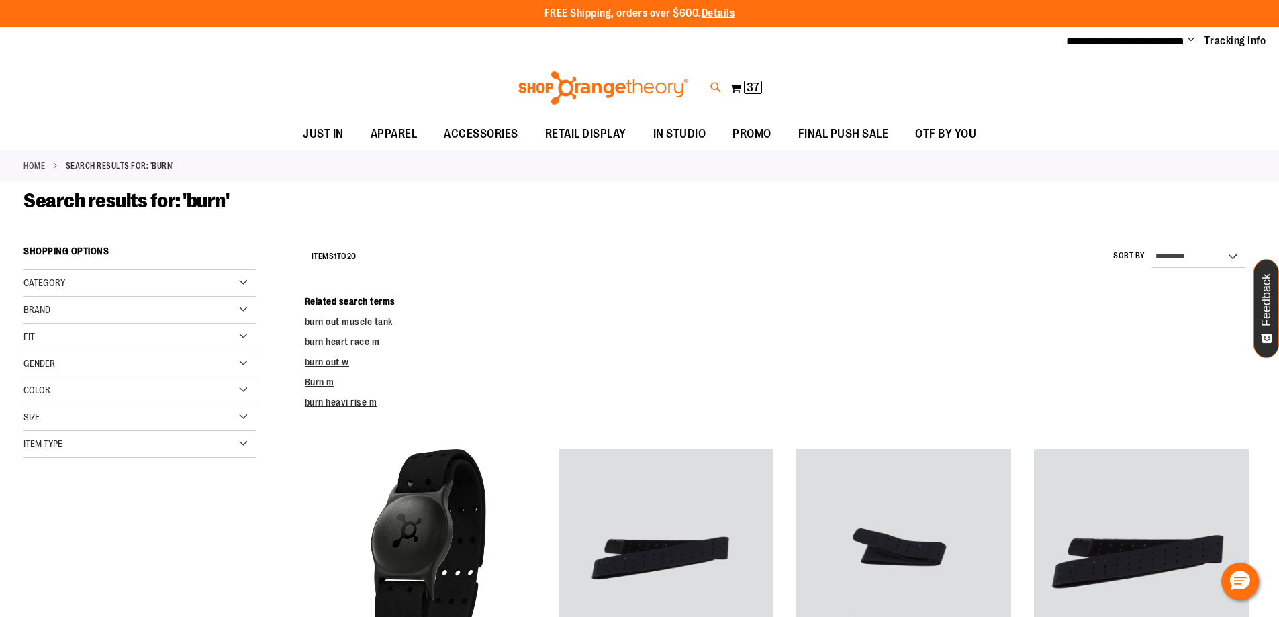
click at [715, 83] on icon at bounding box center [715, 87] width 11 height 15
type input "*****"
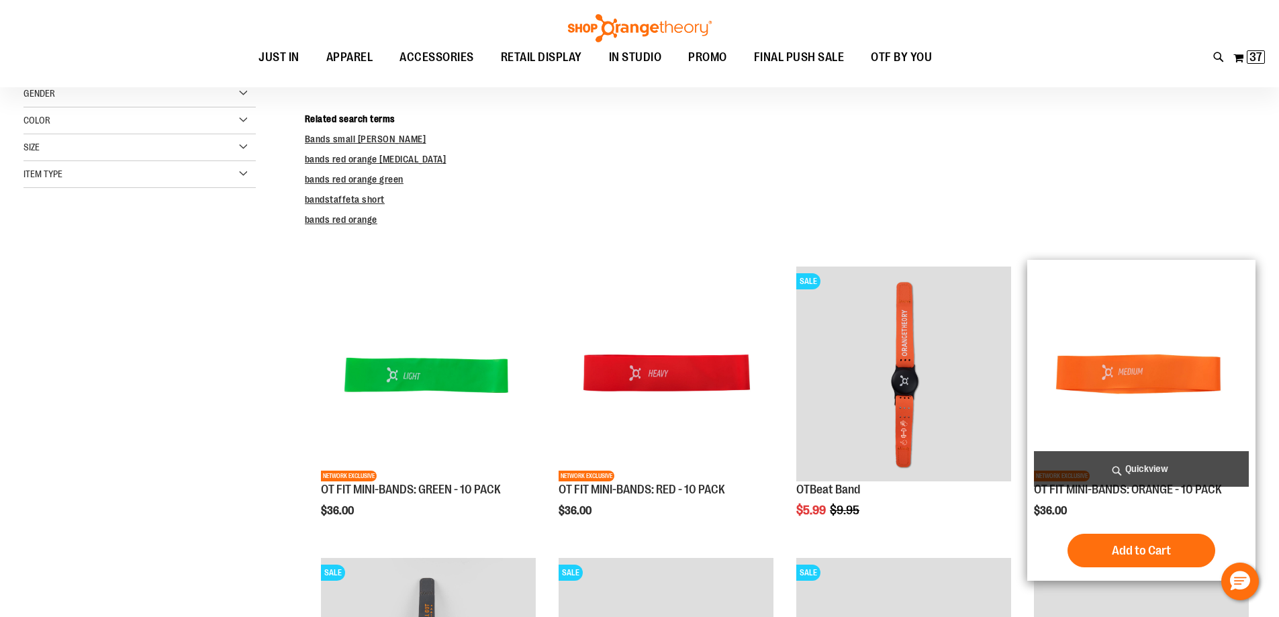
scroll to position [120, 0]
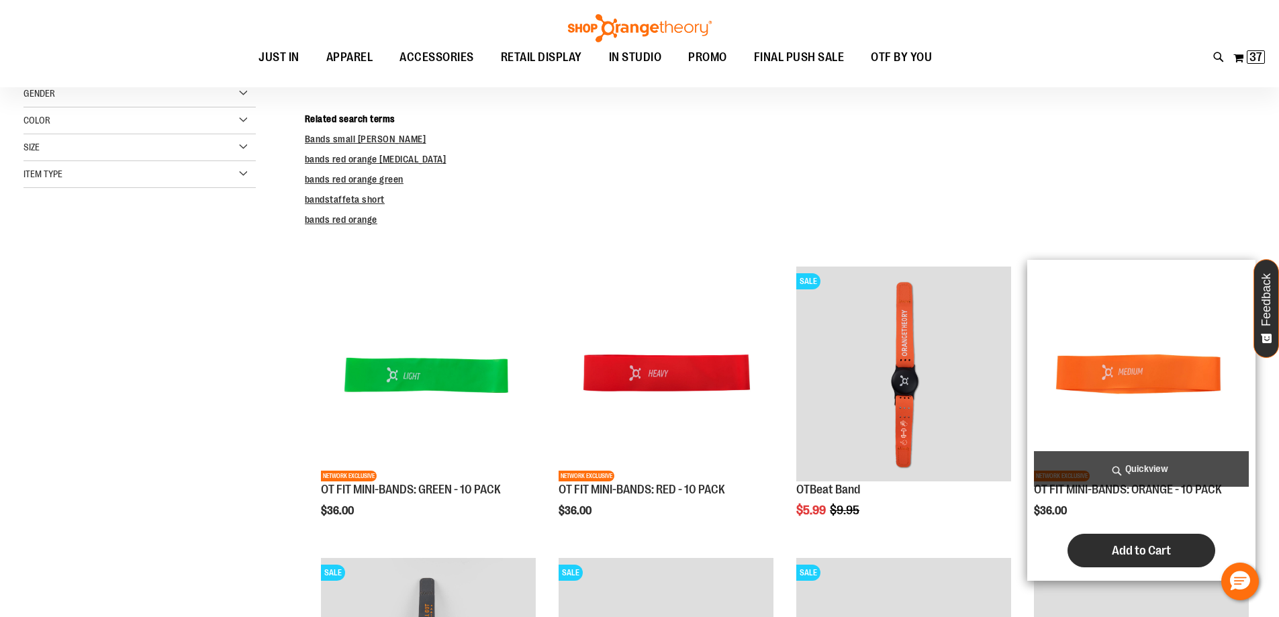
type input "**********"
click at [1134, 549] on span "Add to Cart" at bounding box center [1140, 550] width 59 height 15
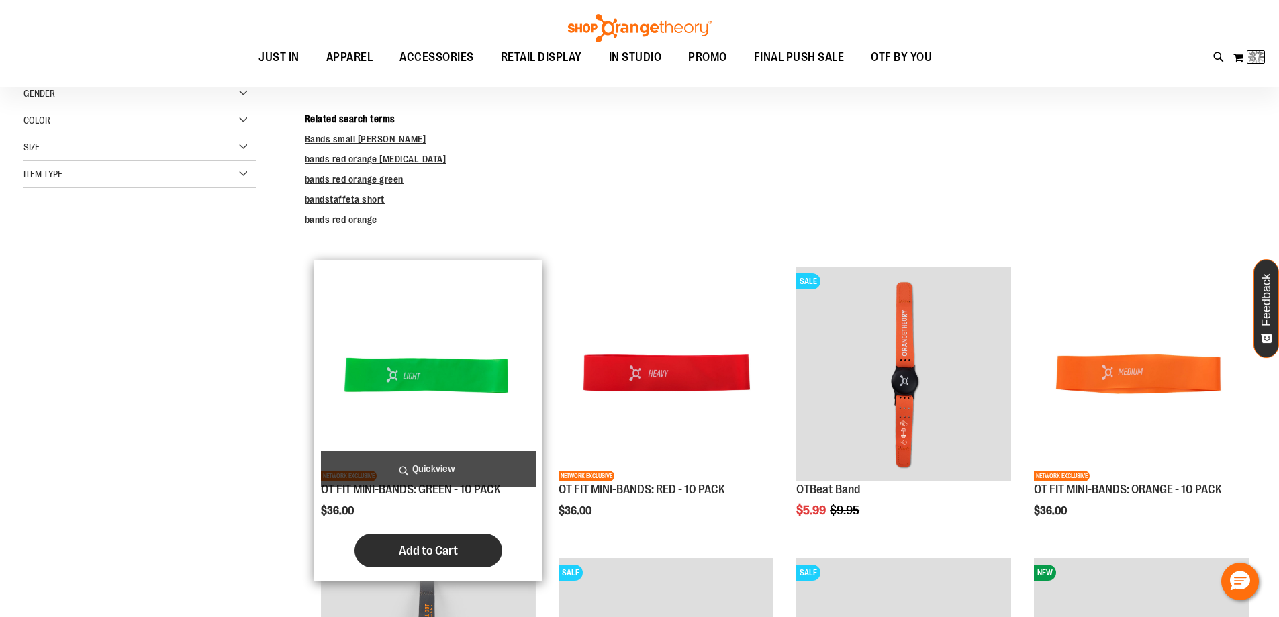
click at [425, 551] on span "Add to Cart" at bounding box center [428, 550] width 59 height 15
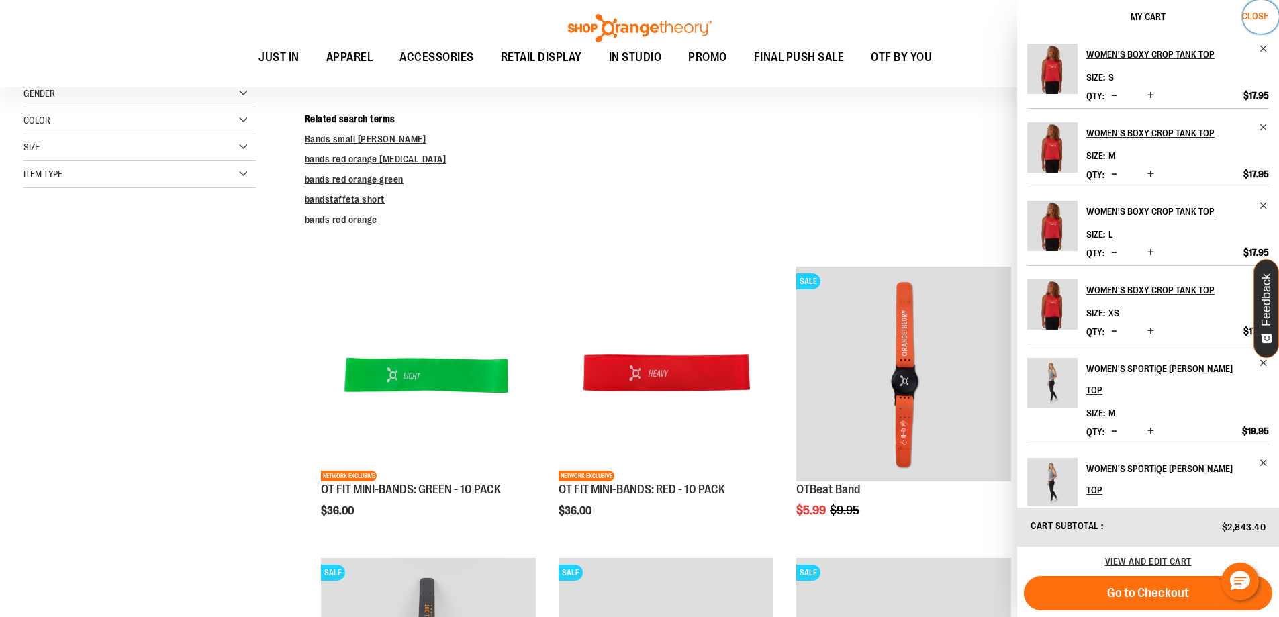
click at [1248, 19] on span "Close" at bounding box center [1255, 16] width 26 height 11
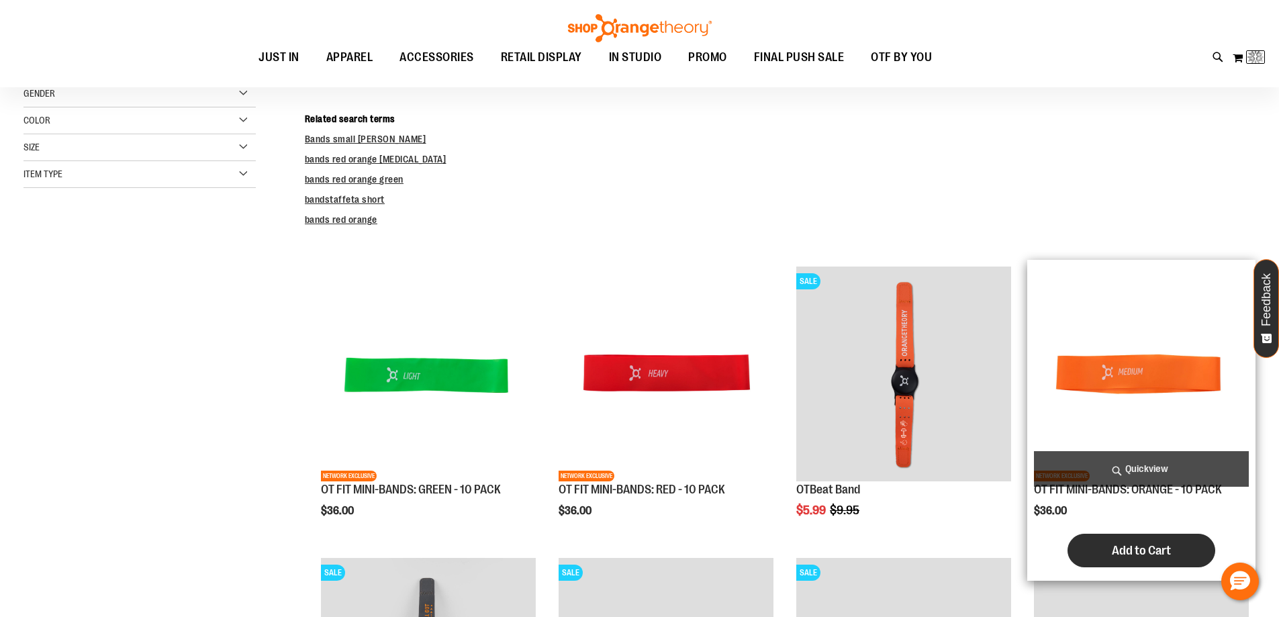
click at [1136, 550] on span "Add to Cart" at bounding box center [1140, 550] width 59 height 15
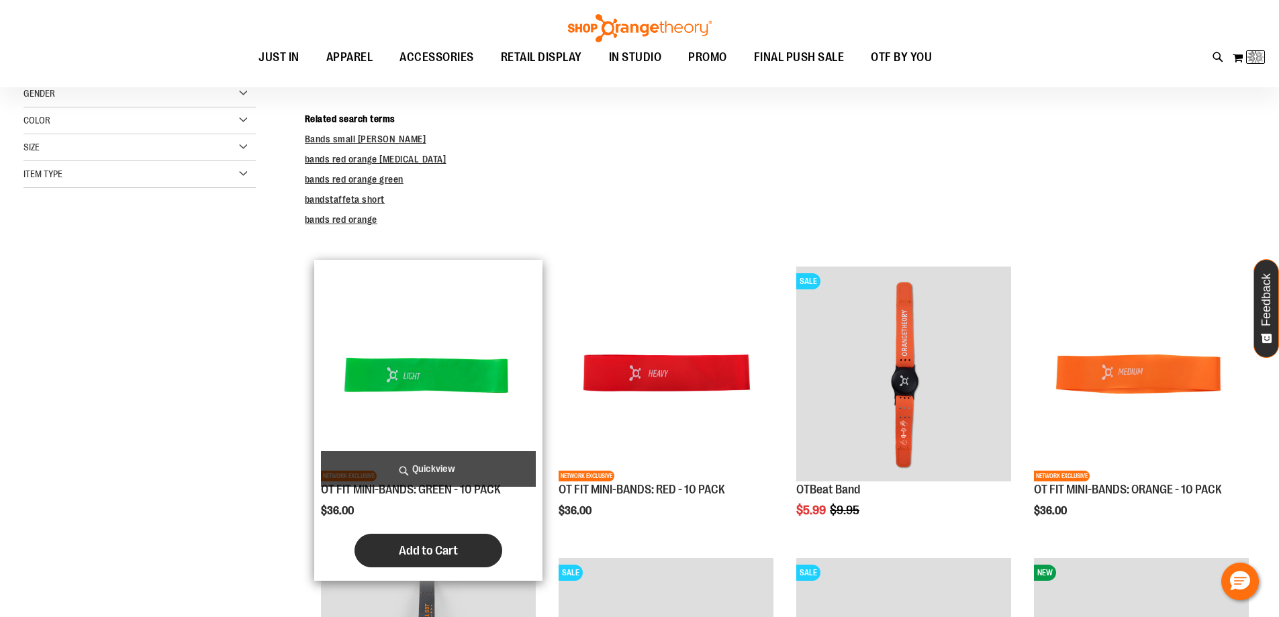
click at [436, 544] on span "Add to Cart" at bounding box center [428, 550] width 59 height 15
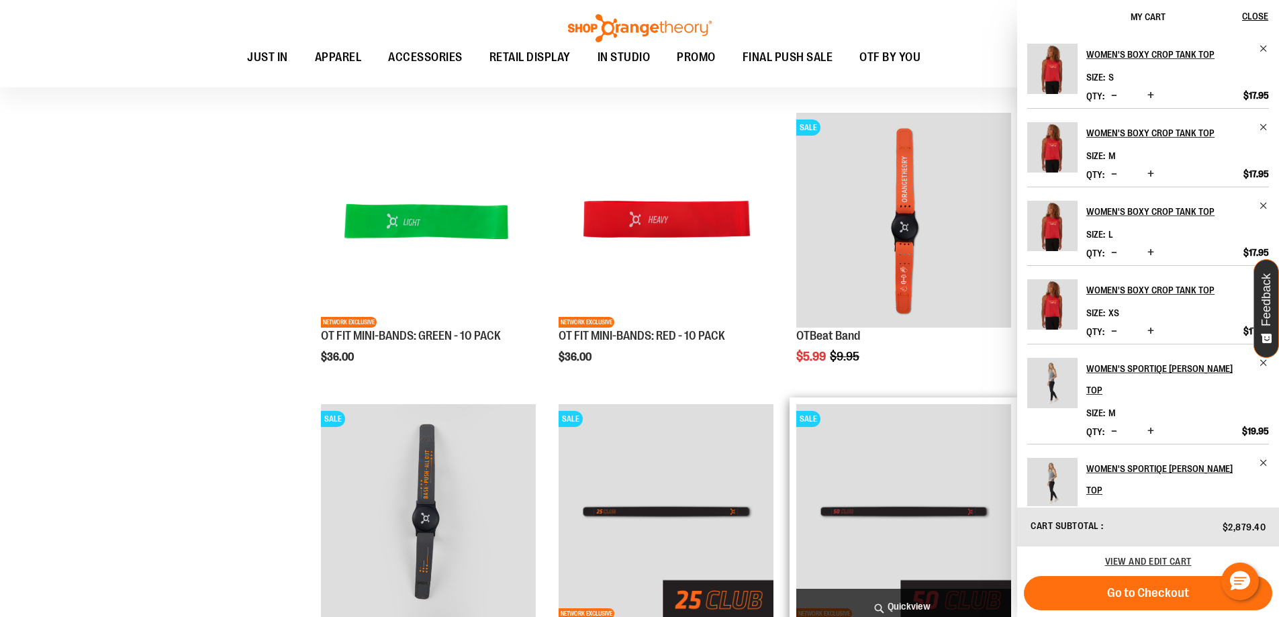
scroll to position [155, 0]
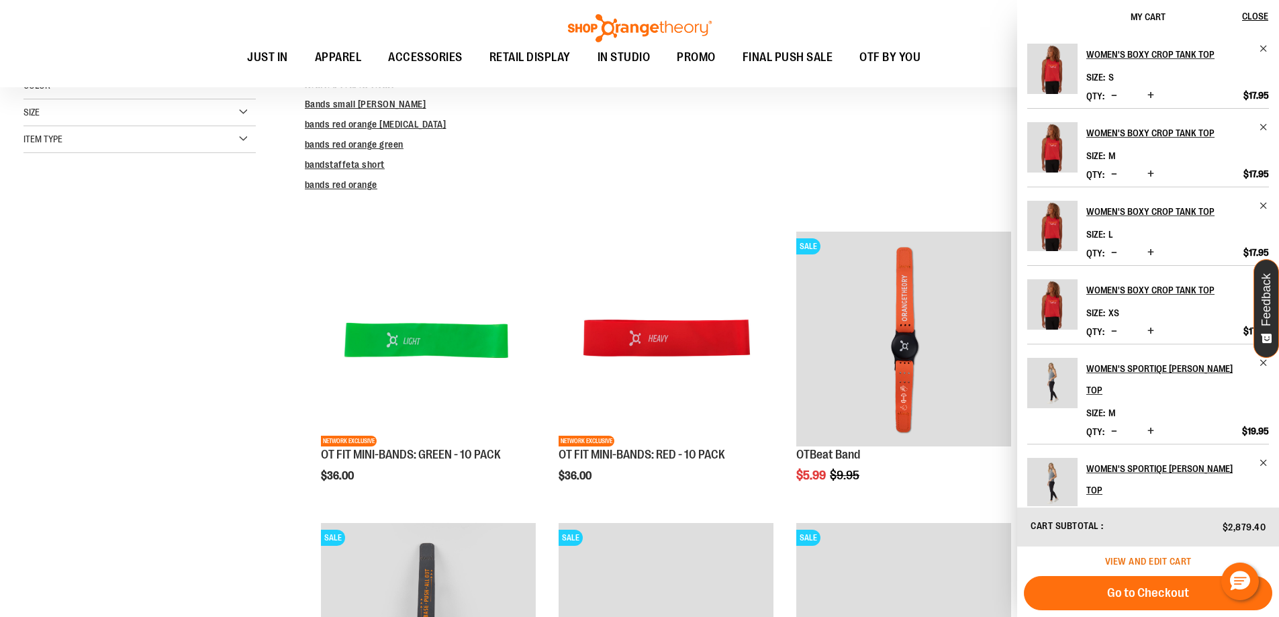
click at [1149, 560] on span "View and edit cart" at bounding box center [1148, 561] width 87 height 11
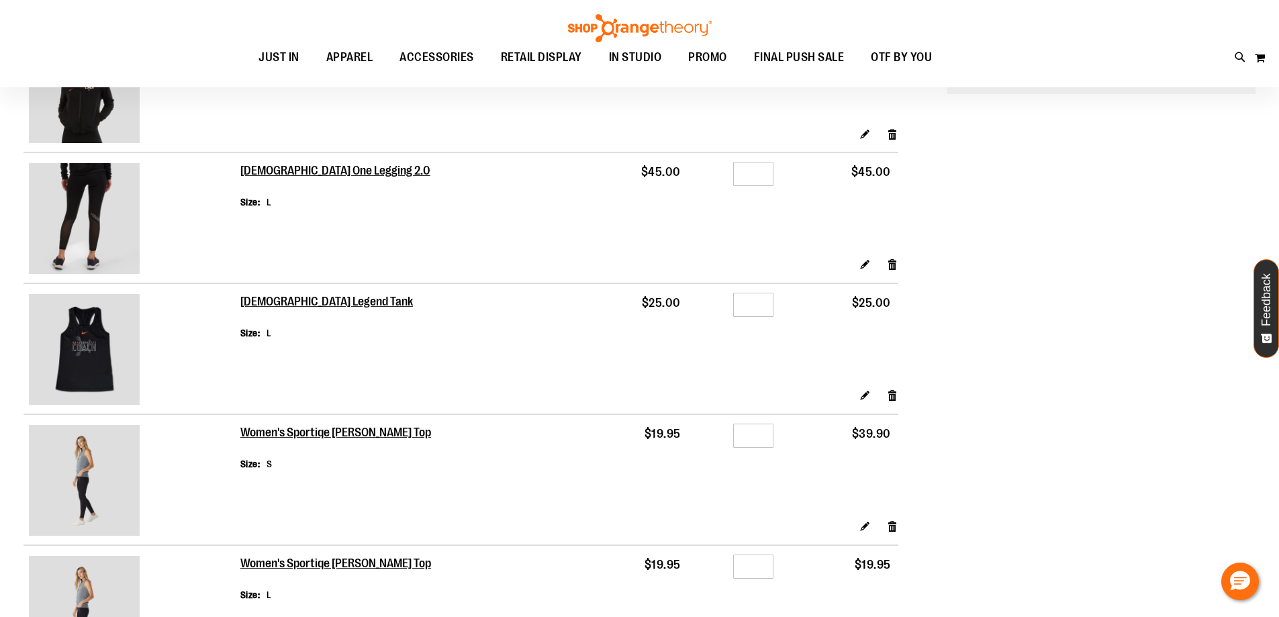
scroll to position [268, 0]
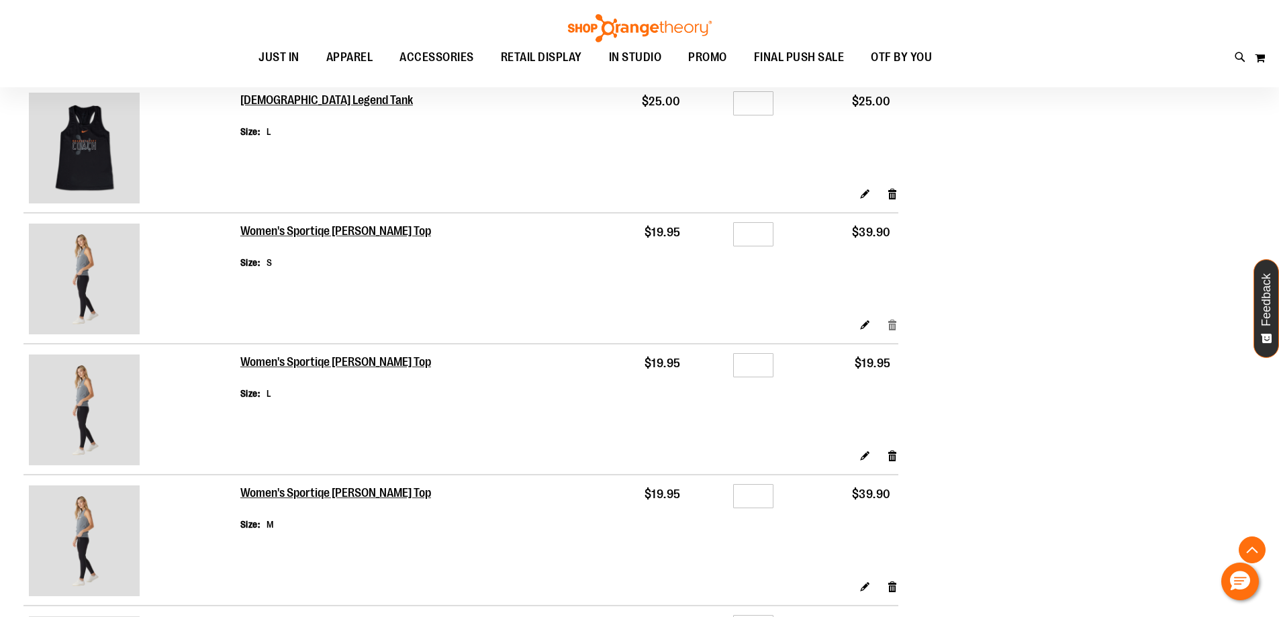
click at [892, 327] on link "Remove item" at bounding box center [892, 324] width 11 height 14
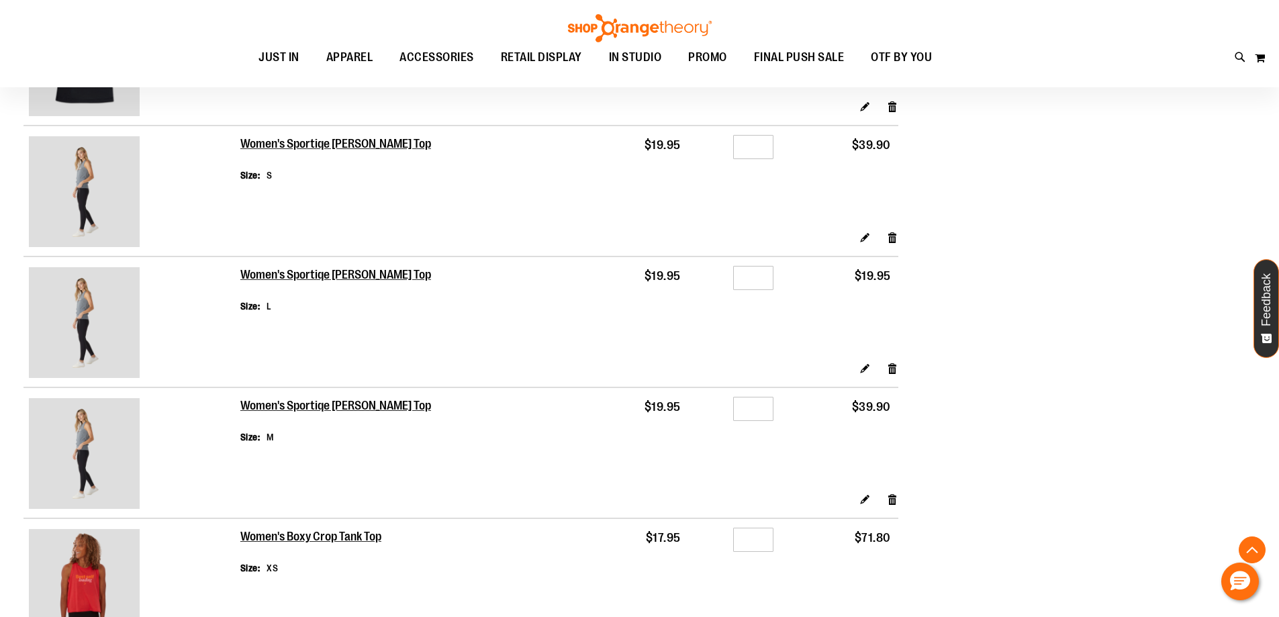
scroll to position [334, 0]
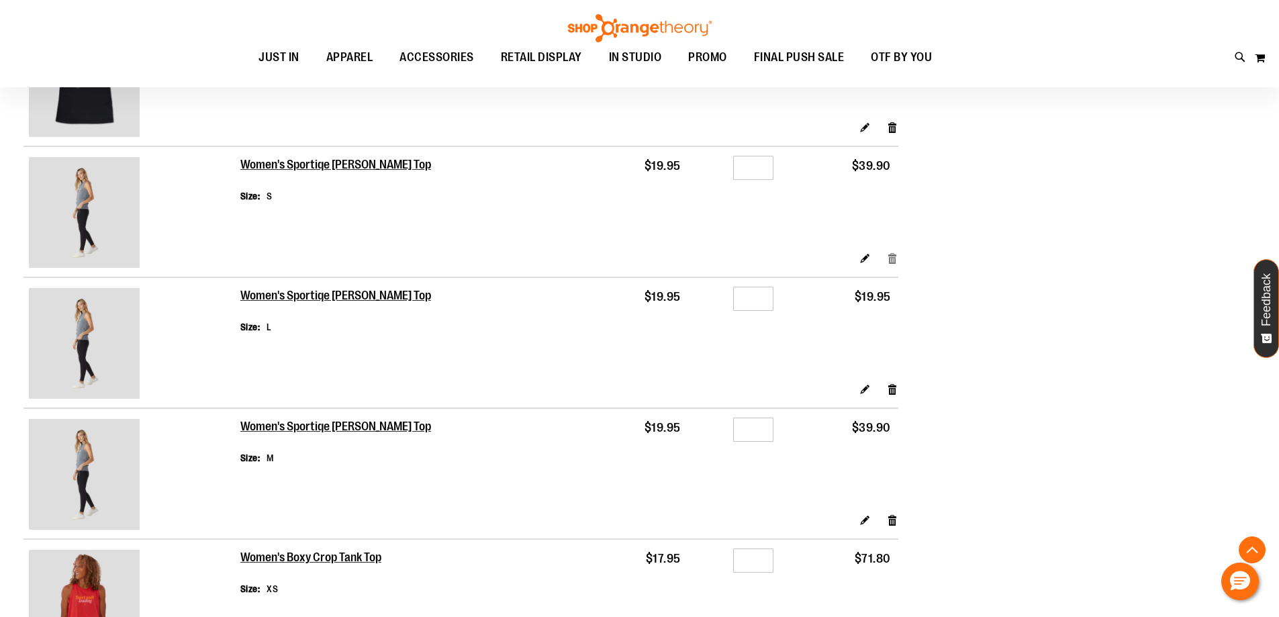
click at [895, 263] on link "Remove item" at bounding box center [892, 258] width 11 height 14
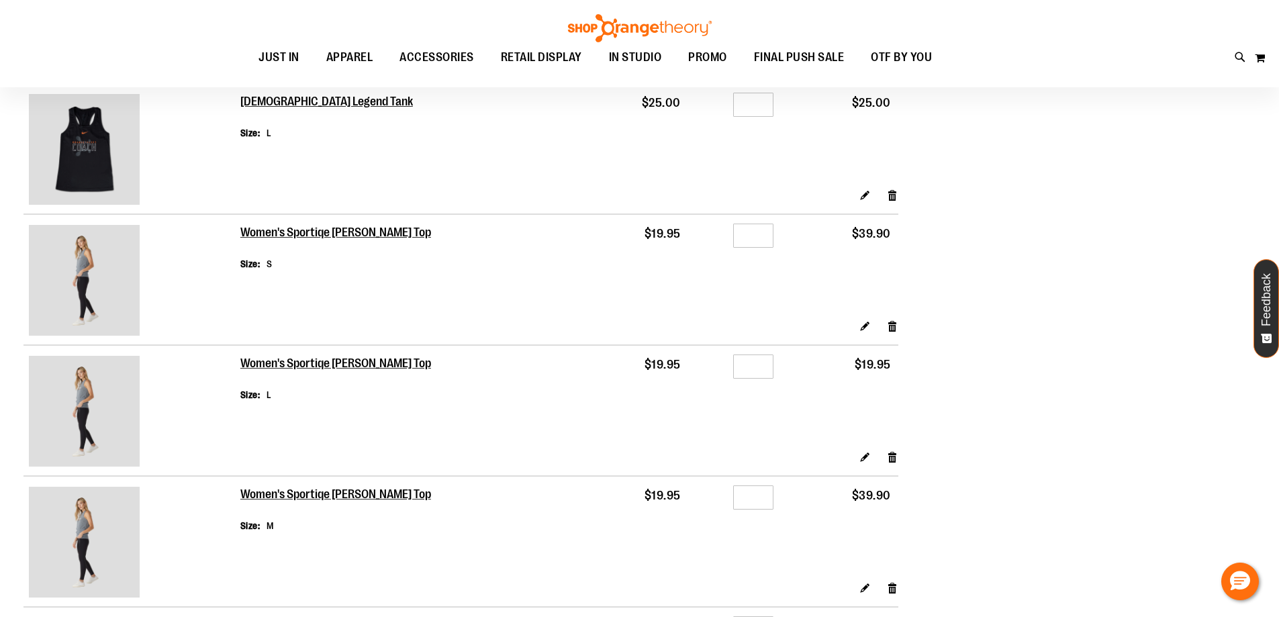
scroll to position [268, 0]
click at [893, 455] on link "Remove item" at bounding box center [892, 455] width 11 height 14
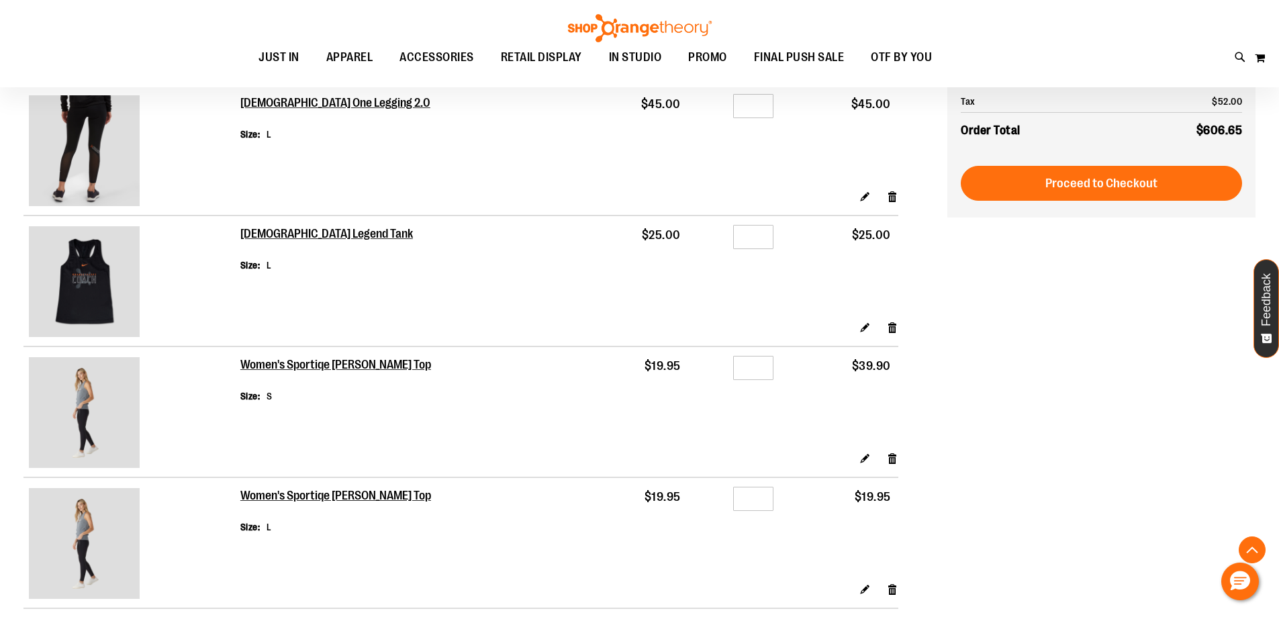
scroll to position [217, 0]
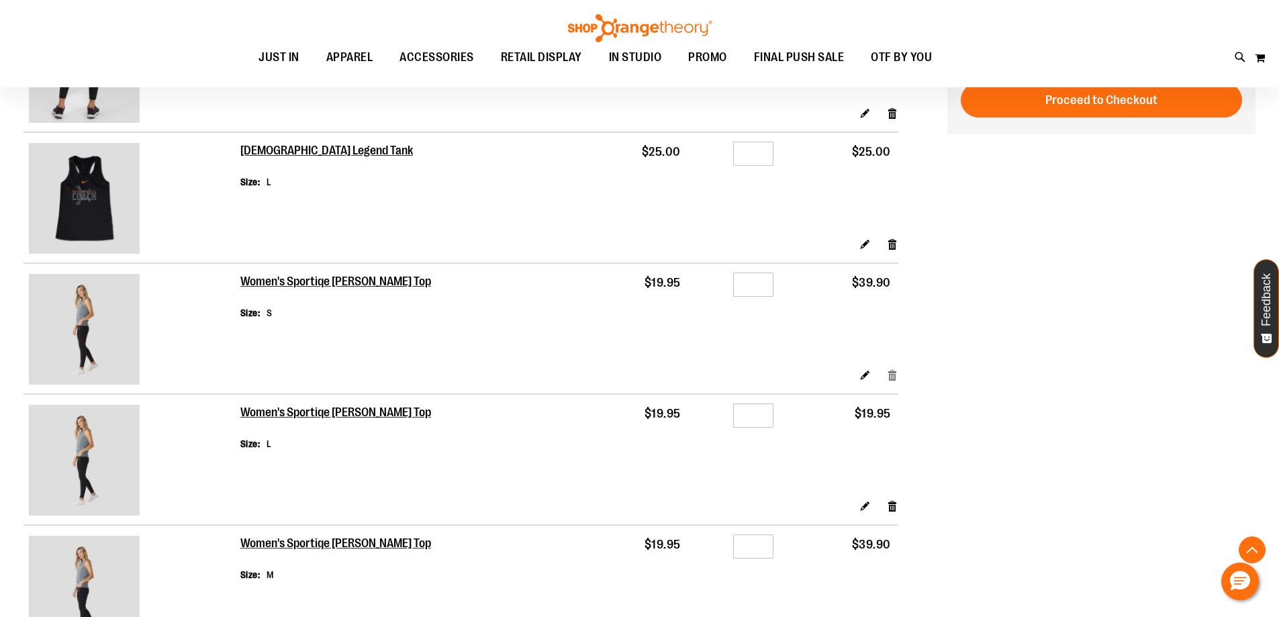
type input "**********"
click at [893, 377] on link "Remove item" at bounding box center [892, 375] width 11 height 14
click at [896, 503] on link "Remove item" at bounding box center [892, 506] width 11 height 14
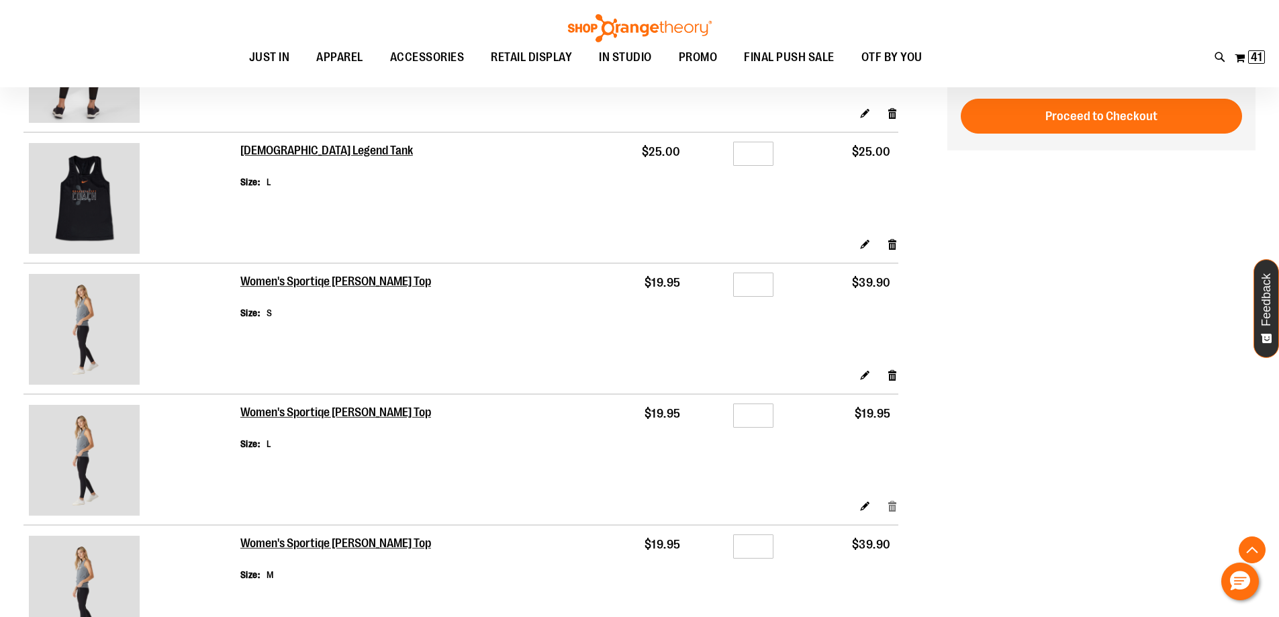
scroll to position [352, 0]
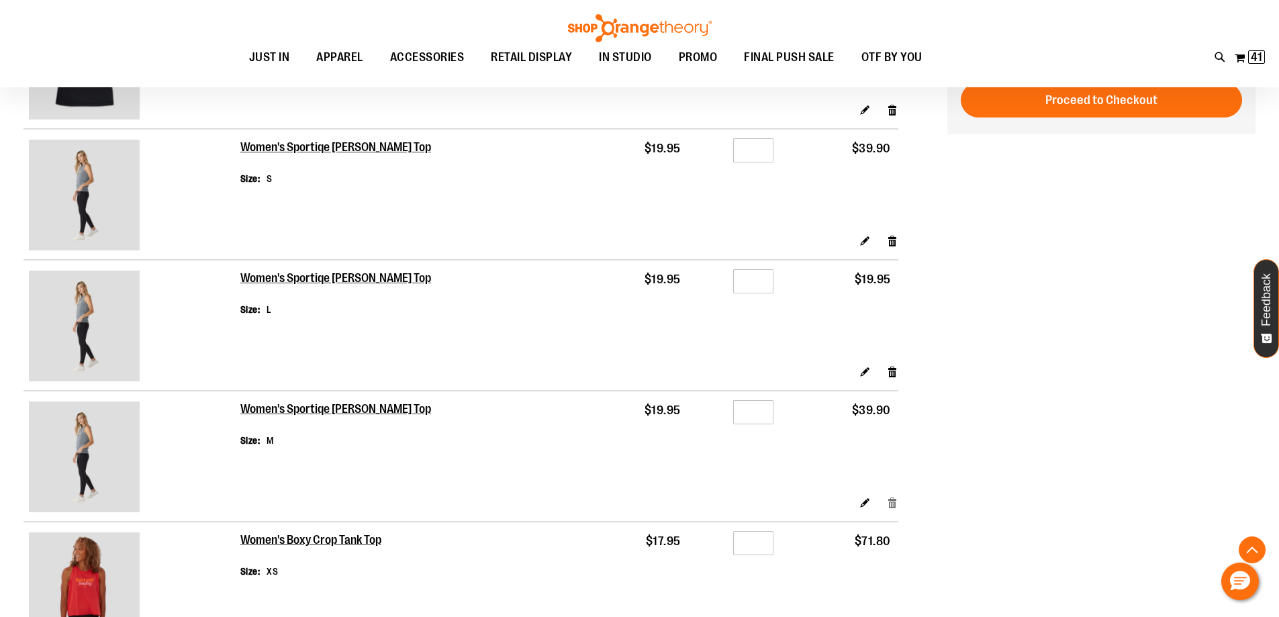
click at [893, 507] on link "Remove item" at bounding box center [892, 502] width 11 height 14
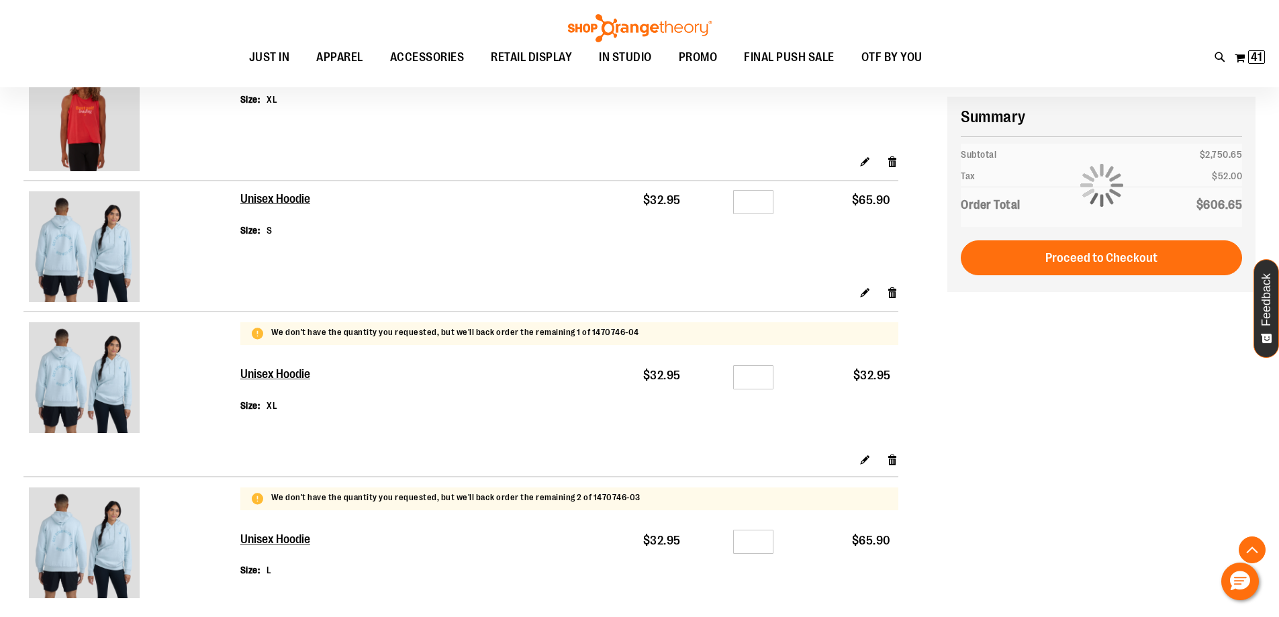
scroll to position [1358, 0]
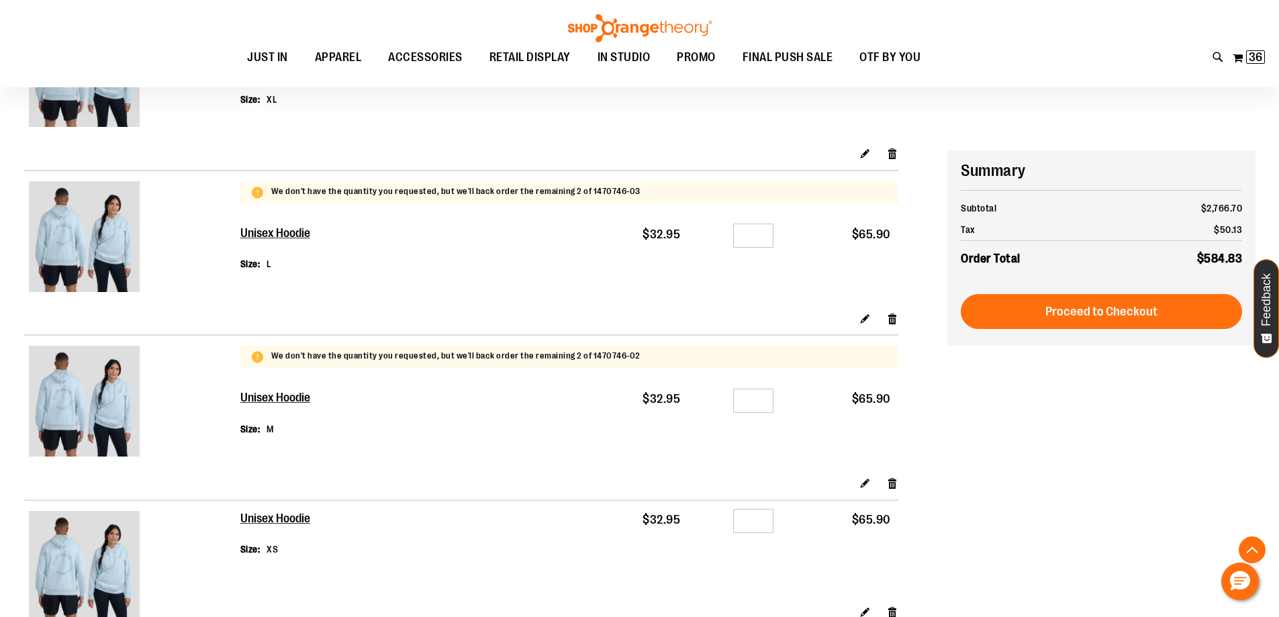
scroll to position [1476, 0]
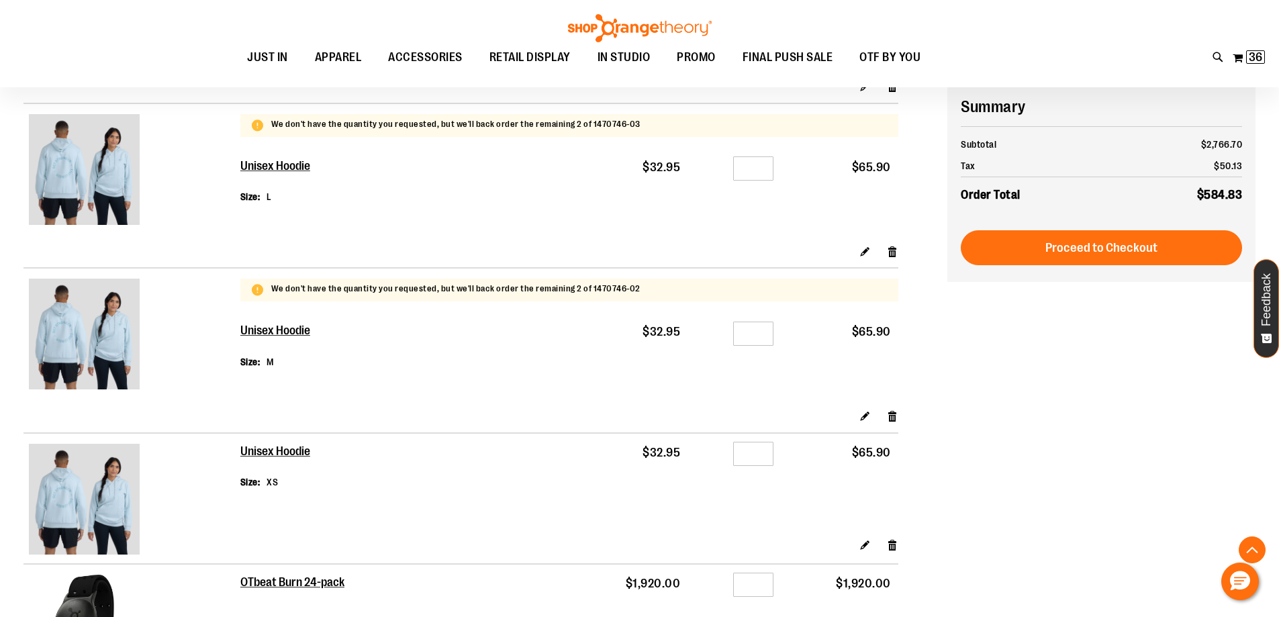
type input "**********"
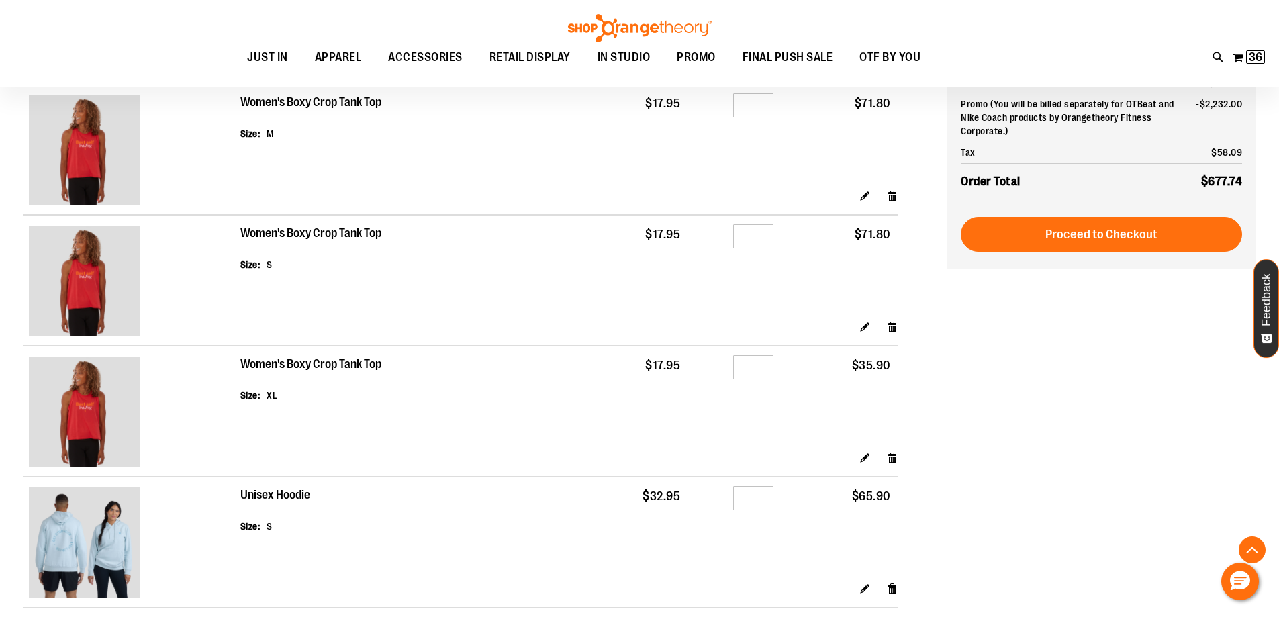
scroll to position [738, 0]
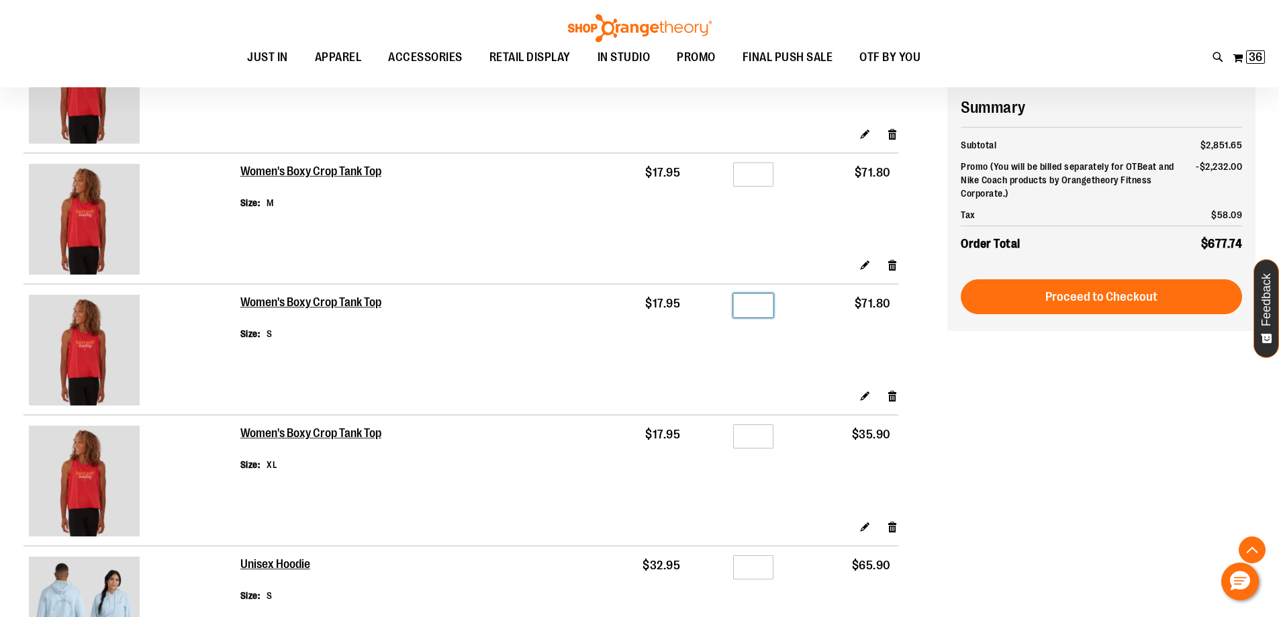
drag, startPoint x: 768, startPoint y: 293, endPoint x: 733, endPoint y: 303, distance: 37.0
click at [733, 303] on div "Qty *" at bounding box center [734, 307] width 79 height 20
type input "*"
drag, startPoint x: 757, startPoint y: 164, endPoint x: 734, endPoint y: 170, distance: 23.8
click at [734, 170] on input "*" at bounding box center [753, 174] width 40 height 24
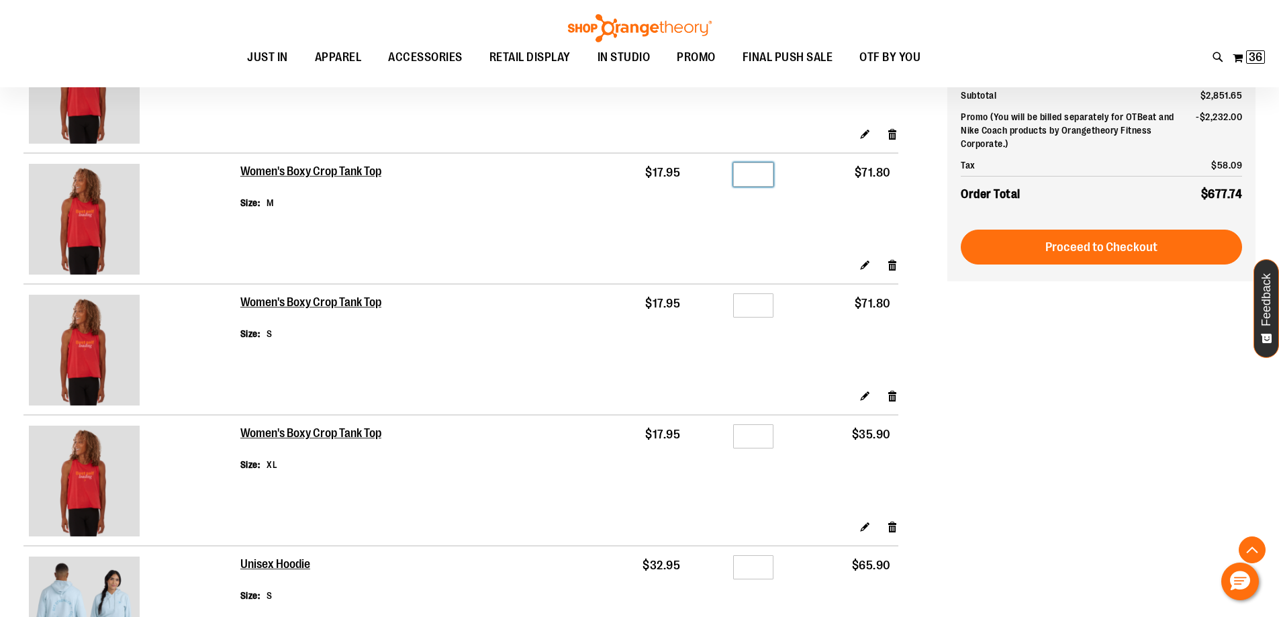
scroll to position [603, 0]
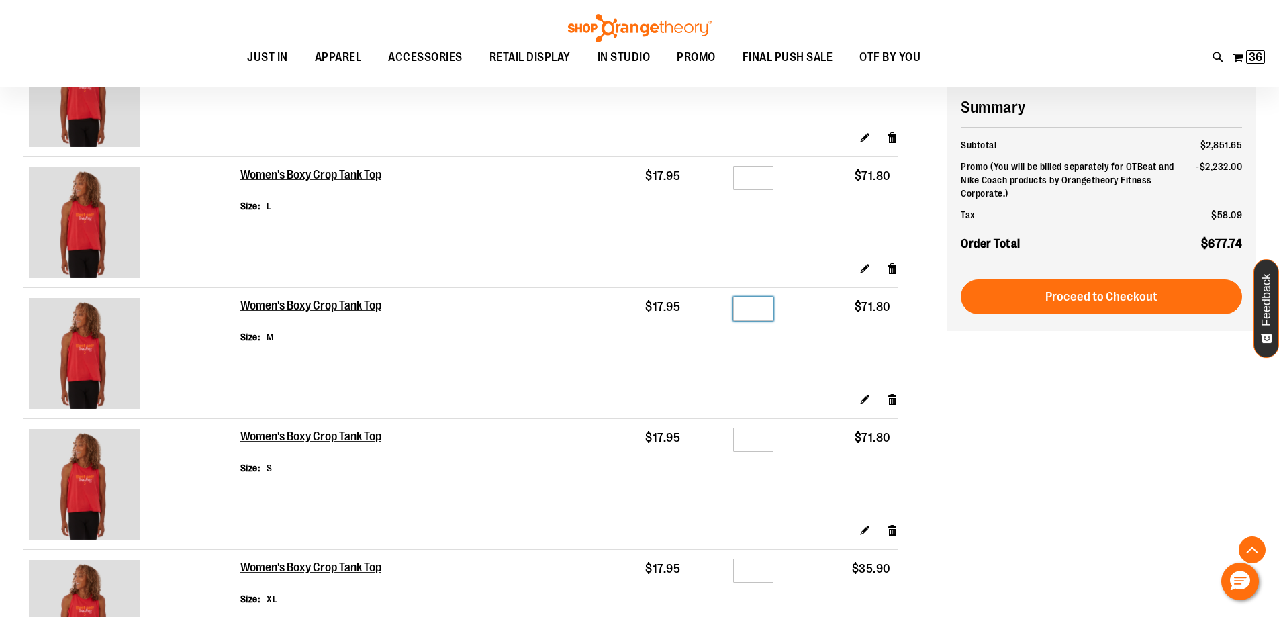
type input "*"
drag, startPoint x: 754, startPoint y: 178, endPoint x: 713, endPoint y: 189, distance: 42.5
click at [713, 189] on td "Qty *" at bounding box center [733, 208] width 93 height 105
drag, startPoint x: 747, startPoint y: 174, endPoint x: 771, endPoint y: 172, distance: 24.2
click at [771, 172] on input "*" at bounding box center [753, 178] width 40 height 24
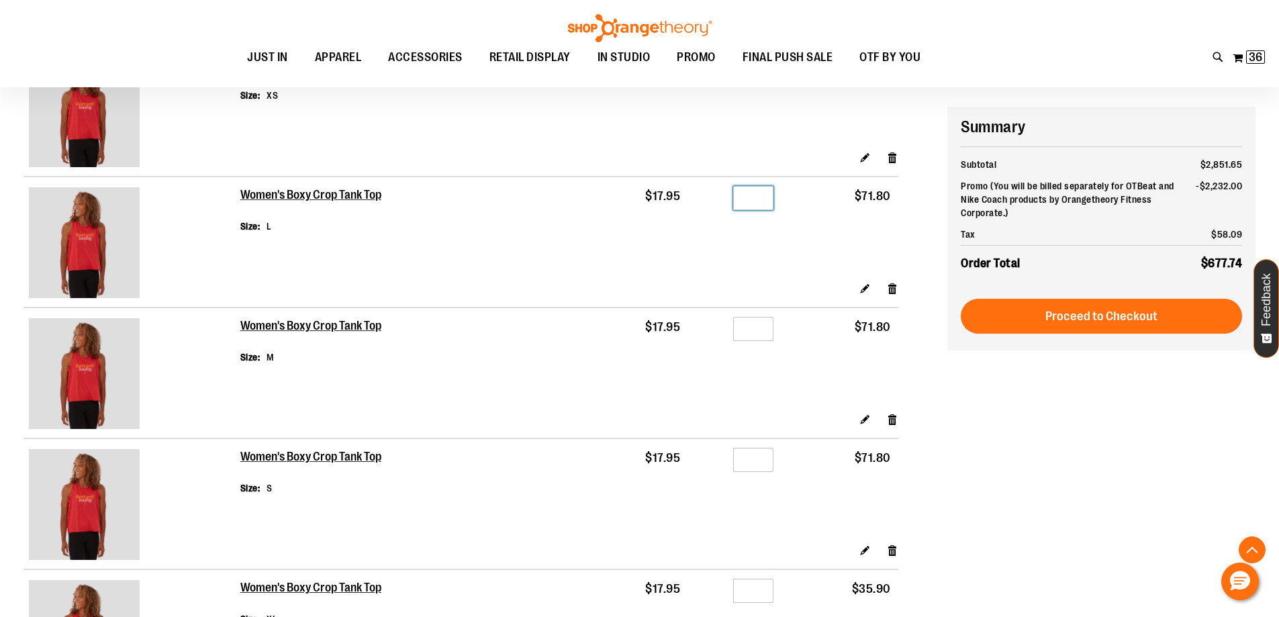
scroll to position [469, 0]
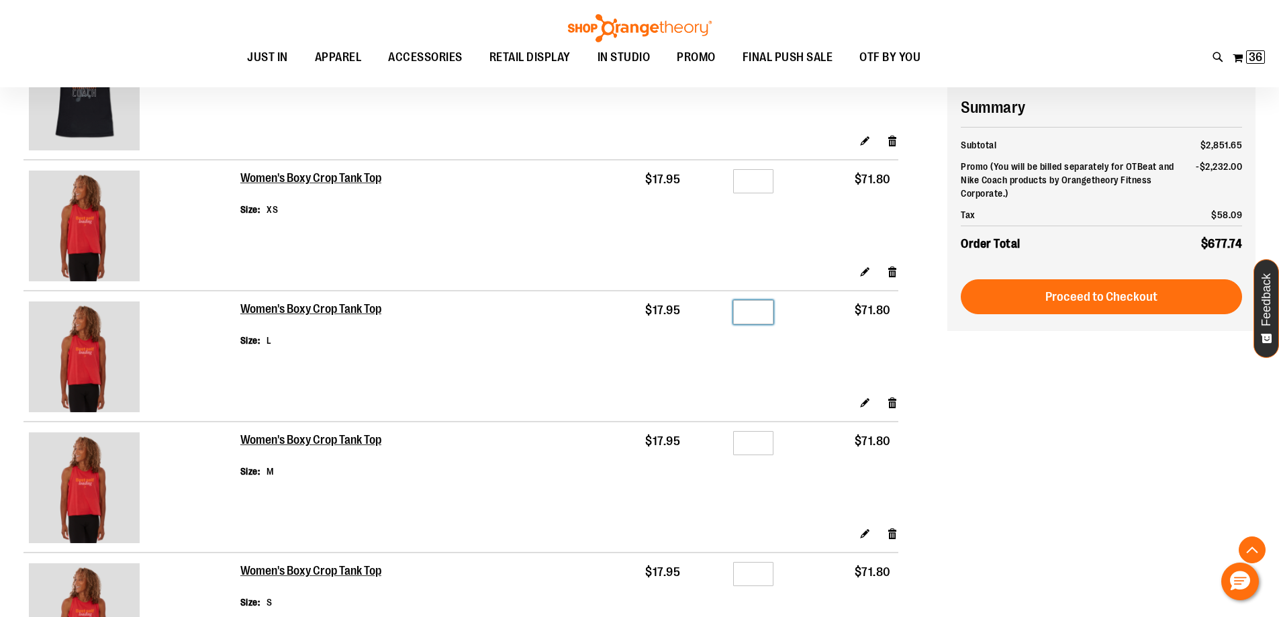
type input "*"
drag, startPoint x: 749, startPoint y: 174, endPoint x: 810, endPoint y: 195, distance: 64.5
click at [798, 187] on tr "Women's Boxy Crop Tank Top Size XS $17.95 Qty * $71.80" at bounding box center [460, 212] width 874 height 105
drag, startPoint x: 753, startPoint y: 187, endPoint x: 827, endPoint y: 190, distance: 73.9
click at [793, 182] on tr "Women's Boxy Crop Tank Top Size XS $17.95 Qty * $71.80" at bounding box center [460, 212] width 874 height 105
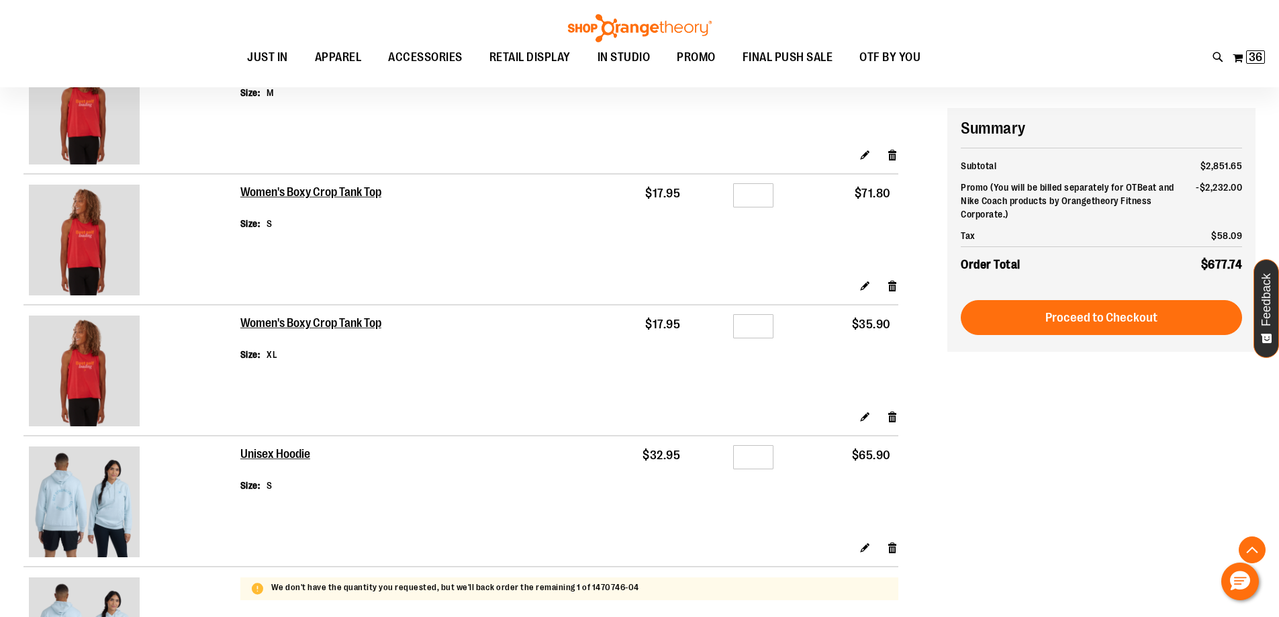
scroll to position [872, 0]
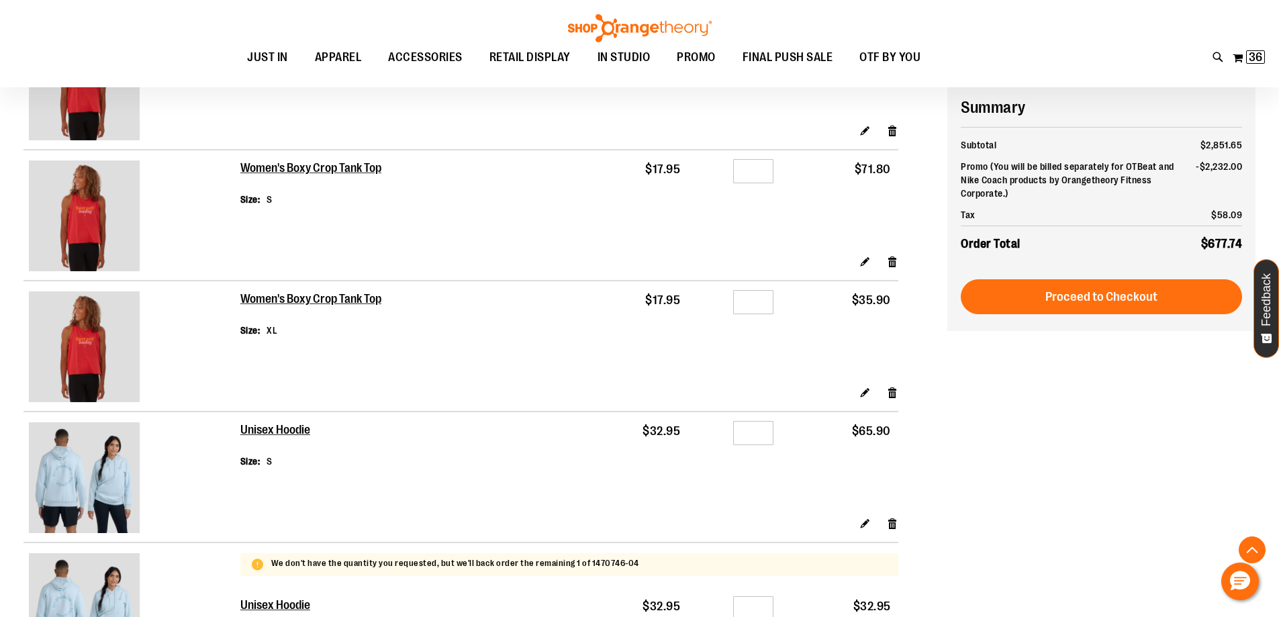
type input "*"
drag, startPoint x: 766, startPoint y: 299, endPoint x: 745, endPoint y: 305, distance: 22.3
click at [745, 305] on input "*" at bounding box center [753, 302] width 40 height 24
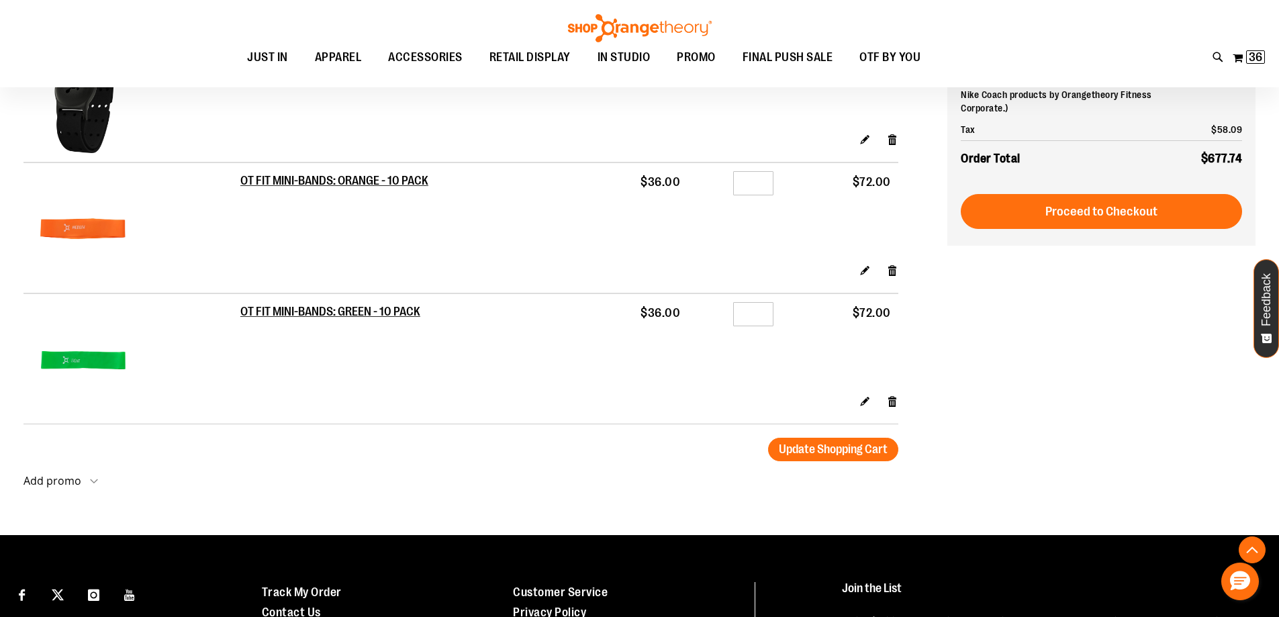
scroll to position [2080, 0]
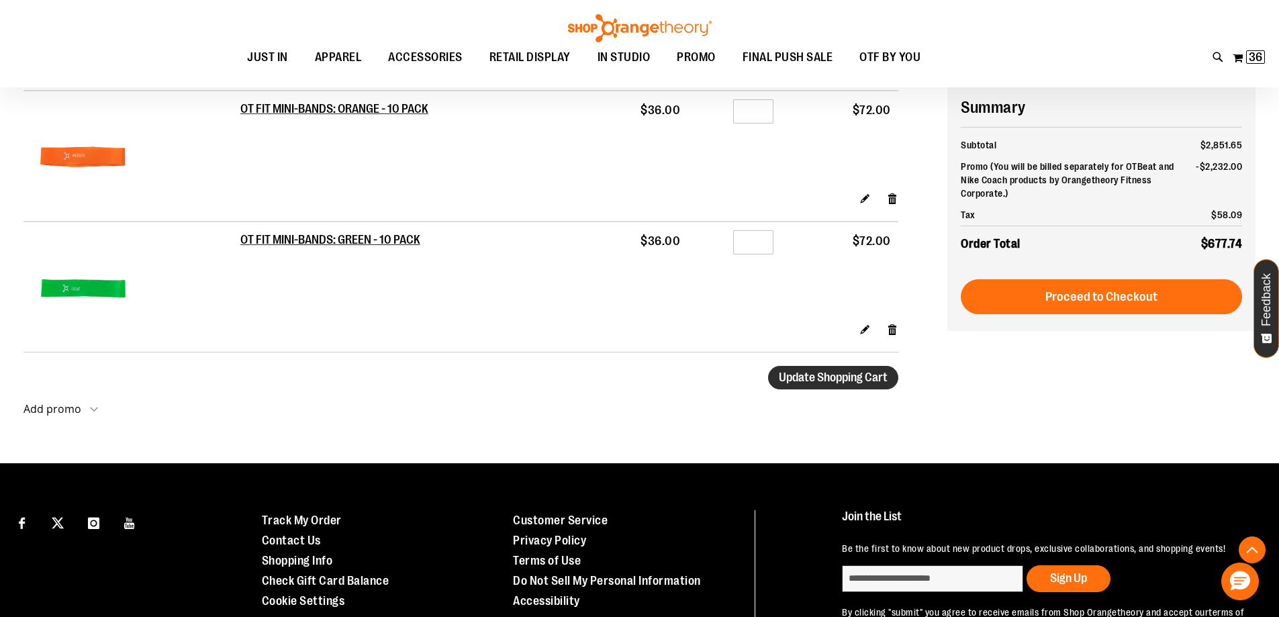
type input "*"
click at [826, 381] on span "Update Shopping Cart" at bounding box center [833, 376] width 109 height 13
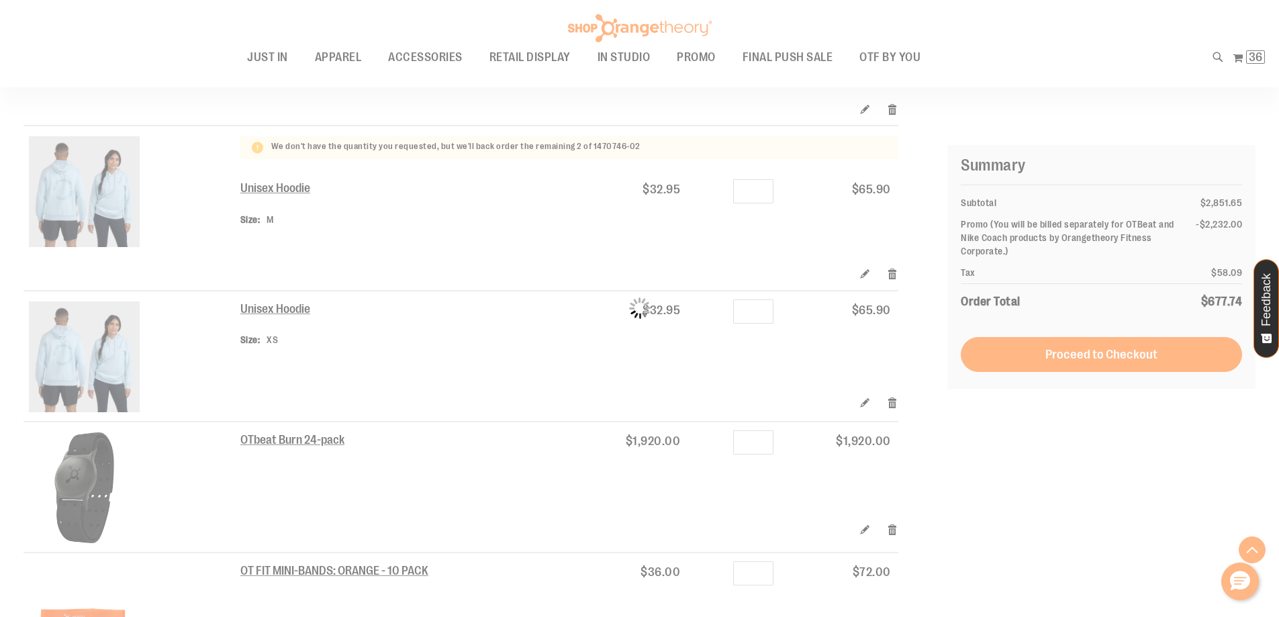
scroll to position [1543, 0]
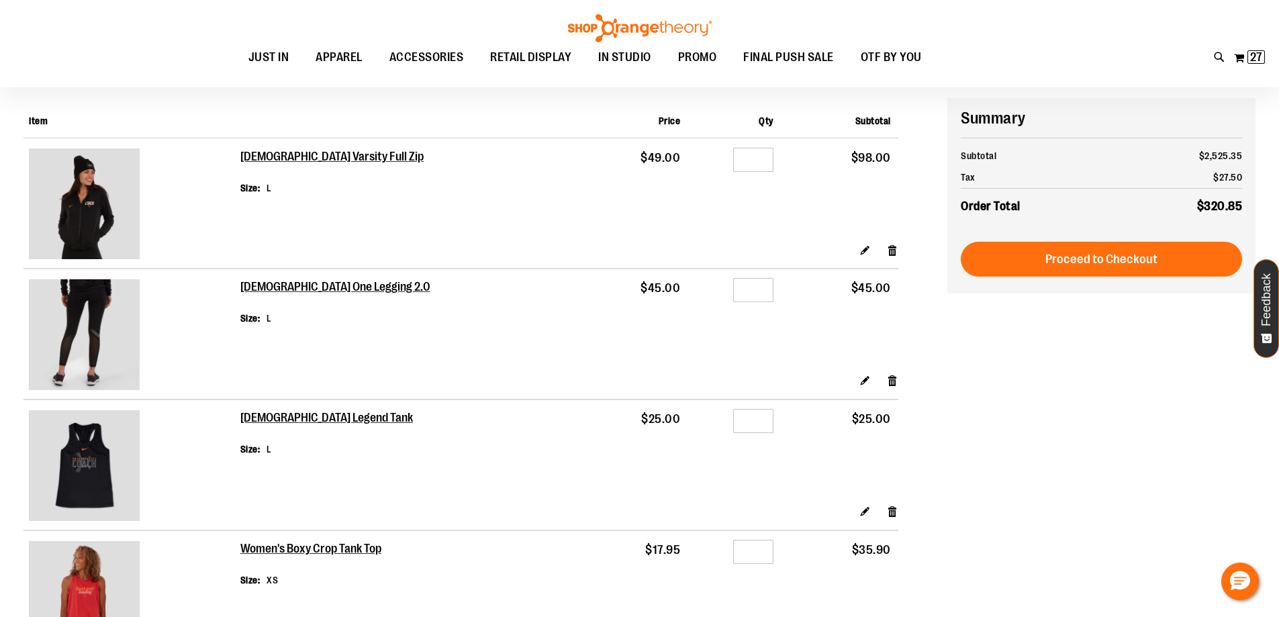
scroll to position [66, 0]
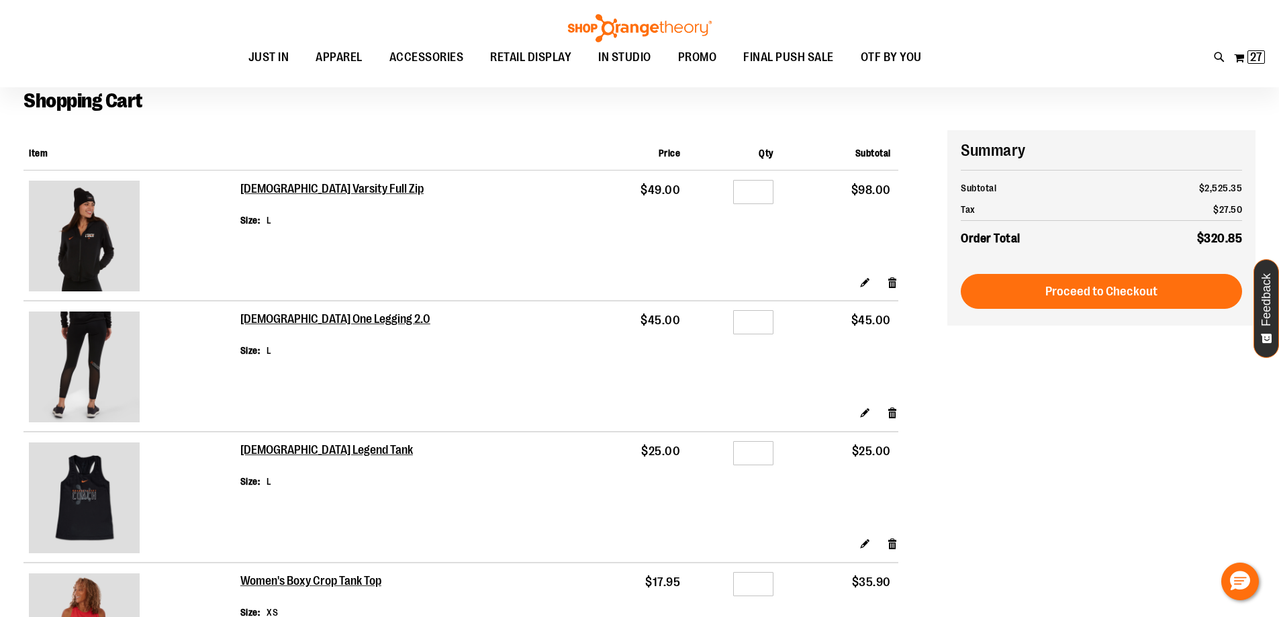
type input "**********"
click at [1248, 550] on div at bounding box center [639, 550] width 1279 height 0
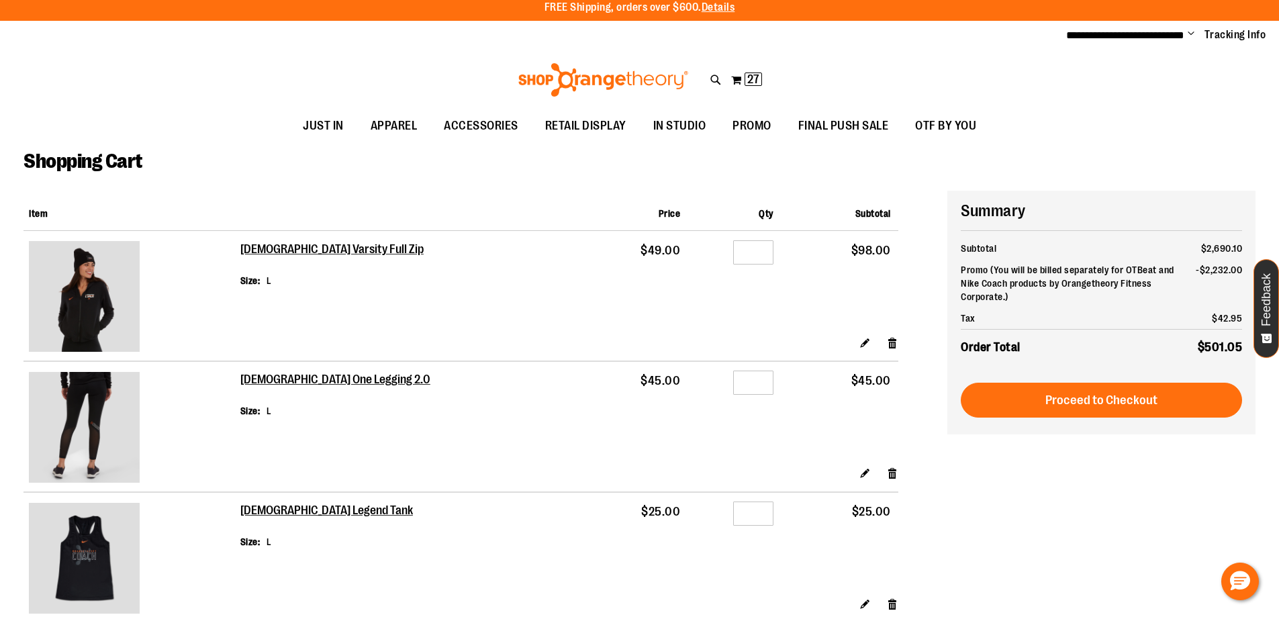
scroll to position [0, 0]
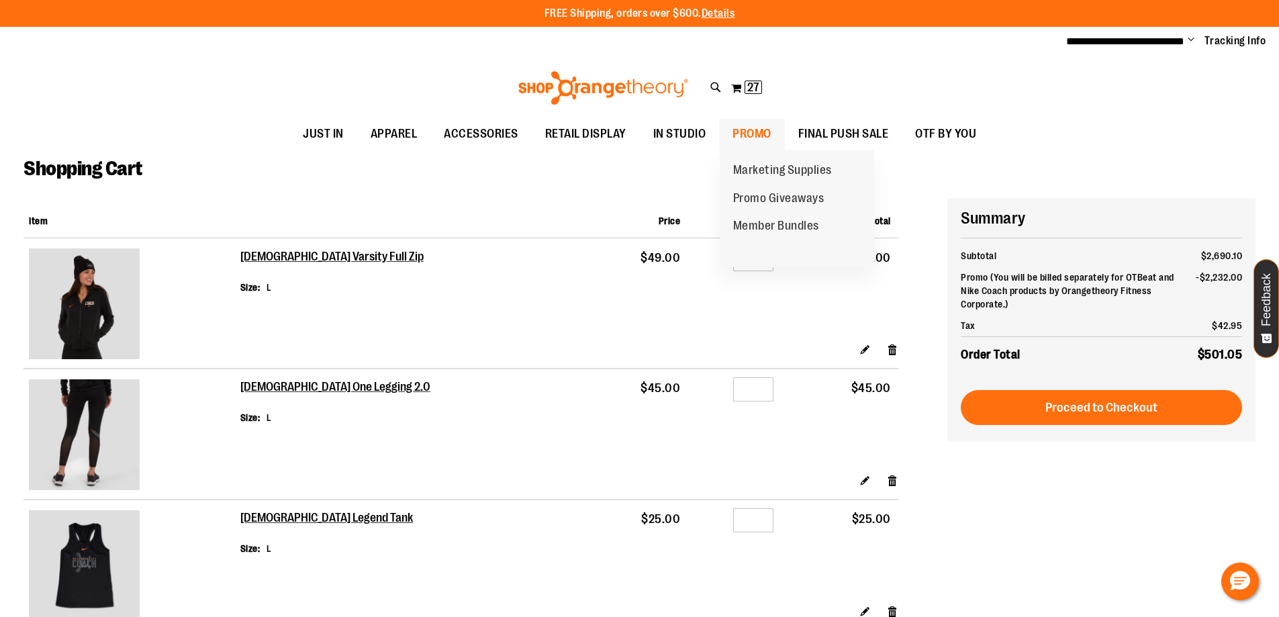
click at [751, 128] on span "PROMO" at bounding box center [751, 134] width 39 height 30
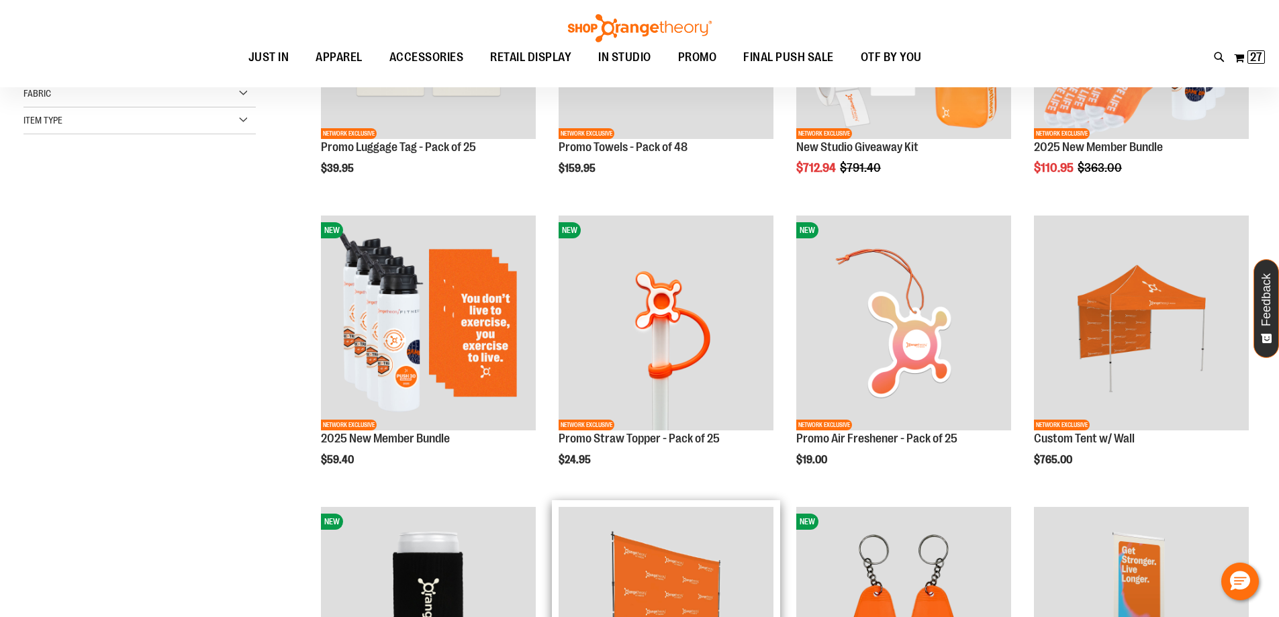
scroll to position [134, 0]
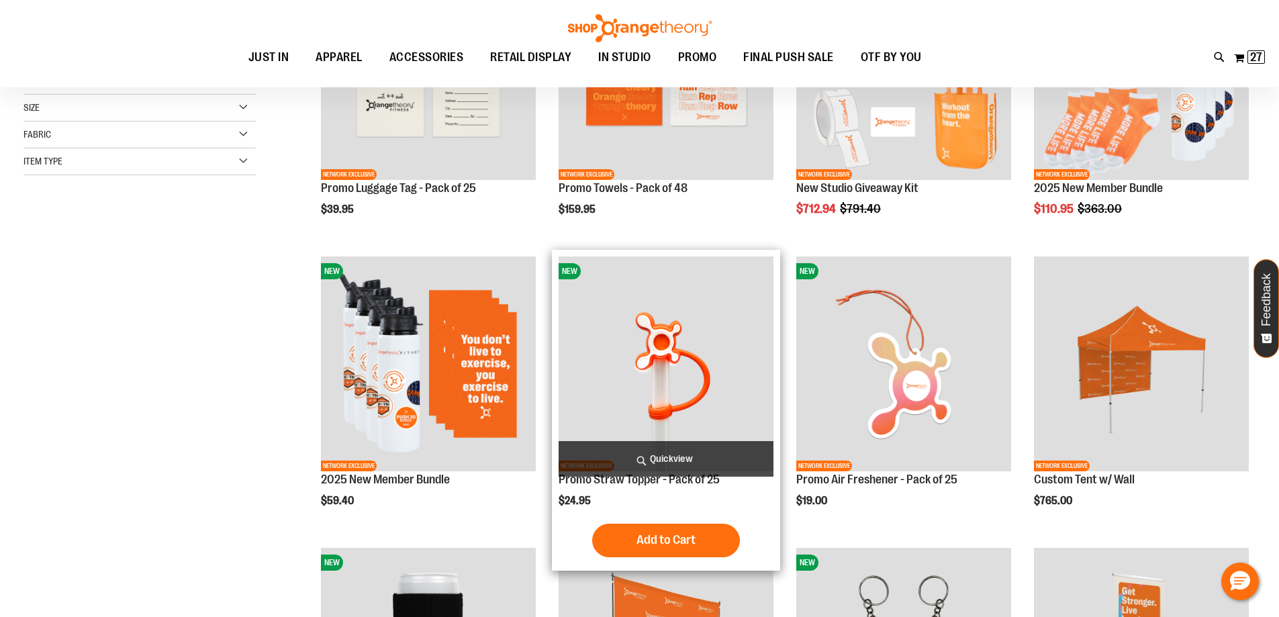
scroll to position [134, 0]
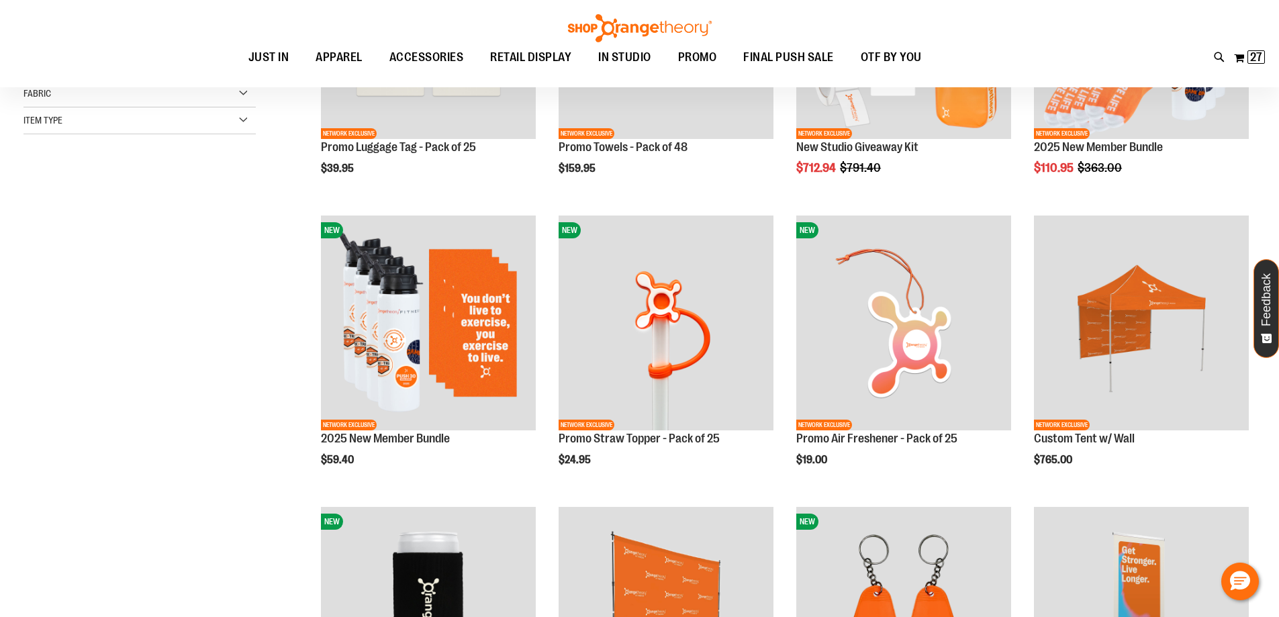
scroll to position [4, 0]
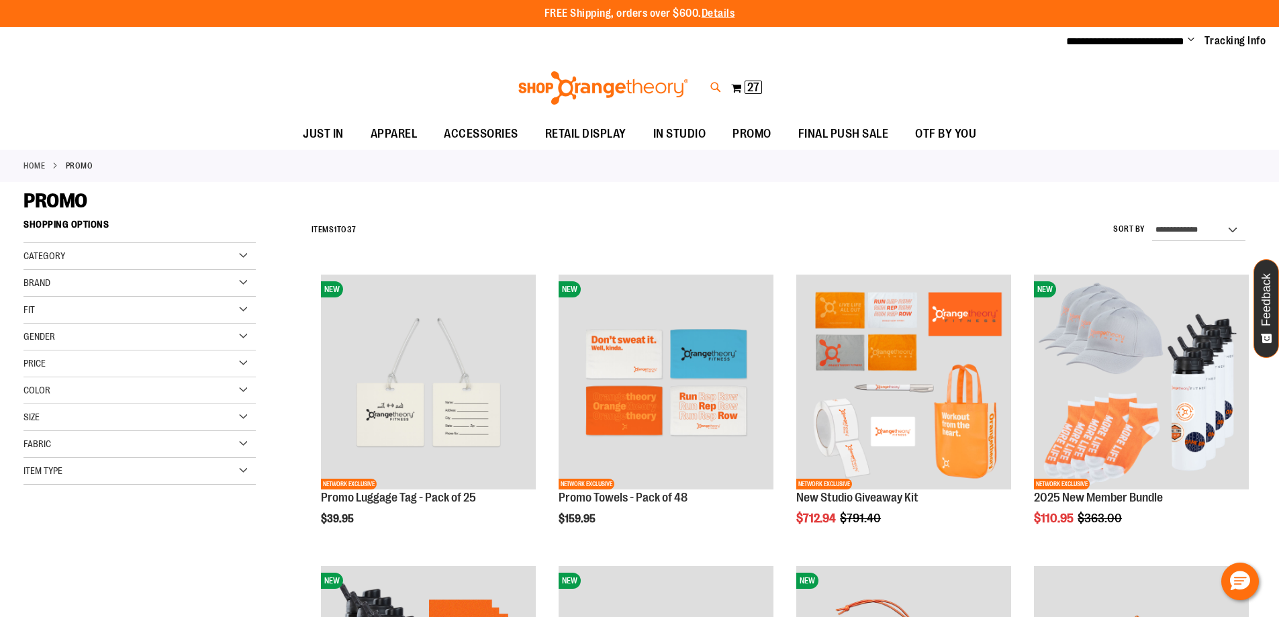
type input "**********"
click at [718, 85] on icon at bounding box center [715, 87] width 11 height 15
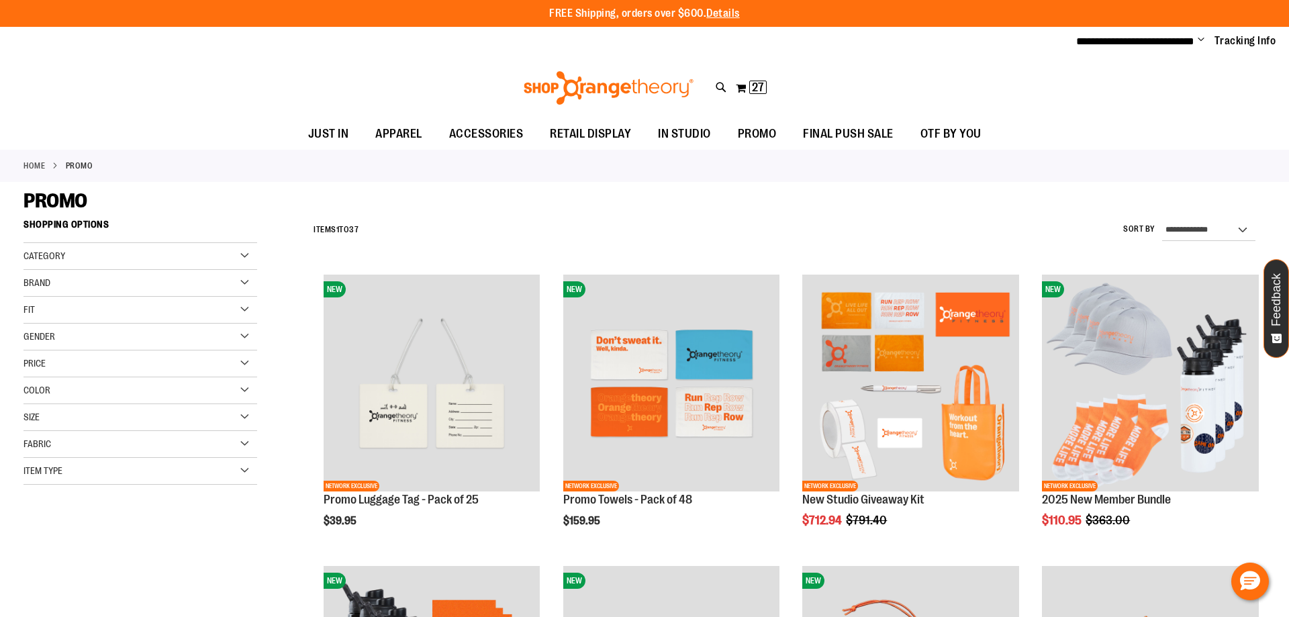
type input "******"
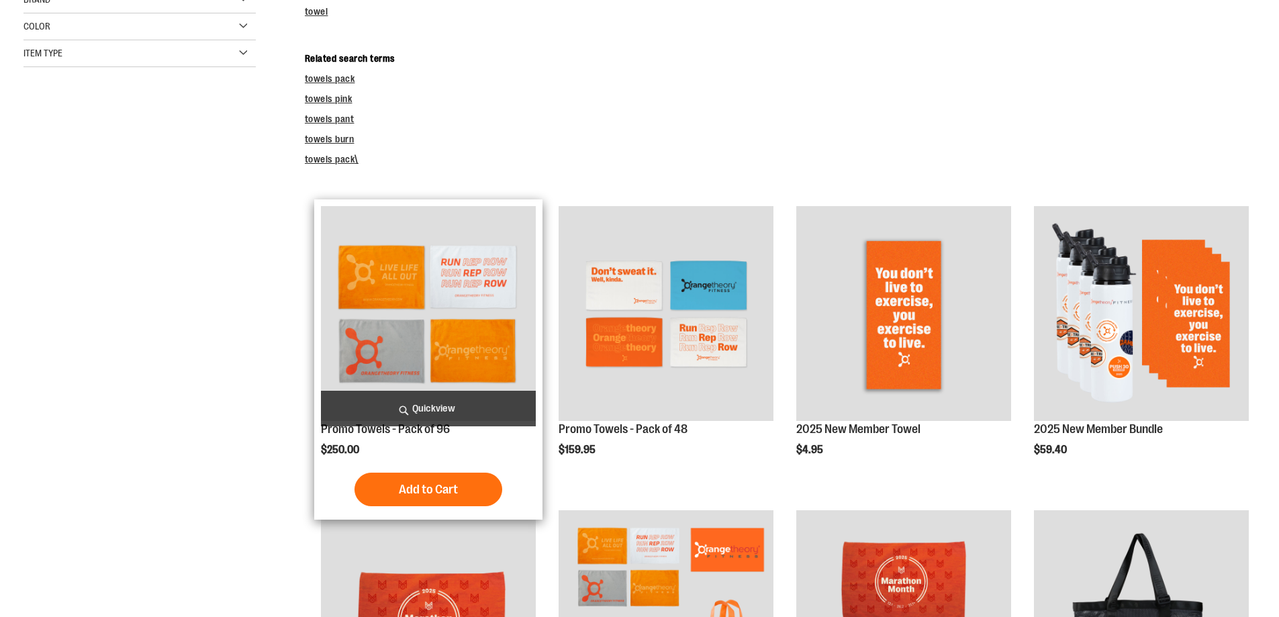
scroll to position [187, 0]
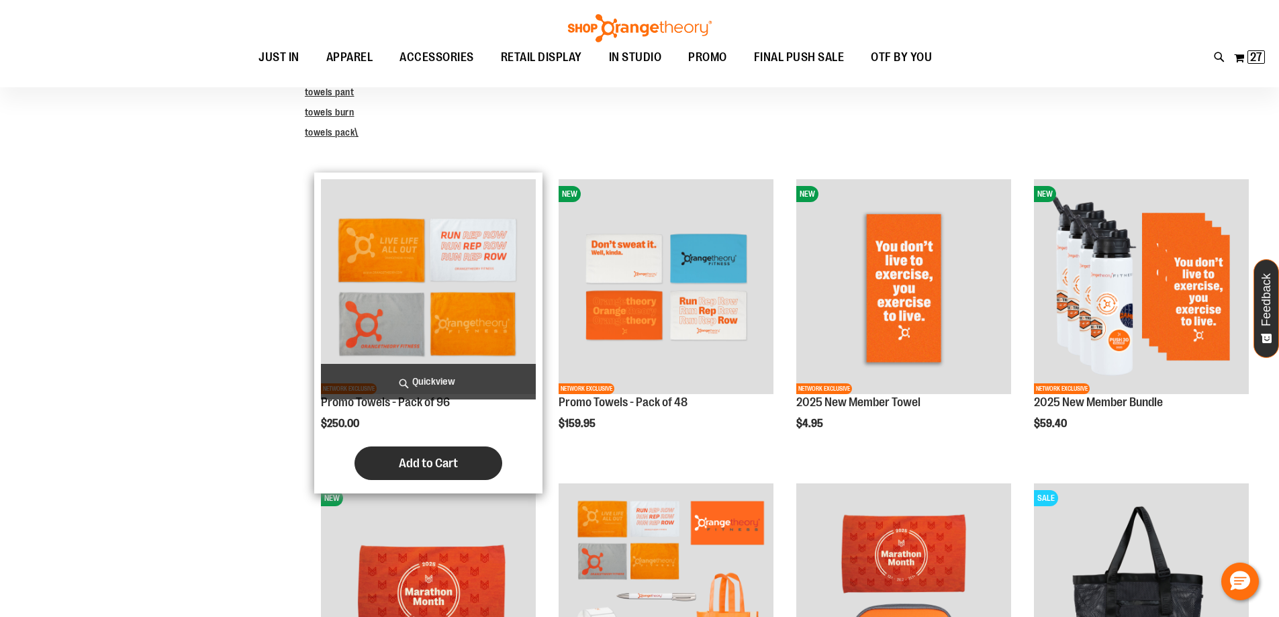
type input "**********"
click at [452, 468] on span "Add to Cart" at bounding box center [428, 463] width 59 height 15
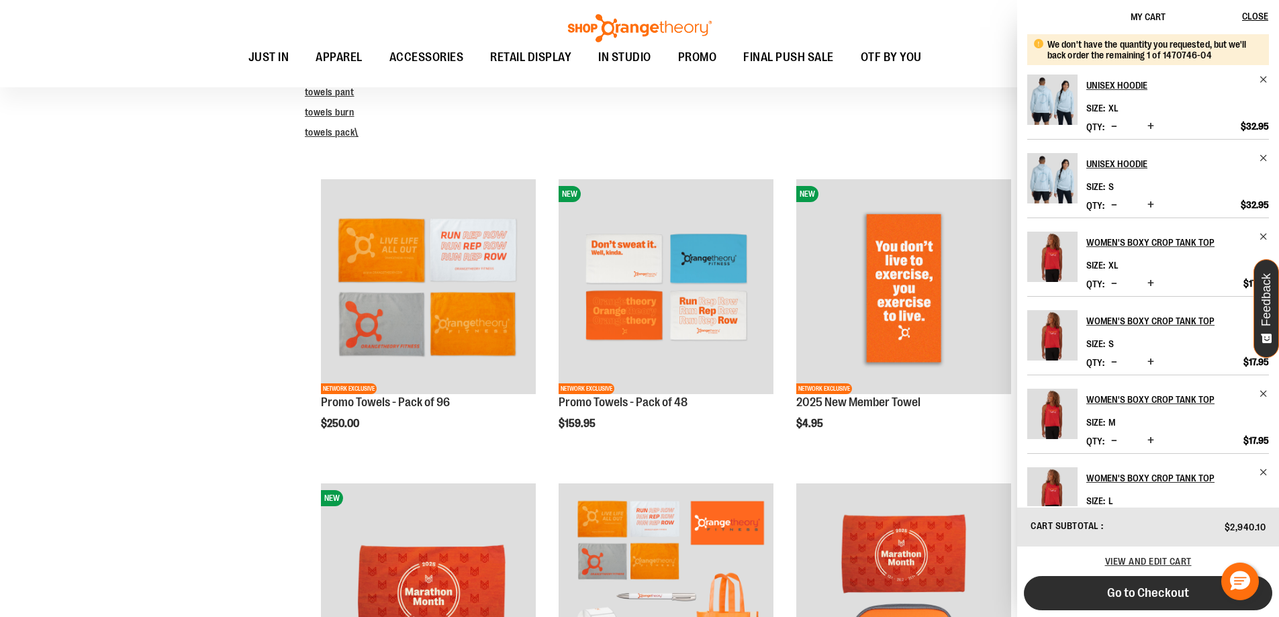
click at [1117, 583] on button "Go to Checkout" at bounding box center [1147, 593] width 248 height 34
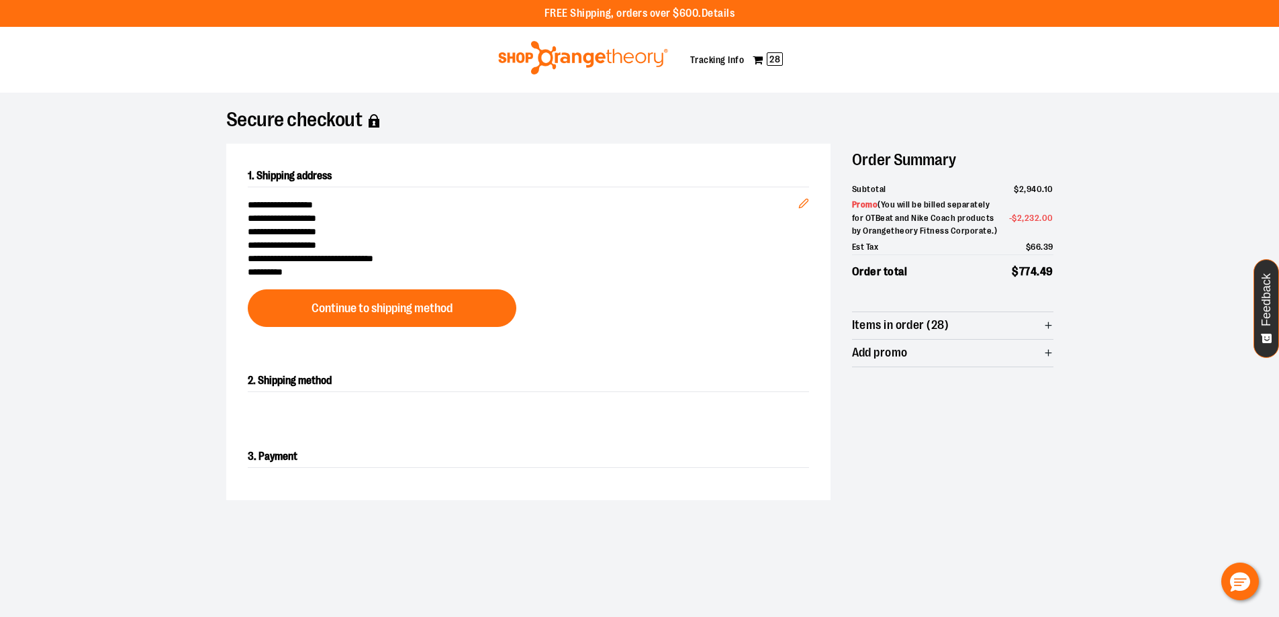
click at [1252, 616] on div at bounding box center [639, 617] width 1279 height 0
click at [1007, 325] on span "Items in order (28)" at bounding box center [952, 325] width 201 height 27
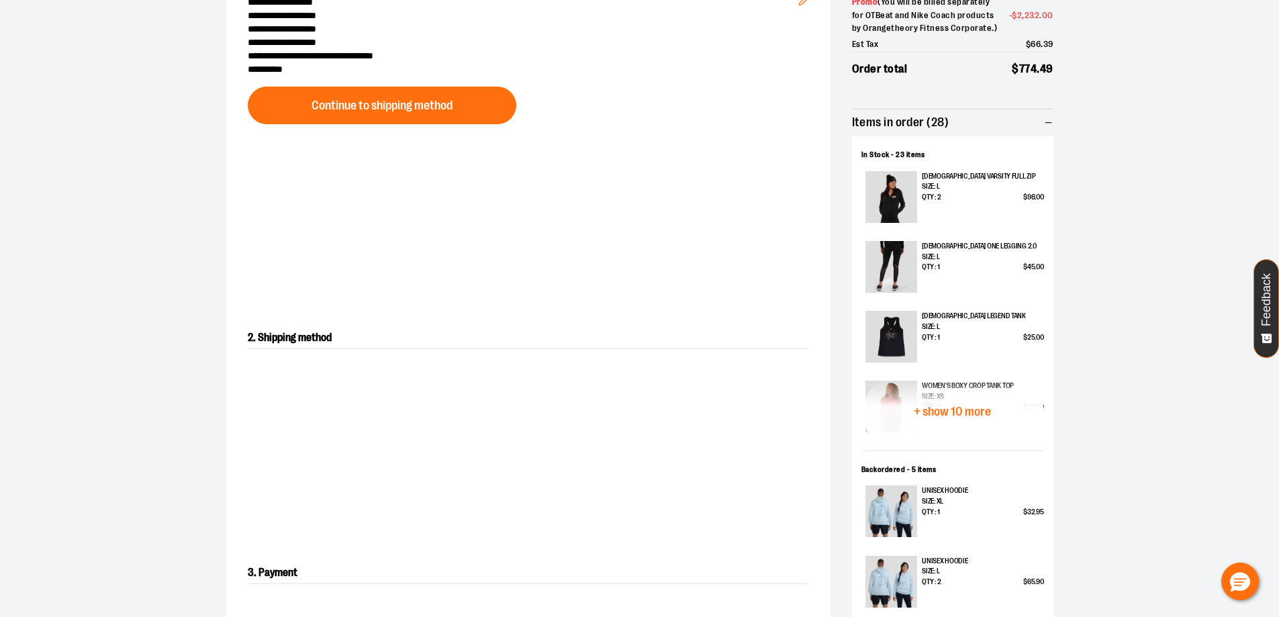
scroll to position [201, 0]
click at [961, 407] on span "+ show 10 more" at bounding box center [951, 413] width 77 height 13
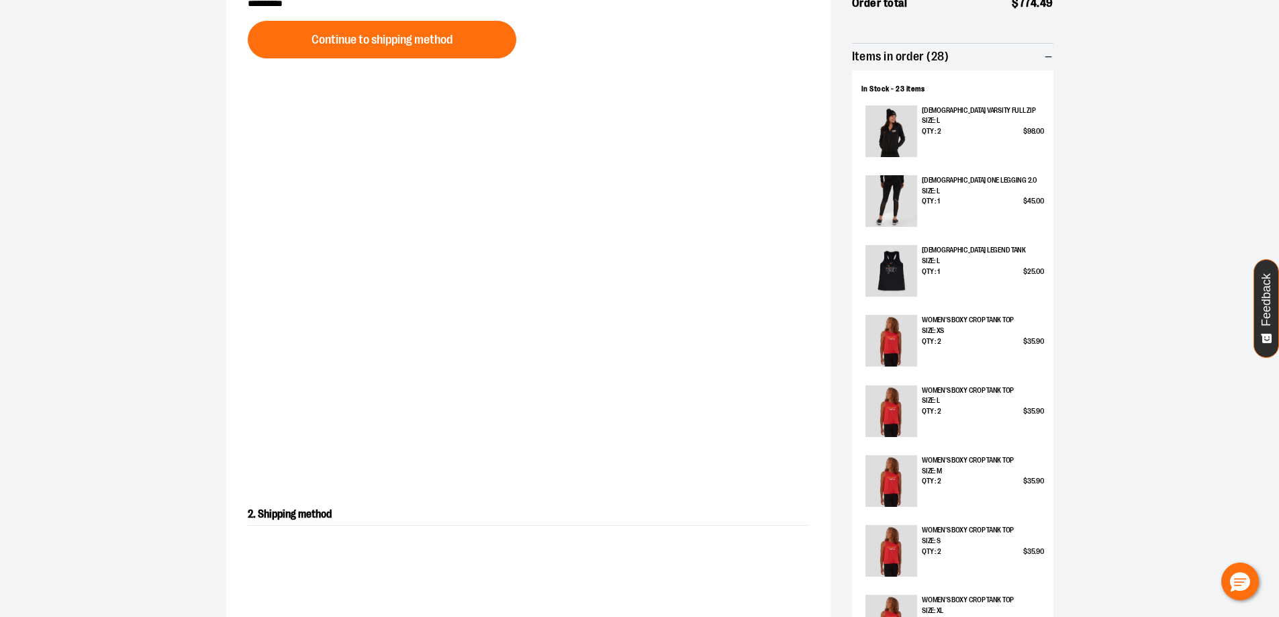
scroll to position [0, 0]
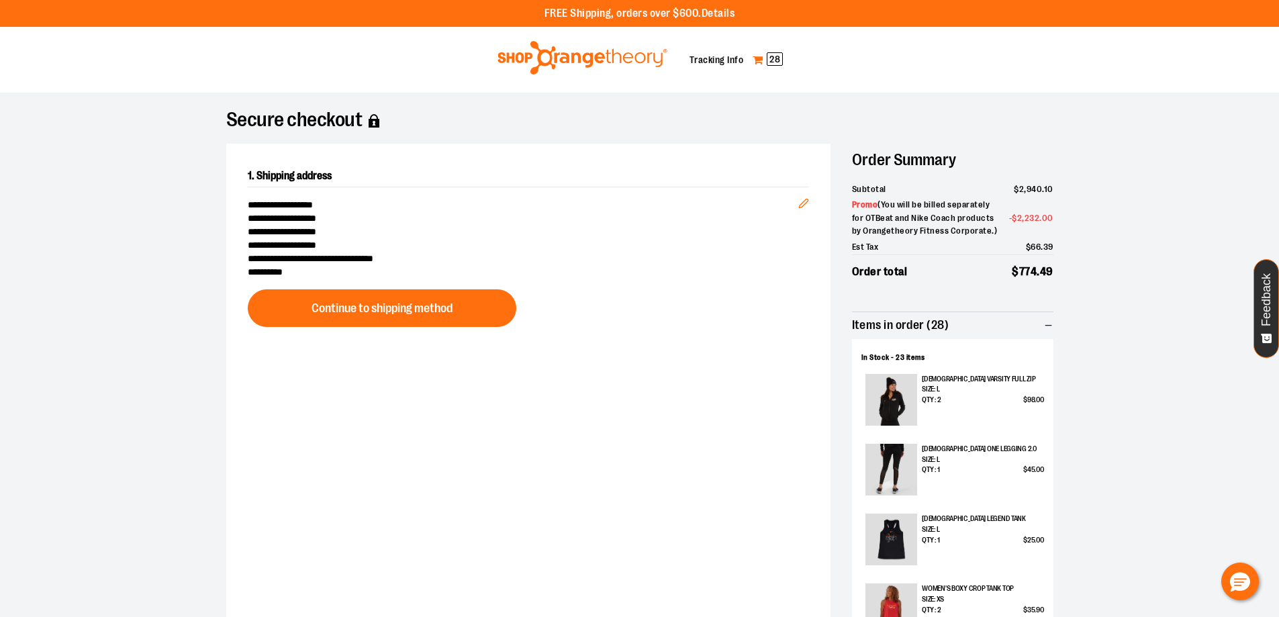
click at [771, 64] on span "28" at bounding box center [774, 58] width 16 height 13
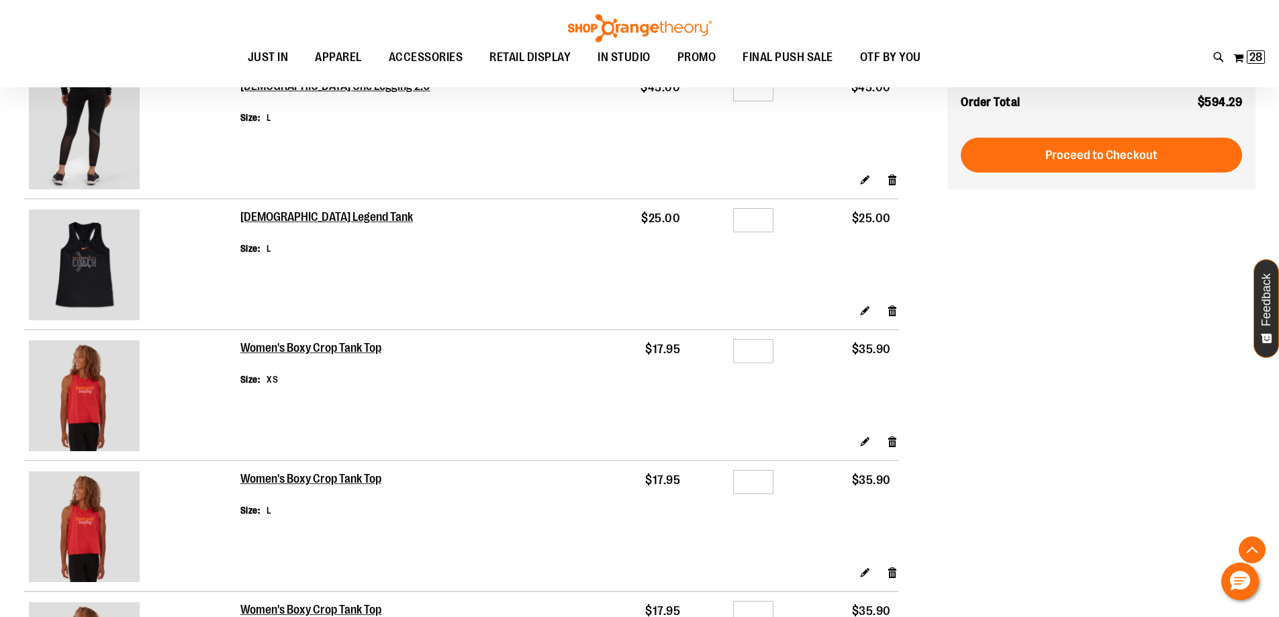
scroll to position [201, 0]
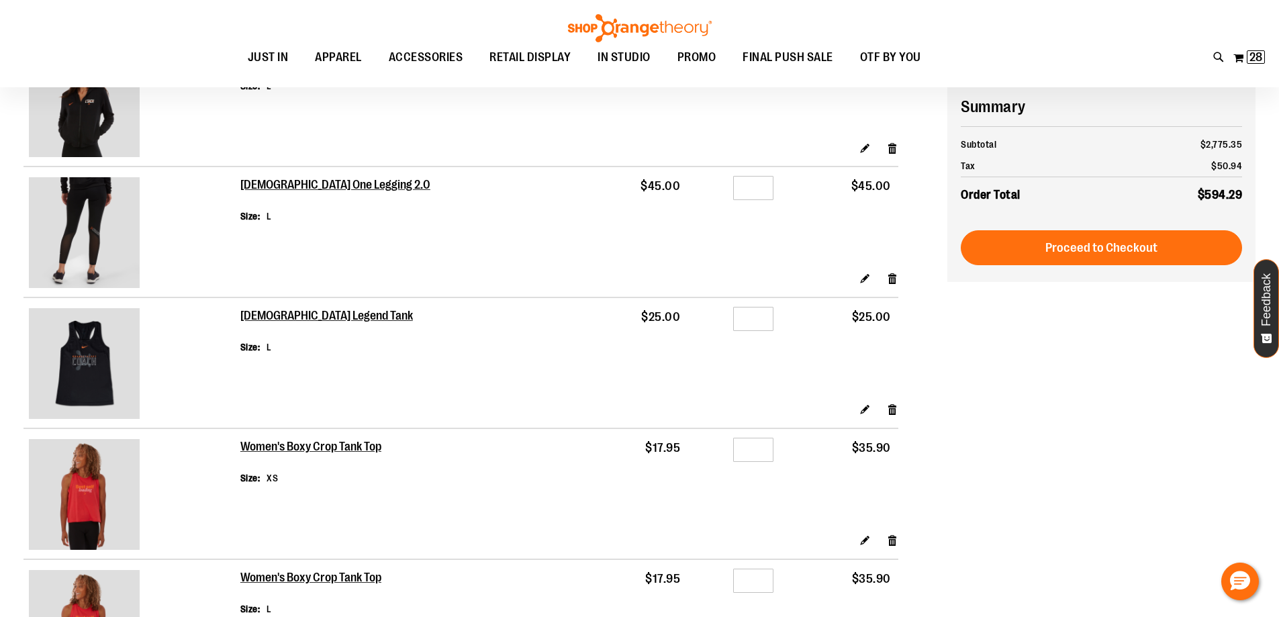
type input "**********"
click at [1250, 416] on div at bounding box center [639, 416] width 1279 height 0
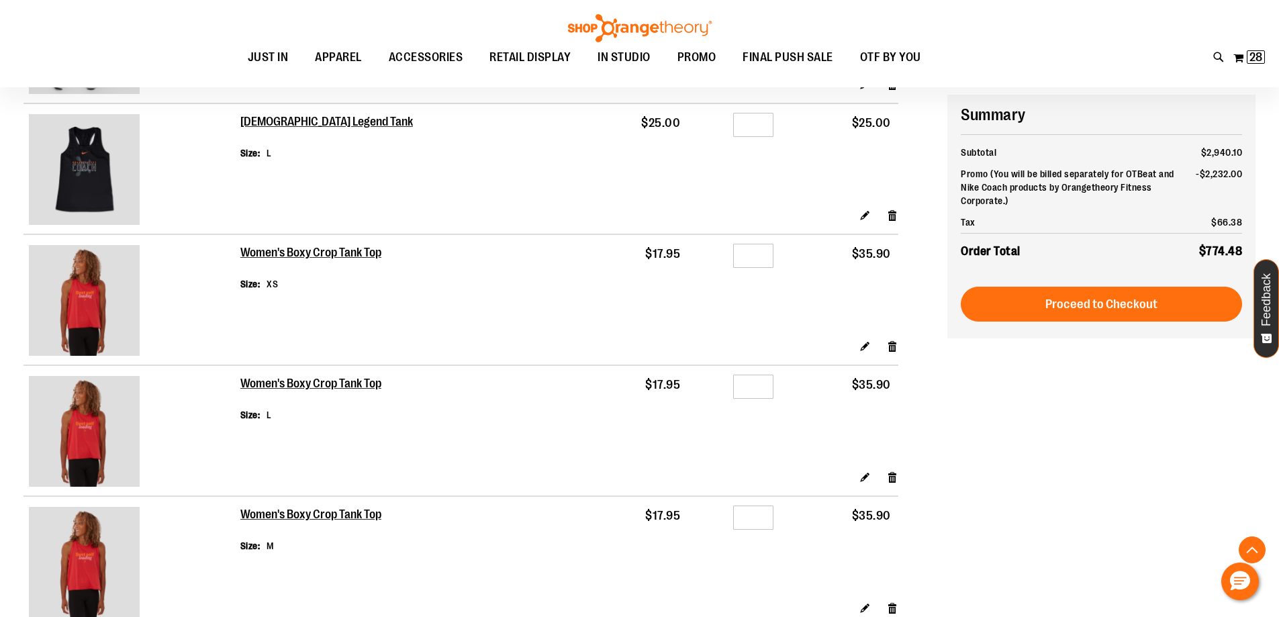
scroll to position [402, 0]
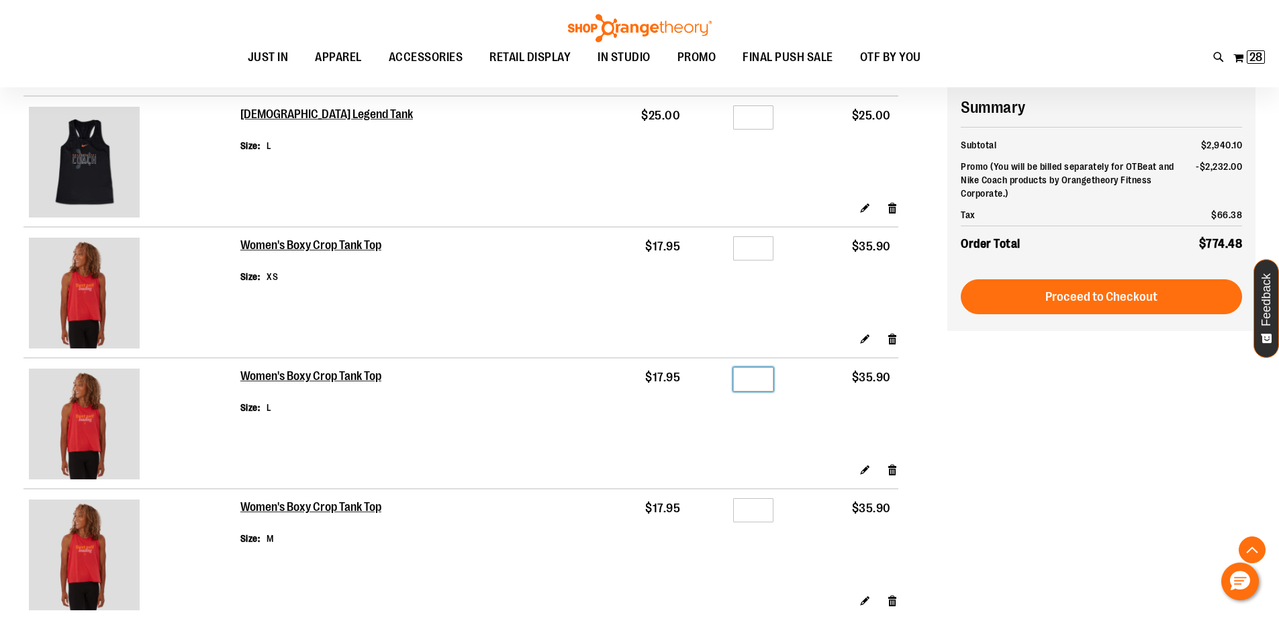
drag, startPoint x: 760, startPoint y: 387, endPoint x: 736, endPoint y: 383, distance: 25.2
click at [736, 383] on input "*" at bounding box center [753, 379] width 40 height 24
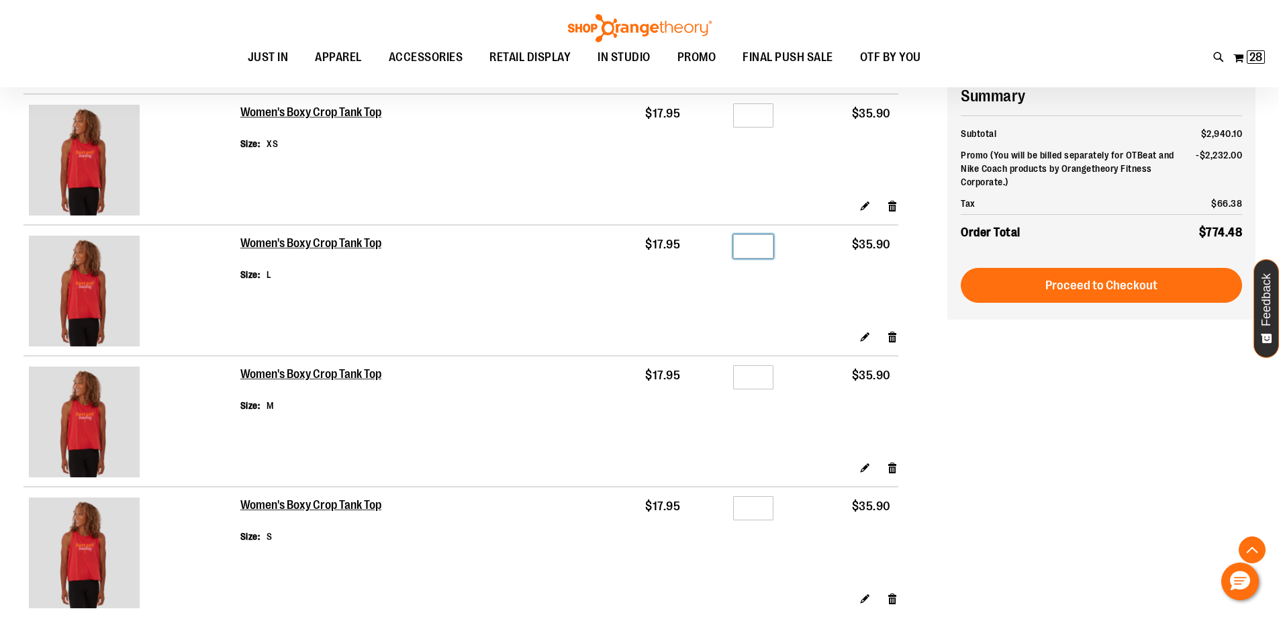
scroll to position [536, 0]
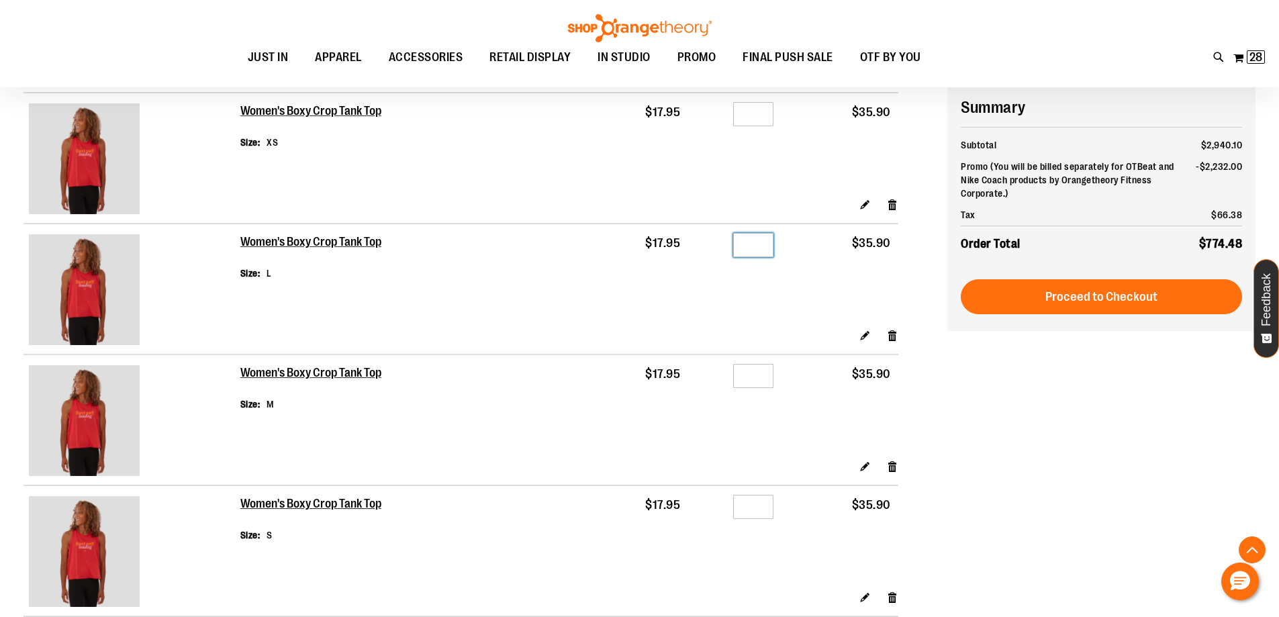
type input "*"
drag, startPoint x: 764, startPoint y: 368, endPoint x: 740, endPoint y: 372, distance: 24.0
click at [740, 372] on input "*" at bounding box center [753, 376] width 40 height 24
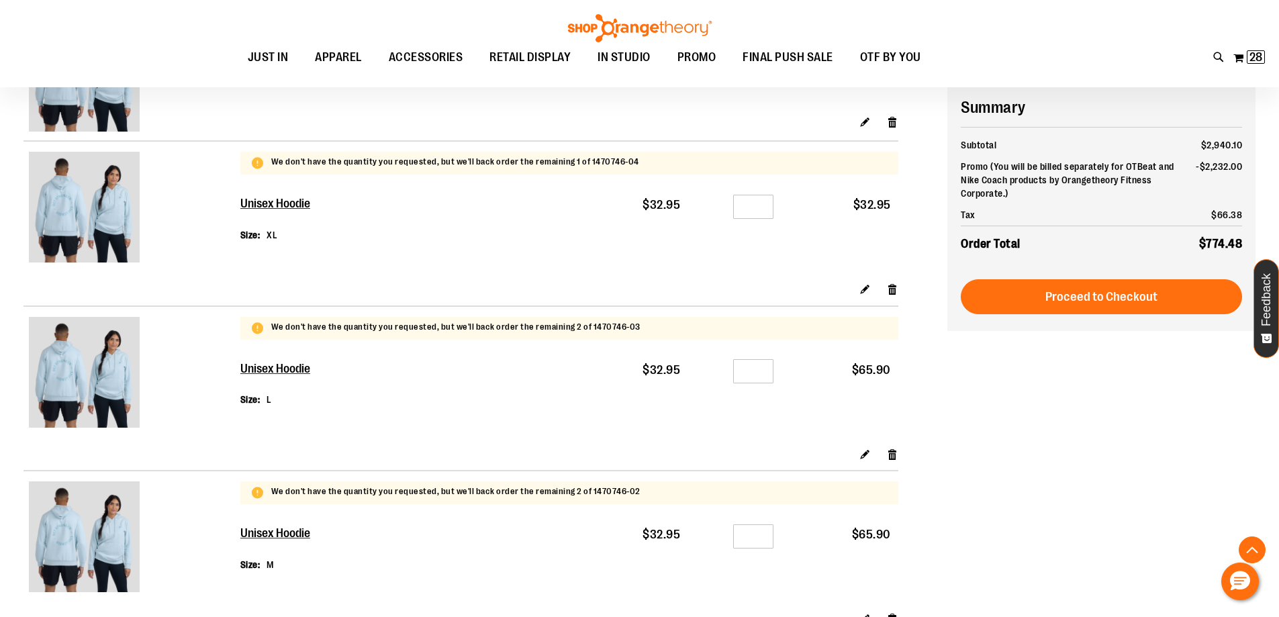
scroll to position [1274, 0]
type input "*"
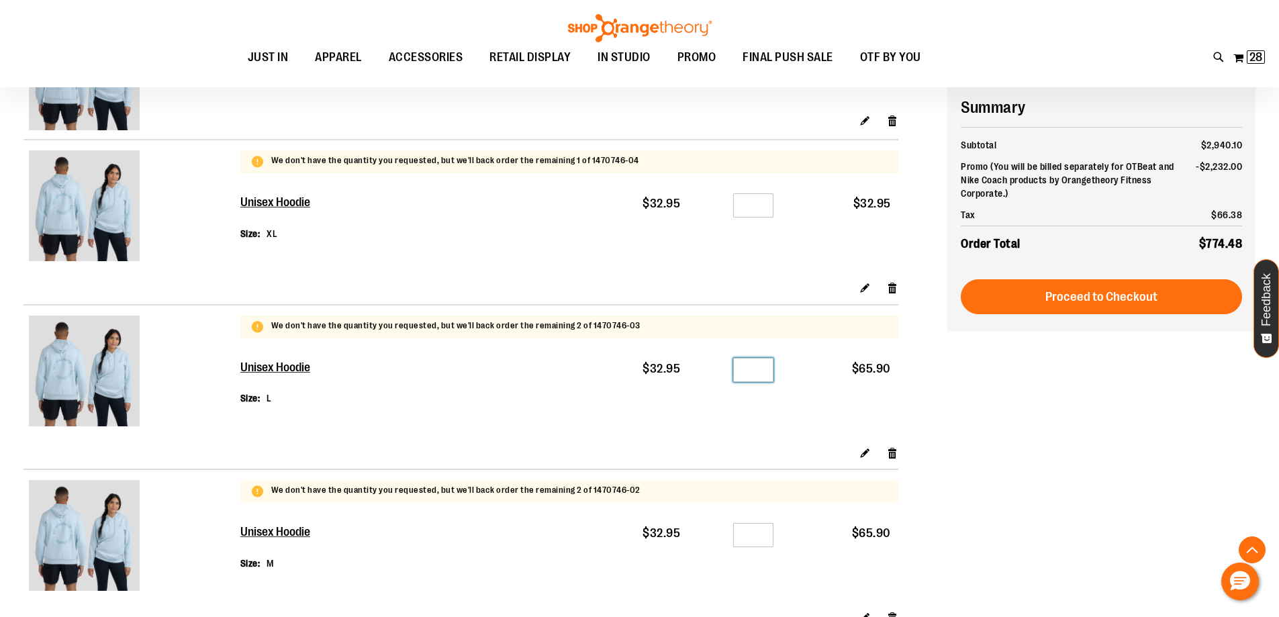
drag, startPoint x: 764, startPoint y: 375, endPoint x: 748, endPoint y: 374, distance: 16.8
click at [748, 374] on input "*" at bounding box center [753, 370] width 40 height 24
type input "*"
drag, startPoint x: 762, startPoint y: 530, endPoint x: 730, endPoint y: 538, distance: 33.2
click at [730, 538] on div "Qty *" at bounding box center [734, 537] width 79 height 20
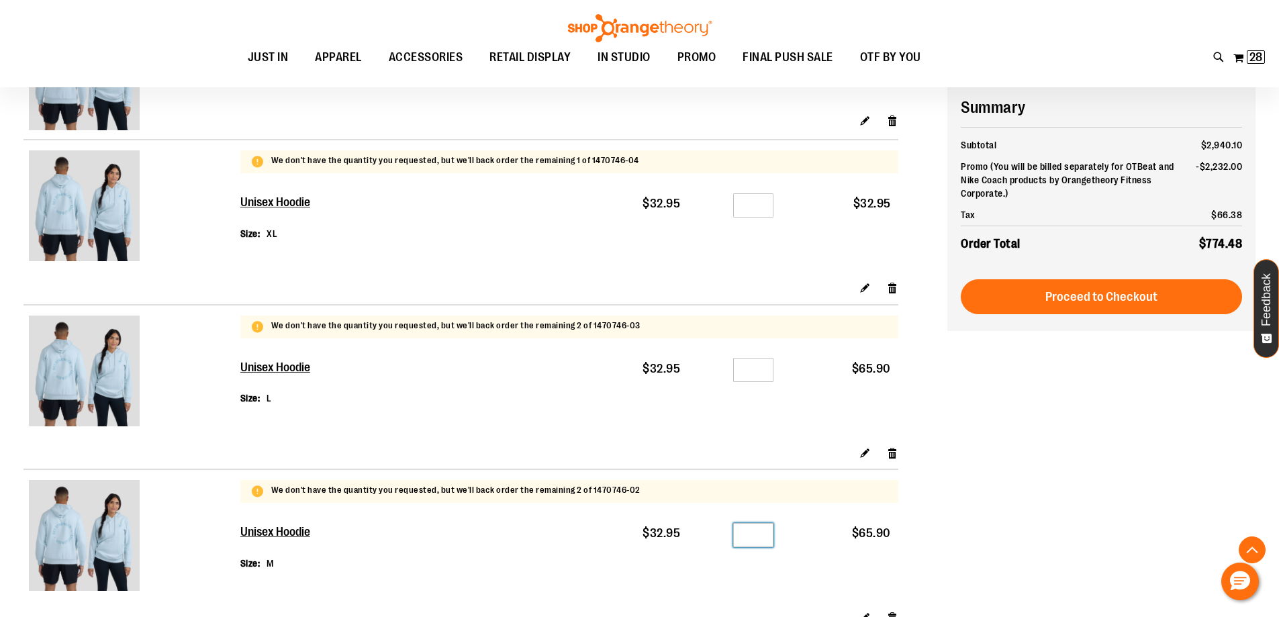
drag, startPoint x: 754, startPoint y: 531, endPoint x: 763, endPoint y: 530, distance: 8.8
click at [763, 530] on input "*" at bounding box center [753, 535] width 40 height 24
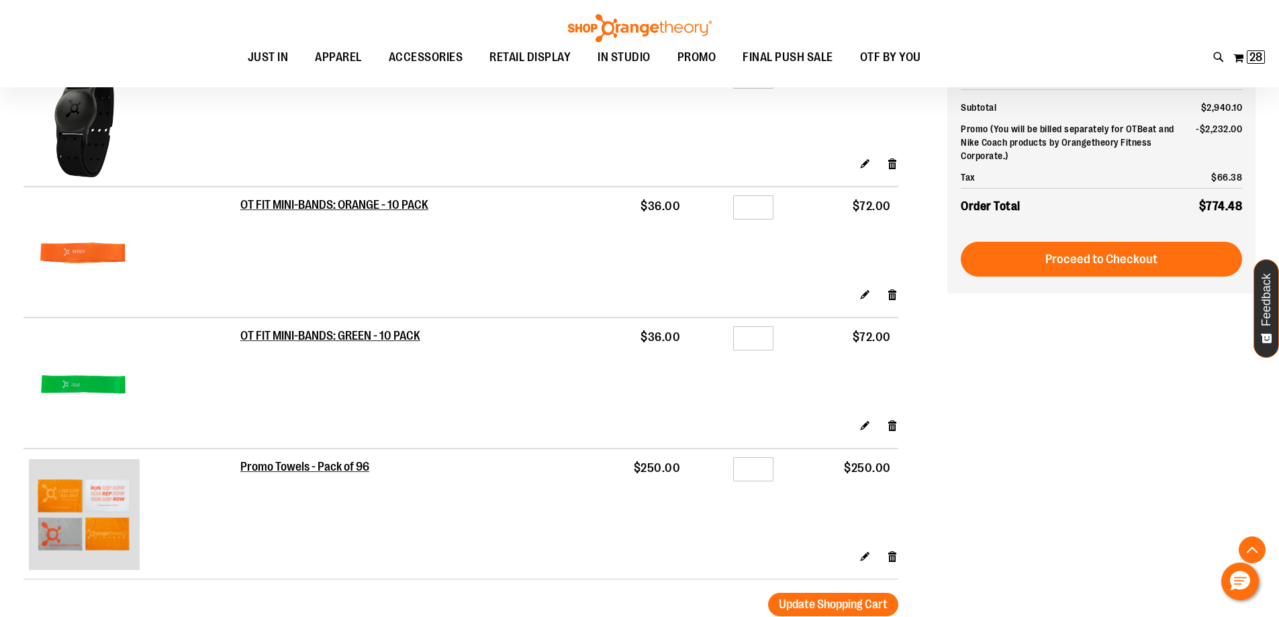
scroll to position [2281, 0]
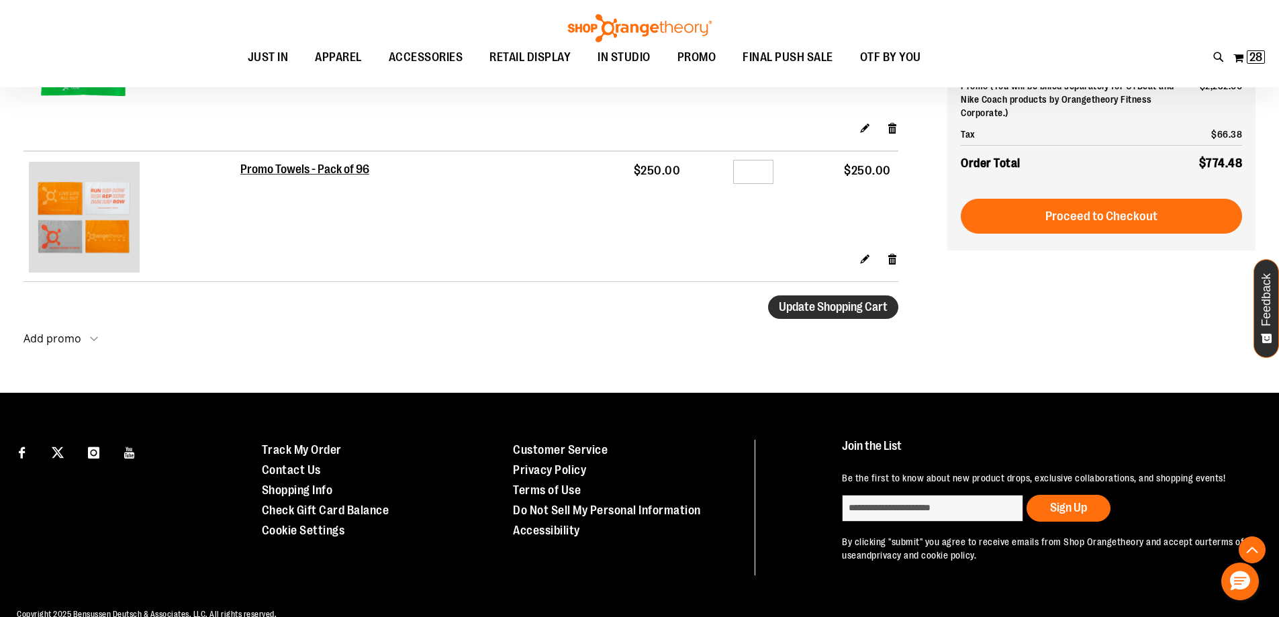
click at [860, 303] on span "Update Shopping Cart" at bounding box center [833, 306] width 109 height 13
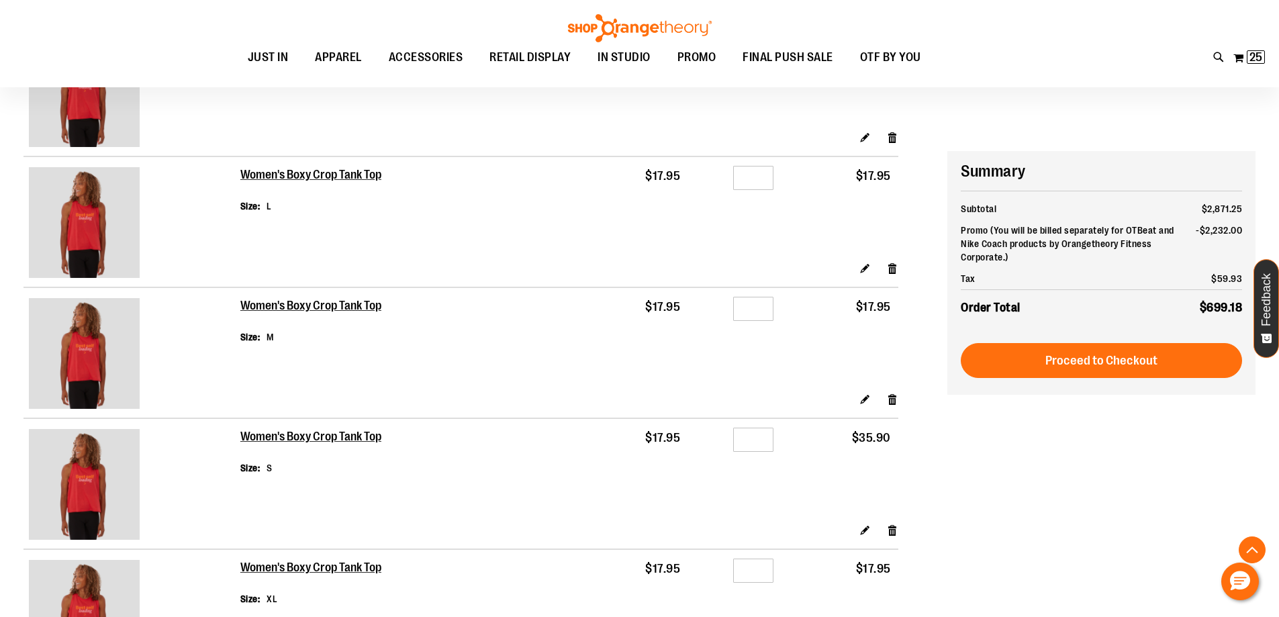
scroll to position [670, 0]
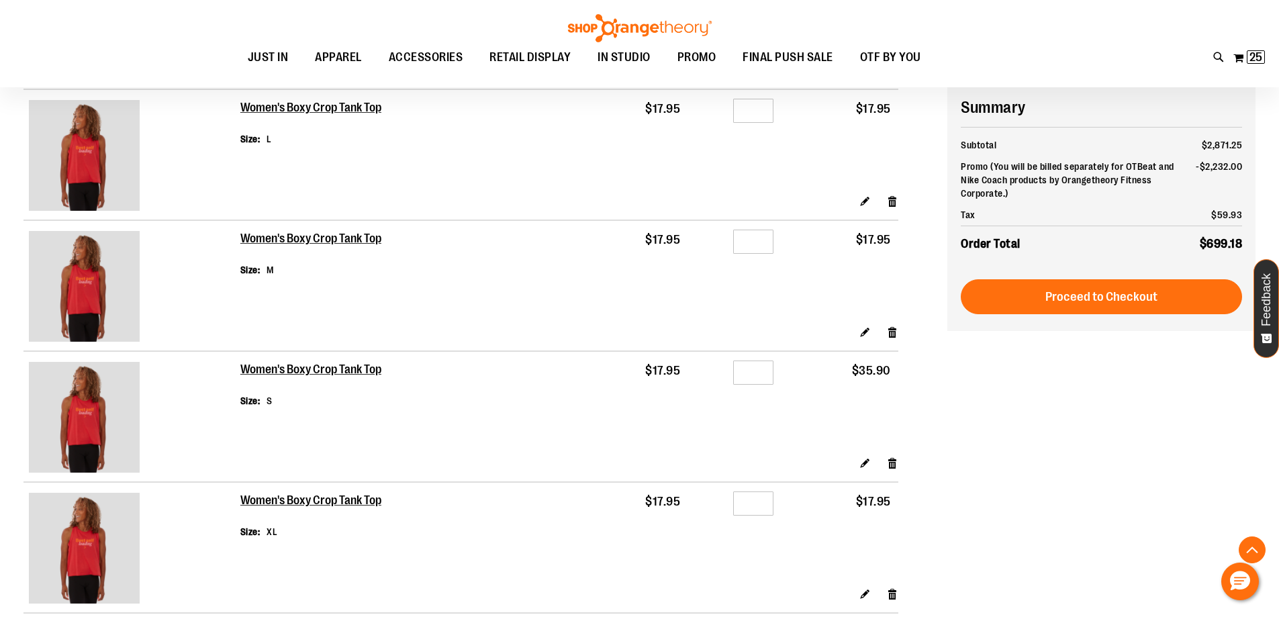
type input "**********"
drag, startPoint x: 749, startPoint y: 368, endPoint x: 793, endPoint y: 372, distance: 44.5
click at [793, 372] on tr "Women's Boxy Crop Tank Top Size S $17.95 Qty * $35.90" at bounding box center [460, 403] width 874 height 105
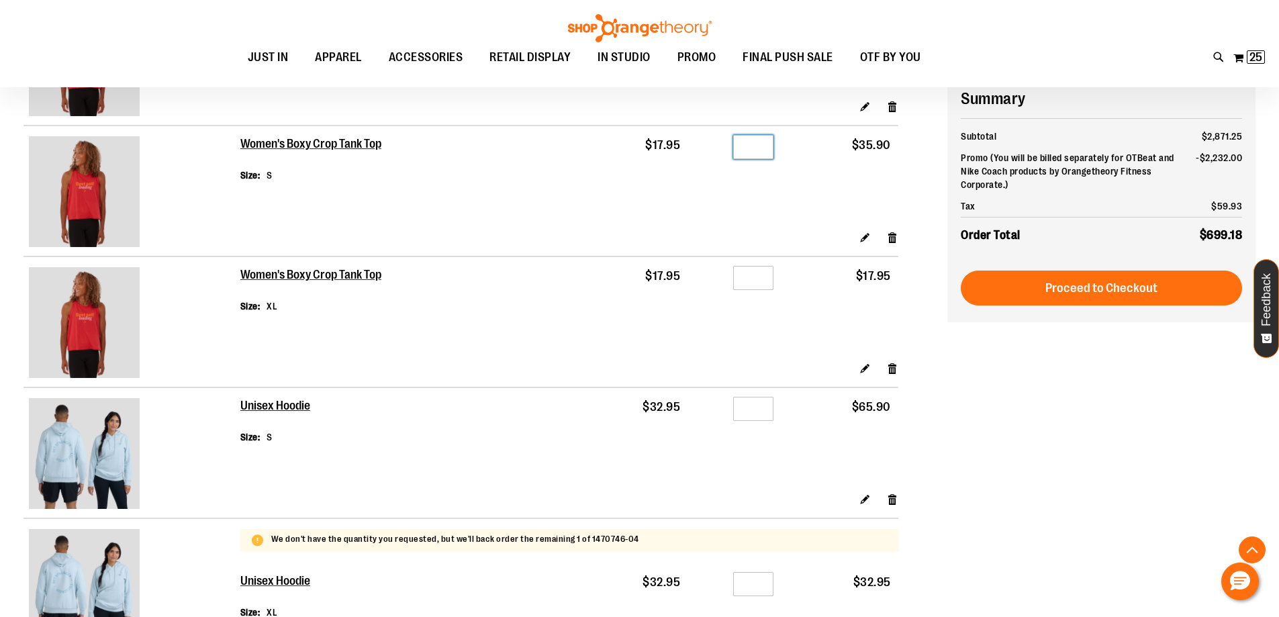
scroll to position [872, 0]
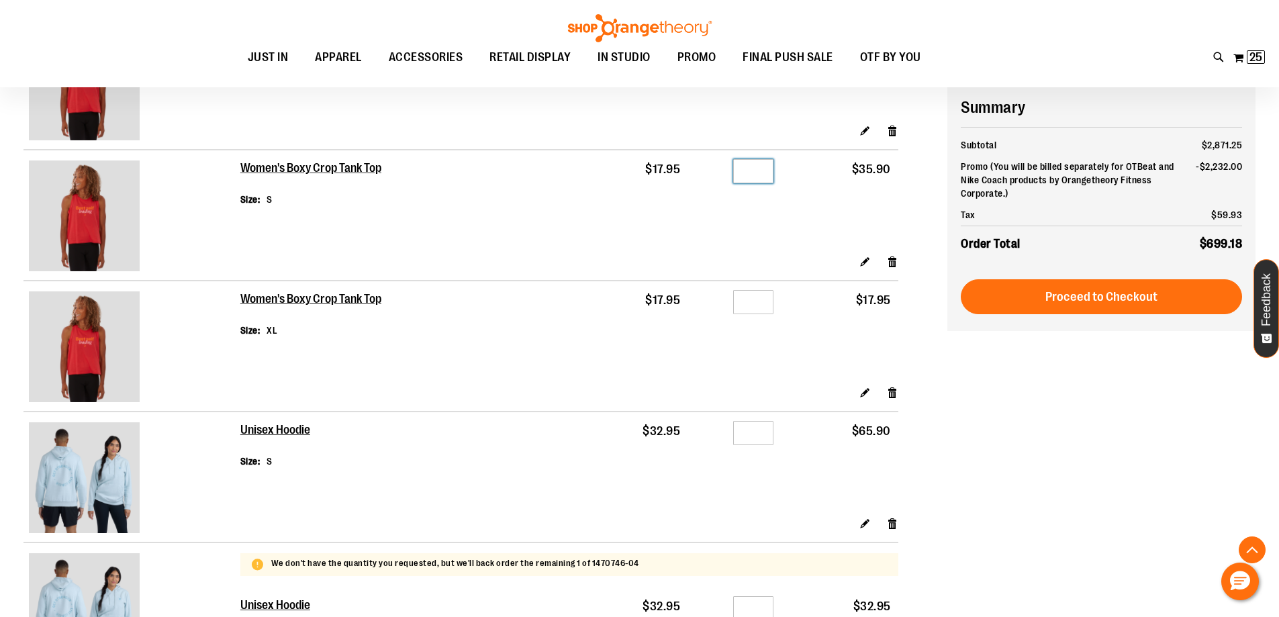
drag, startPoint x: 756, startPoint y: 170, endPoint x: 777, endPoint y: 170, distance: 20.8
click at [777, 170] on td "Qty *" at bounding box center [733, 202] width 93 height 105
drag, startPoint x: 747, startPoint y: 165, endPoint x: 783, endPoint y: 160, distance: 36.5
click at [783, 160] on tr "Women's Boxy Crop Tank Top Size S $17.95 Qty * $35.90" at bounding box center [460, 202] width 874 height 105
type input "*"
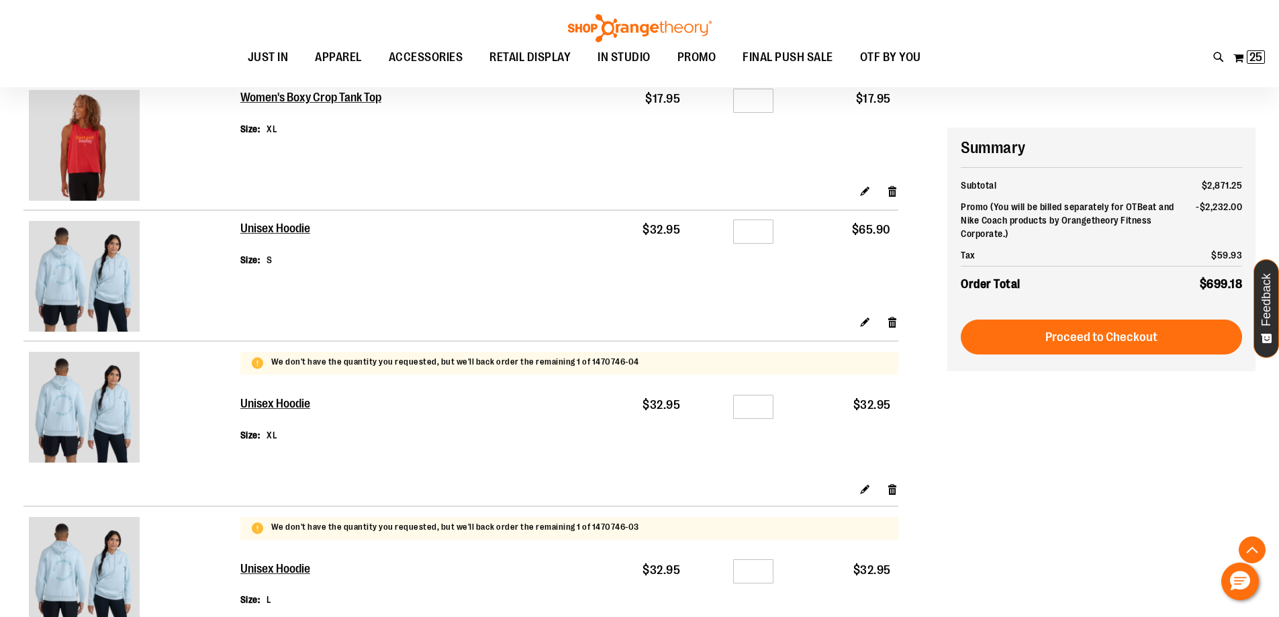
scroll to position [1342, 0]
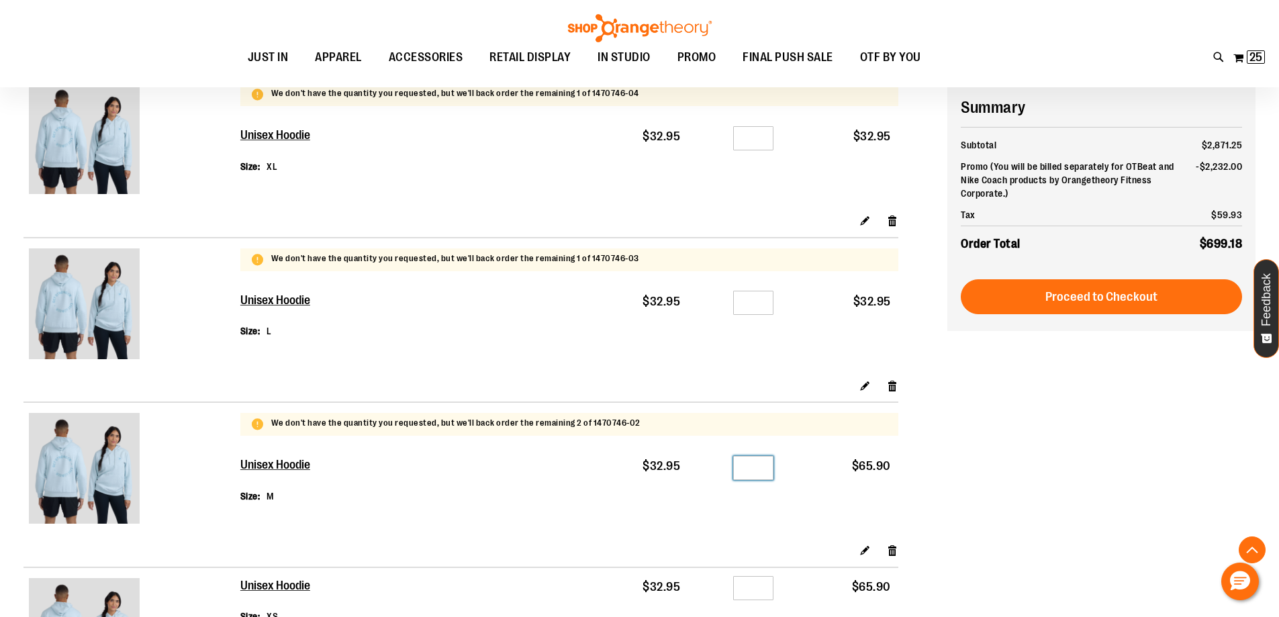
drag, startPoint x: 759, startPoint y: 460, endPoint x: 745, endPoint y: 466, distance: 15.6
click at [746, 466] on input "*" at bounding box center [753, 468] width 40 height 24
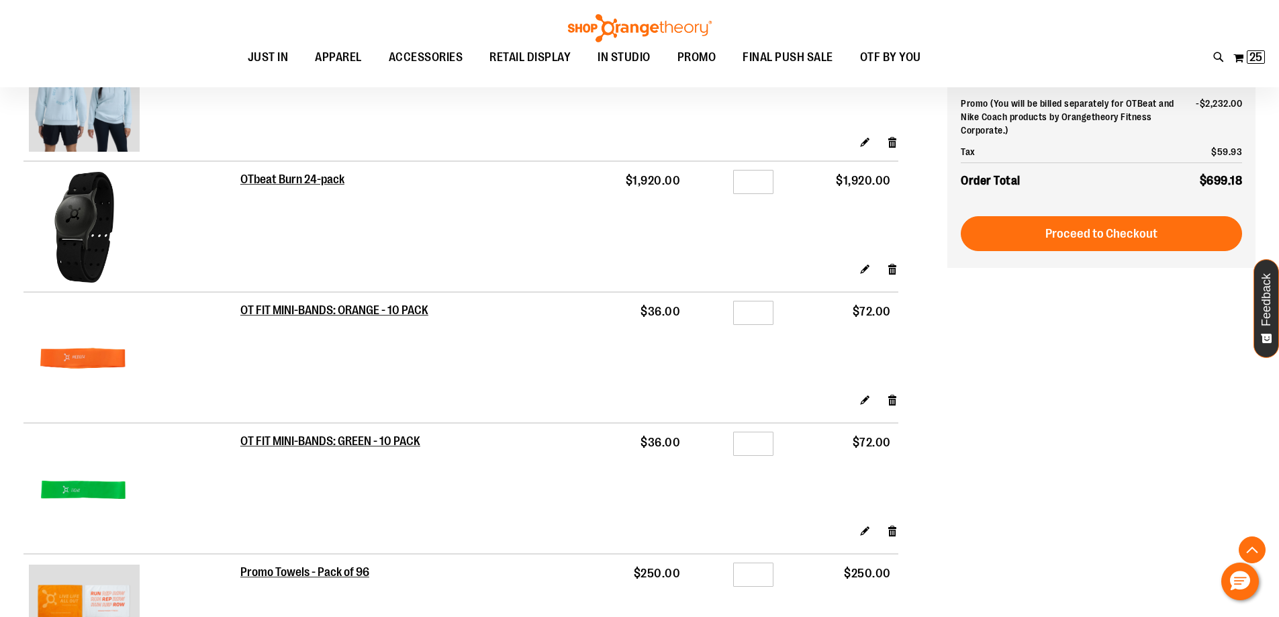
scroll to position [2147, 0]
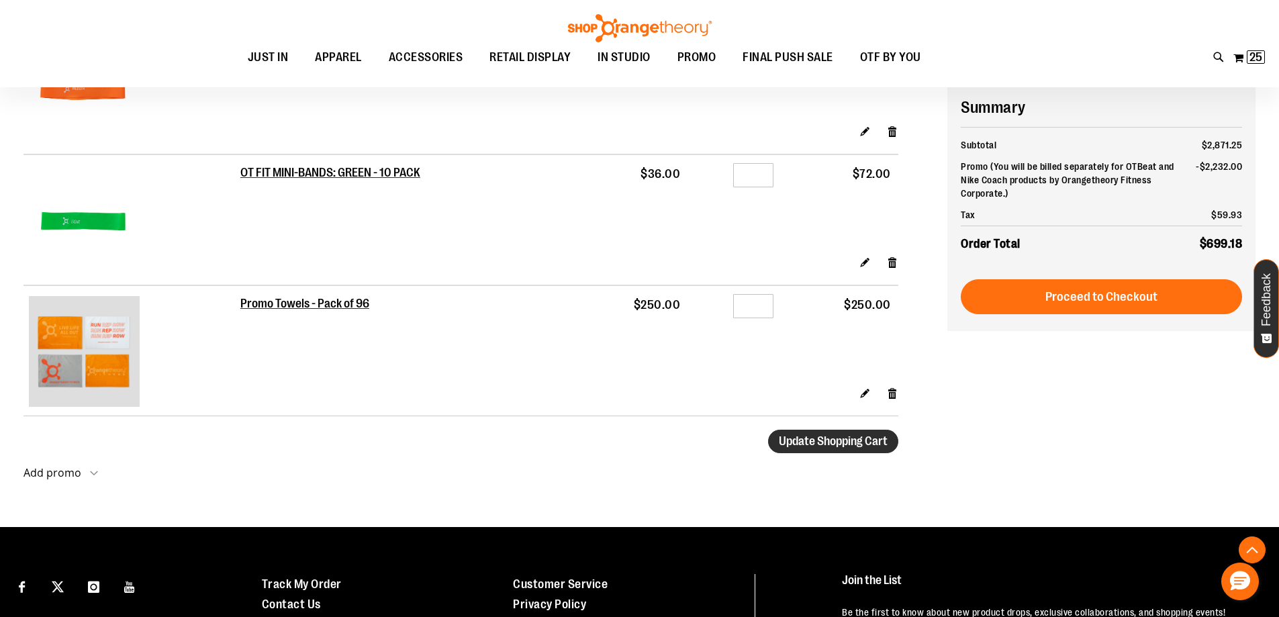
type input "*"
click at [845, 447] on span "Update Shopping Cart" at bounding box center [833, 440] width 109 height 13
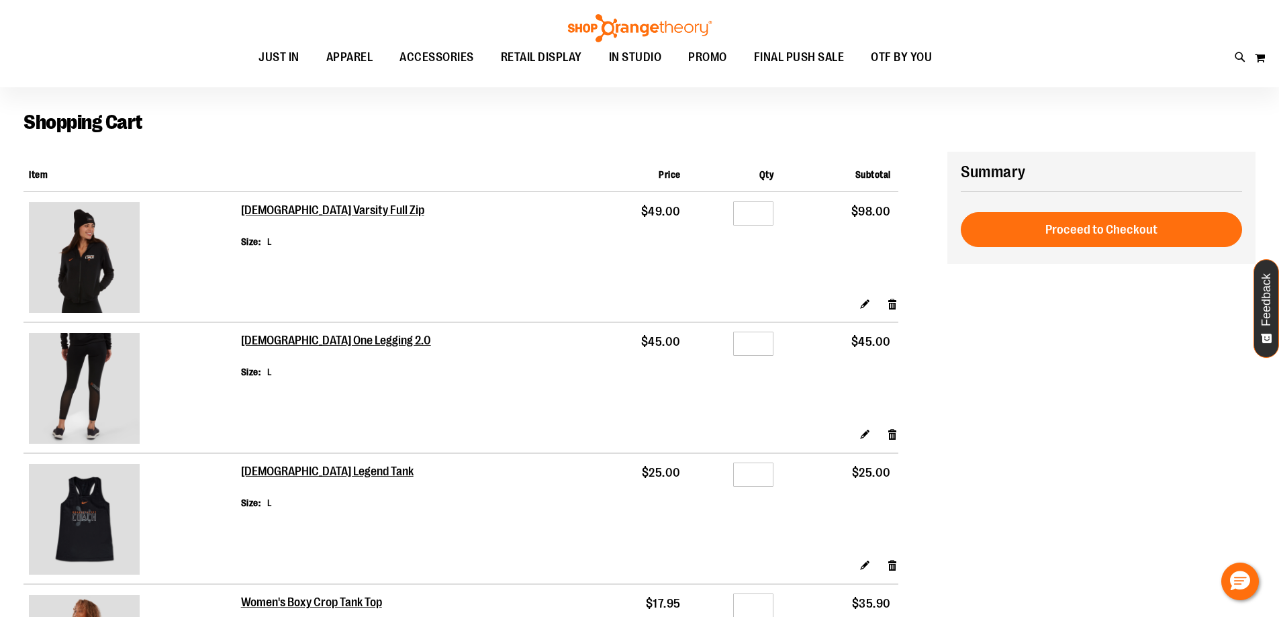
scroll to position [67, 0]
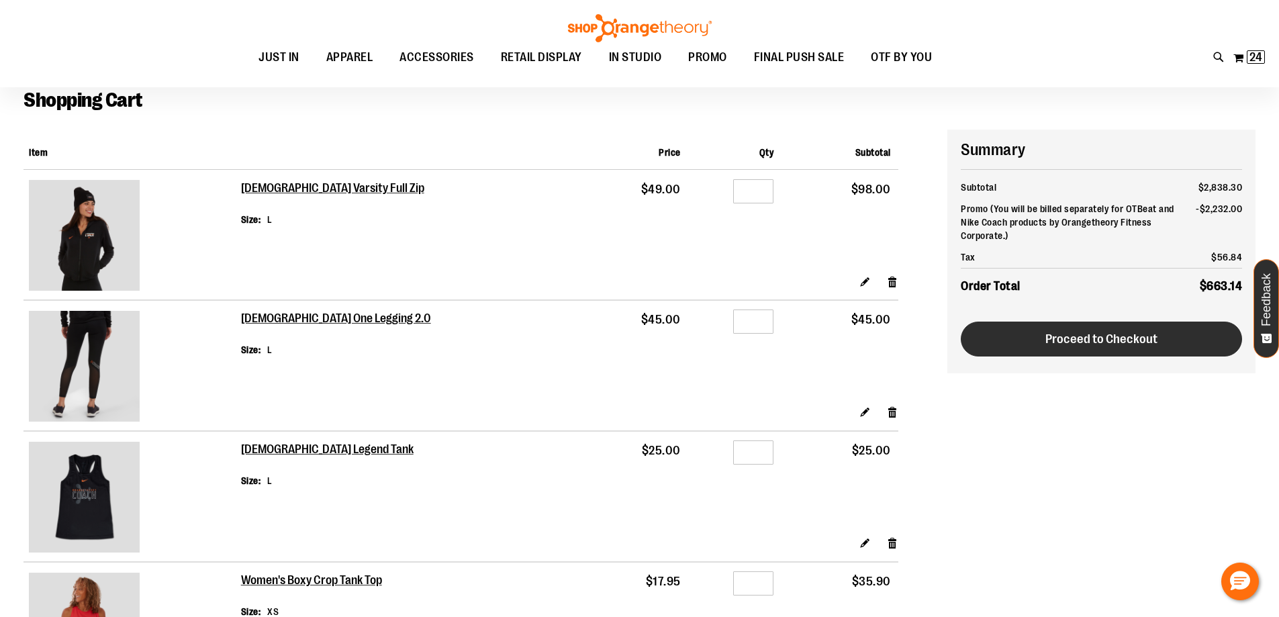
type input "**********"
click at [1127, 351] on button "Proceed to Checkout" at bounding box center [1100, 338] width 281 height 35
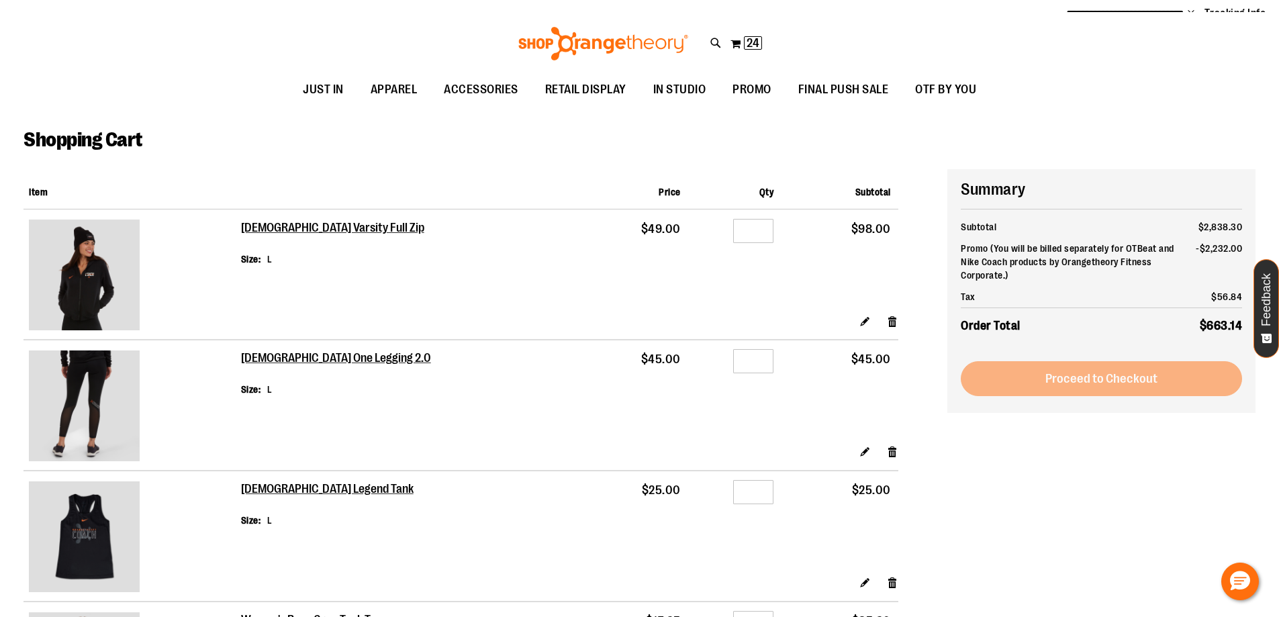
scroll to position [0, 0]
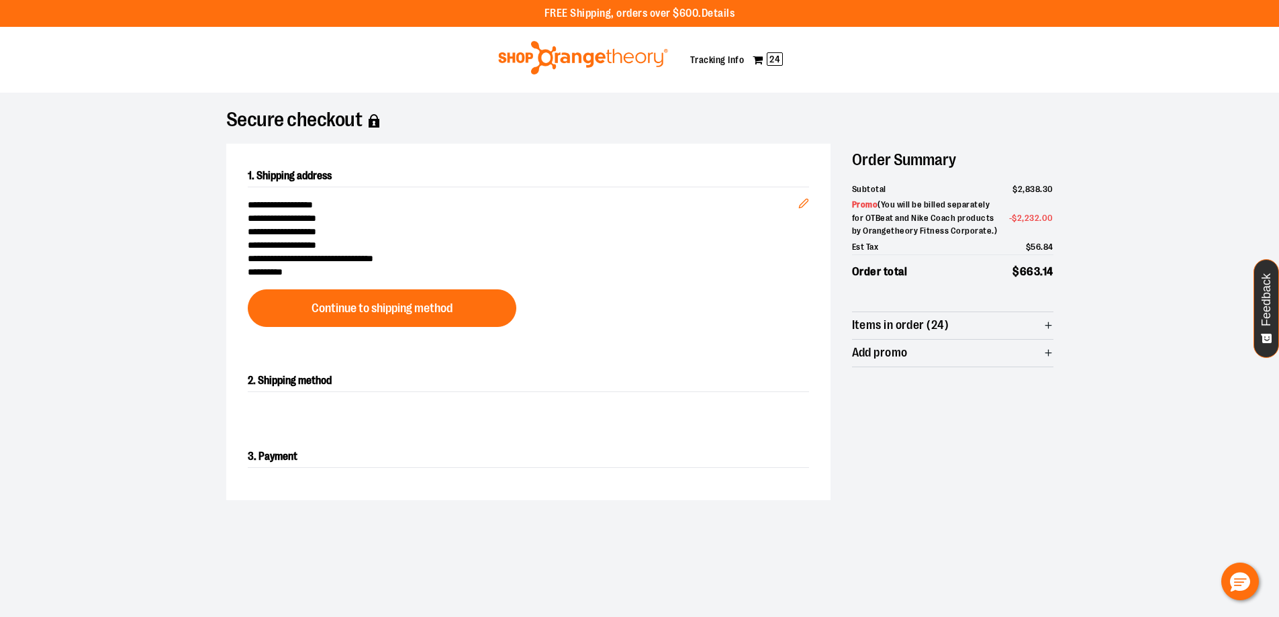
click at [1172, 616] on div at bounding box center [639, 617] width 1279 height 0
click at [782, 616] on div at bounding box center [639, 617] width 1279 height 0
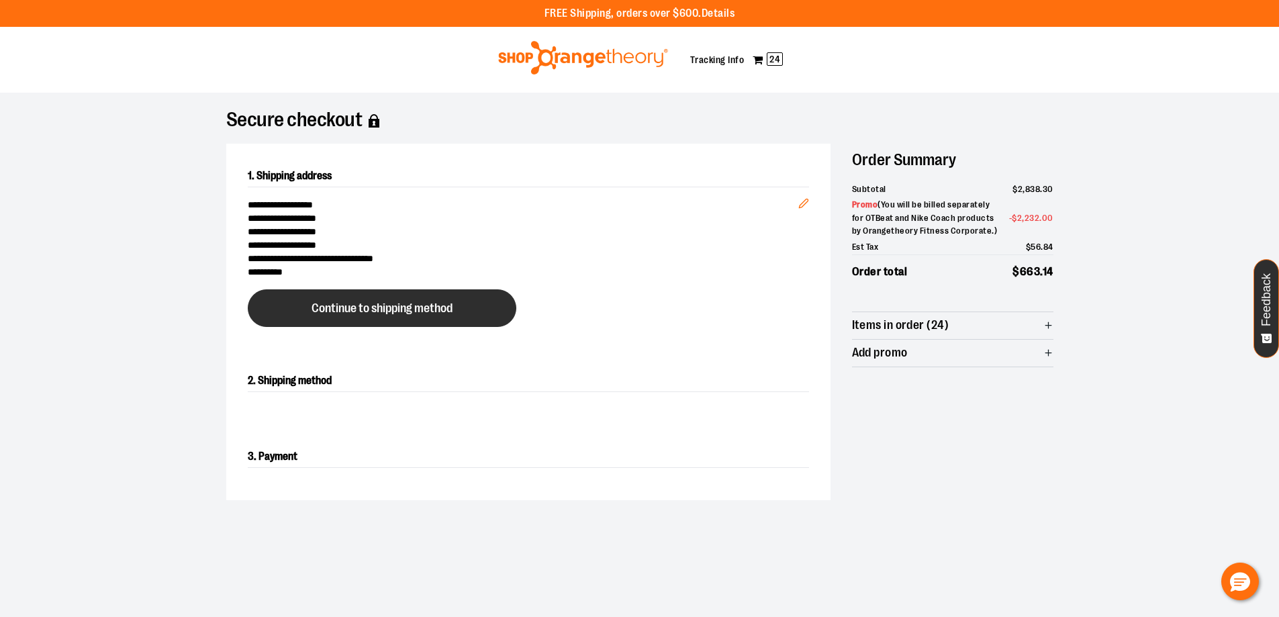
click at [348, 297] on button "Continue to shipping method" at bounding box center [382, 308] width 268 height 38
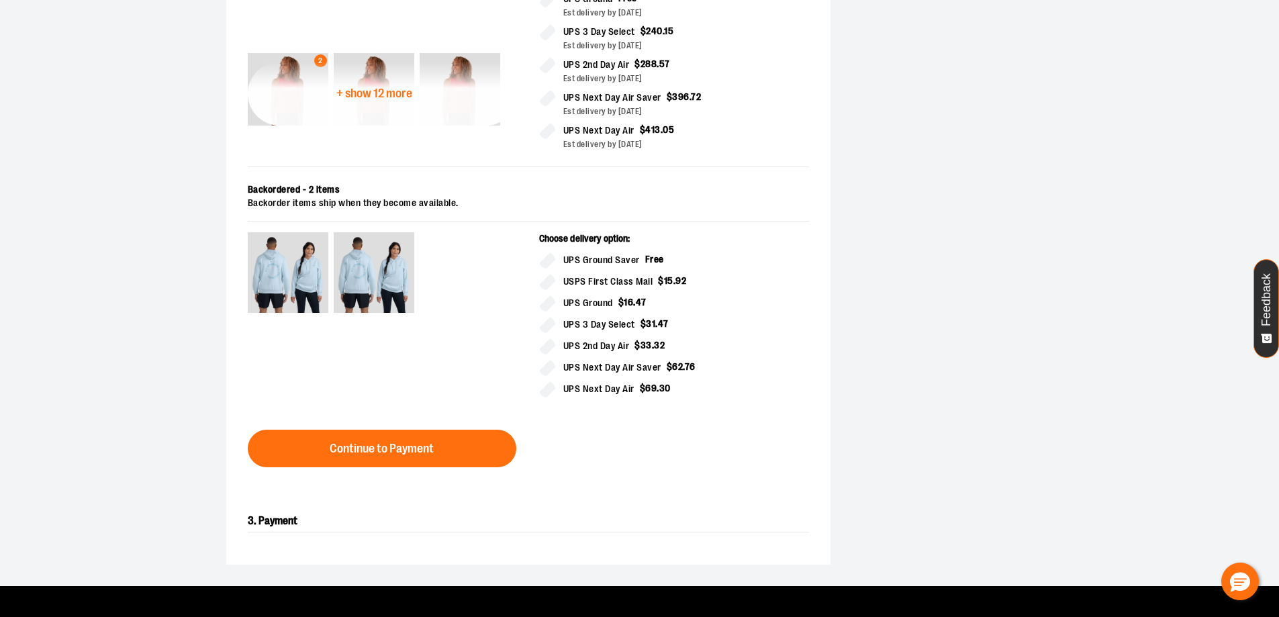
scroll to position [645, 0]
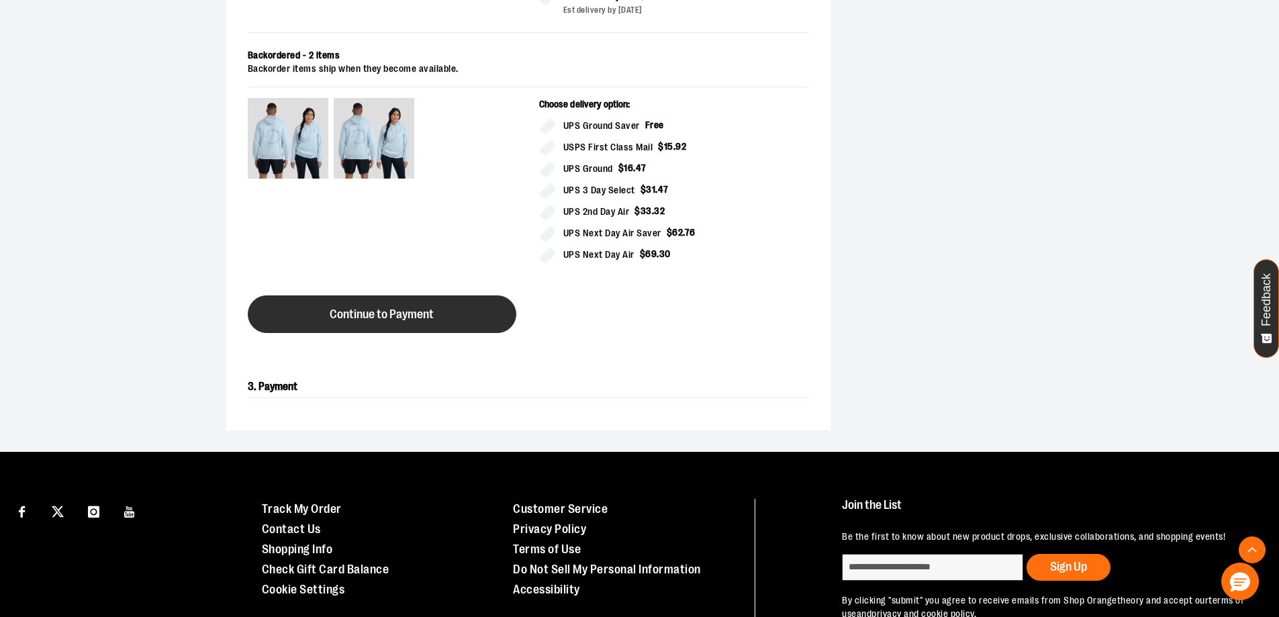
click at [426, 309] on span "Continue to Payment" at bounding box center [382, 314] width 104 height 13
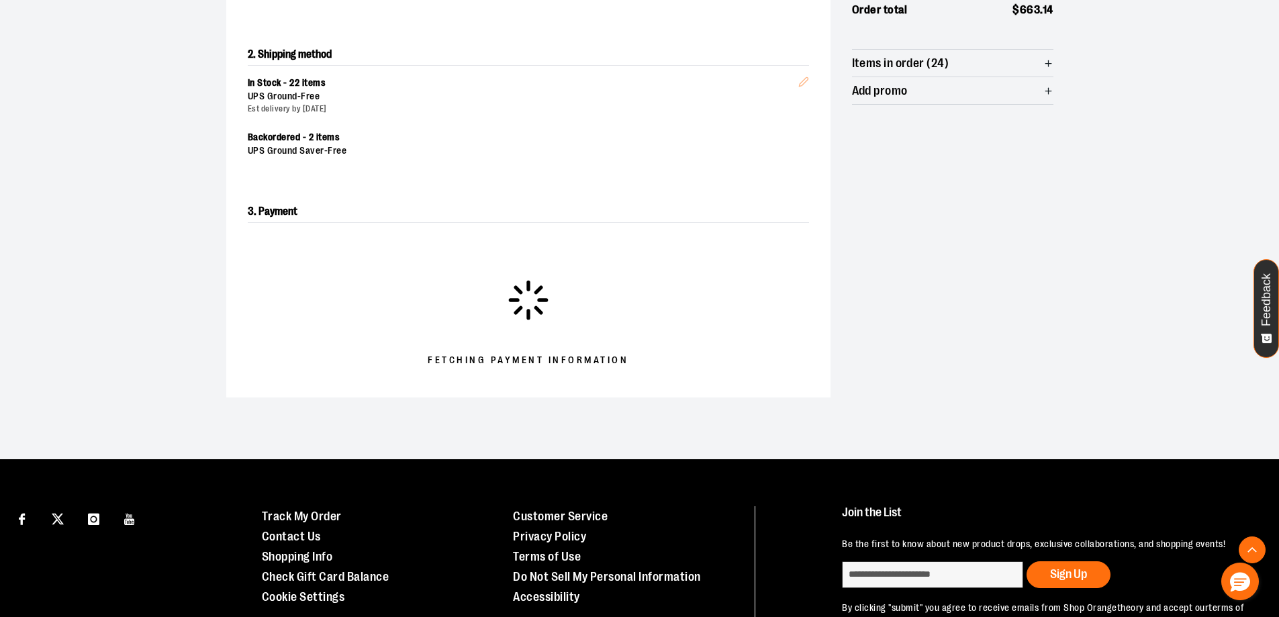
scroll to position [317, 0]
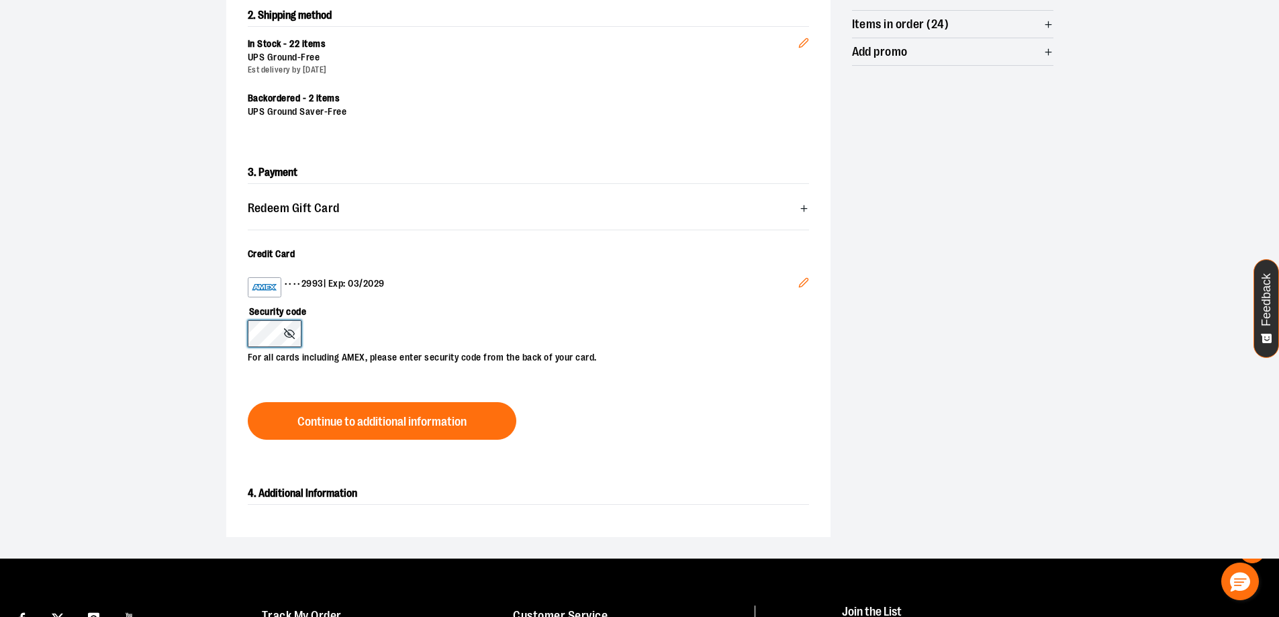
click at [284, 328] on button at bounding box center [291, 333] width 14 height 11
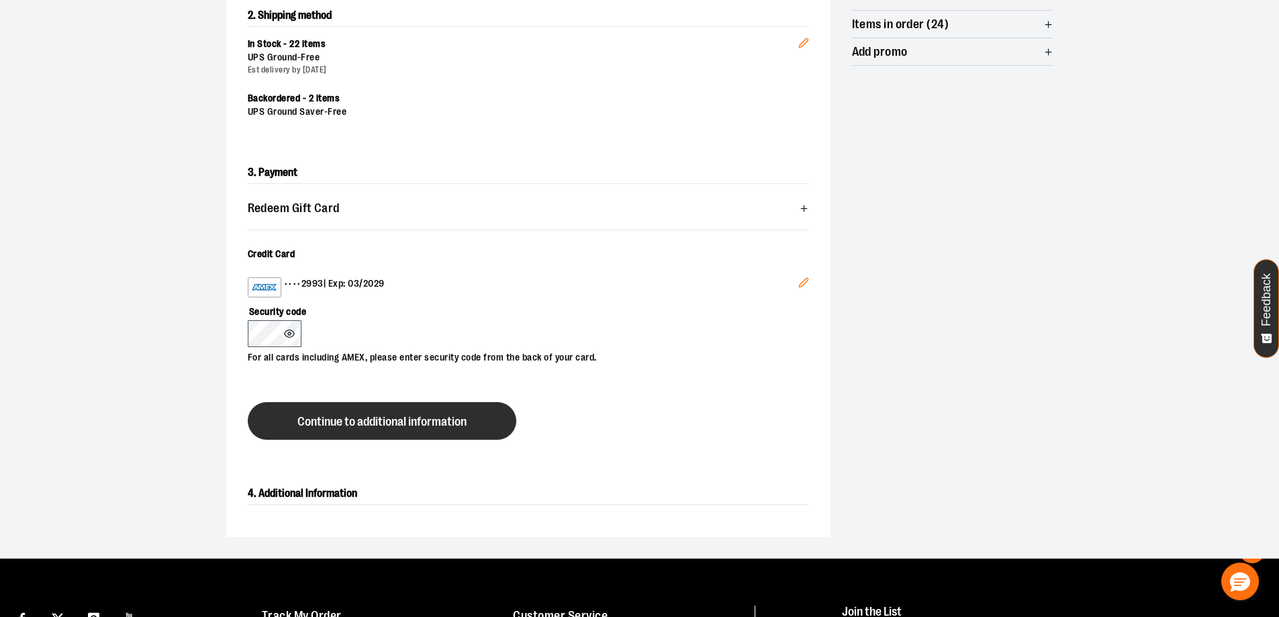
click at [340, 428] on button "Continue to additional information" at bounding box center [382, 421] width 268 height 38
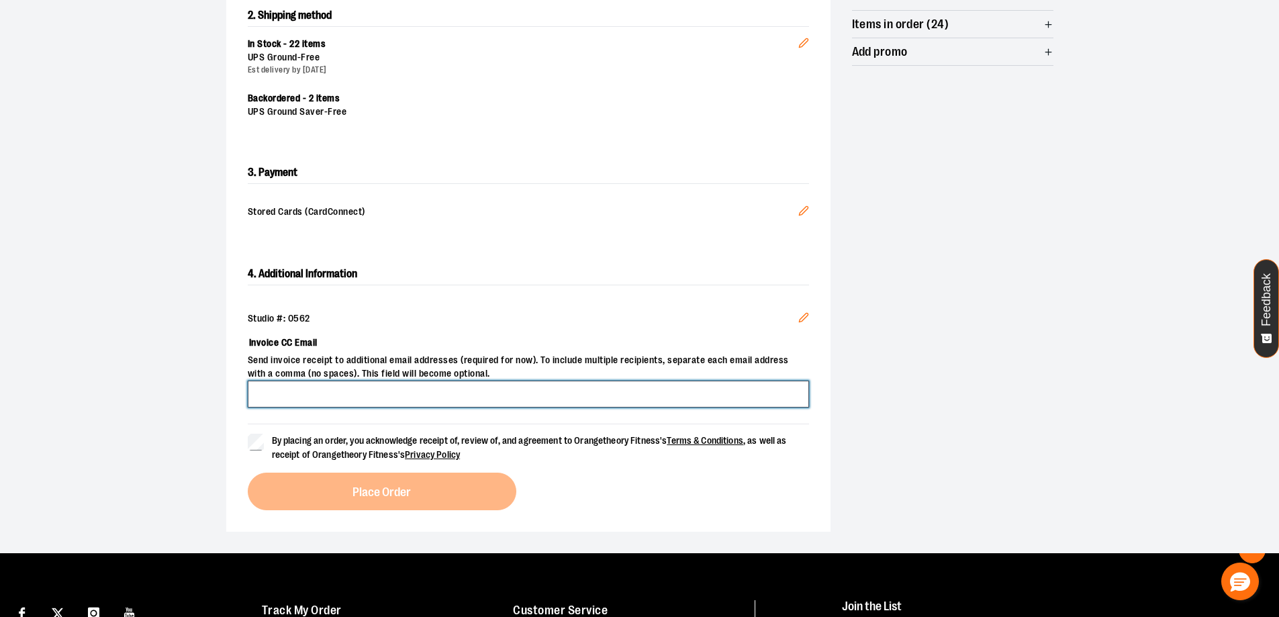
click at [322, 391] on input "Invoice CC Email" at bounding box center [528, 394] width 561 height 27
click at [326, 397] on input "**********" at bounding box center [528, 394] width 561 height 27
type input "**********"
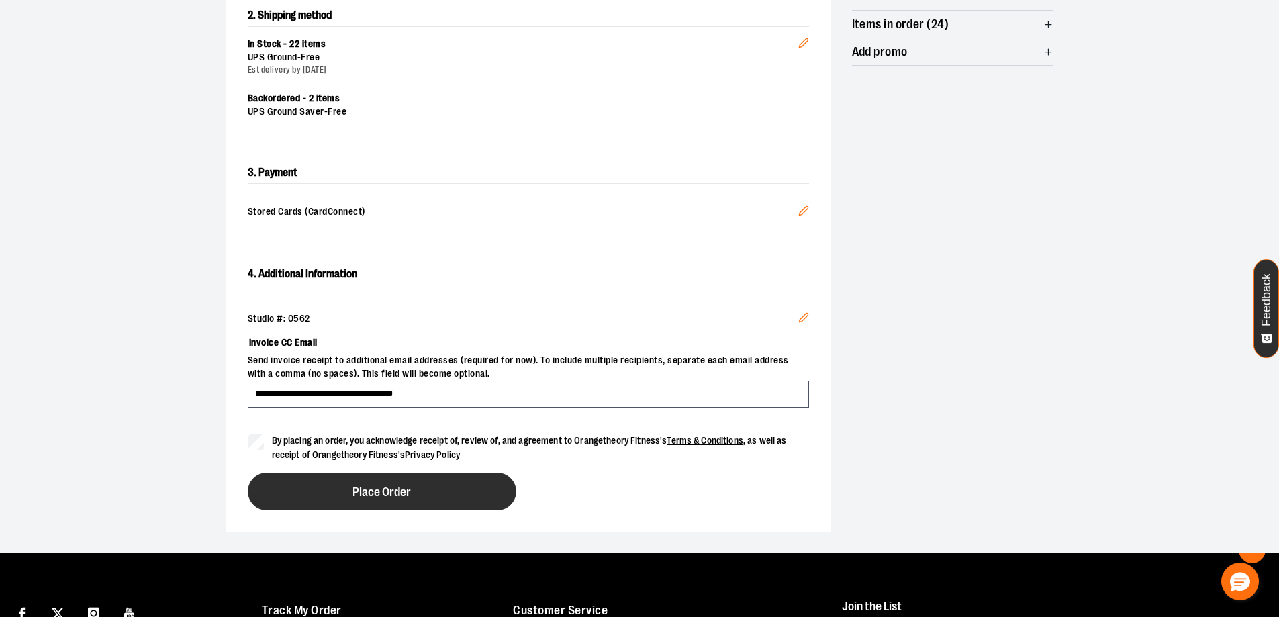
click at [347, 483] on button "Place Order" at bounding box center [382, 491] width 268 height 38
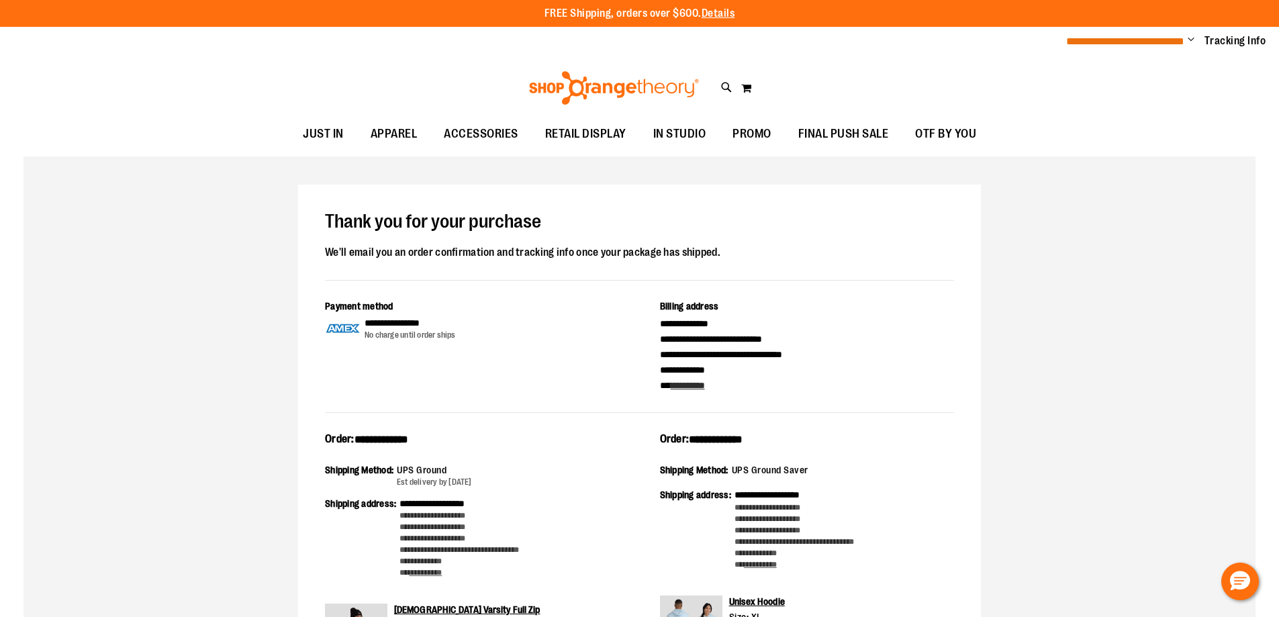
type input "**********"
click at [1113, 42] on span "**********" at bounding box center [1125, 41] width 118 height 10
click at [1186, 40] on ul "**********" at bounding box center [1161, 42] width 210 height 16
click at [1193, 35] on span "Change" at bounding box center [1190, 40] width 7 height 13
click at [1121, 66] on link "My Account" at bounding box center [1142, 65] width 117 height 26
